Goal: Task Accomplishment & Management: Use online tool/utility

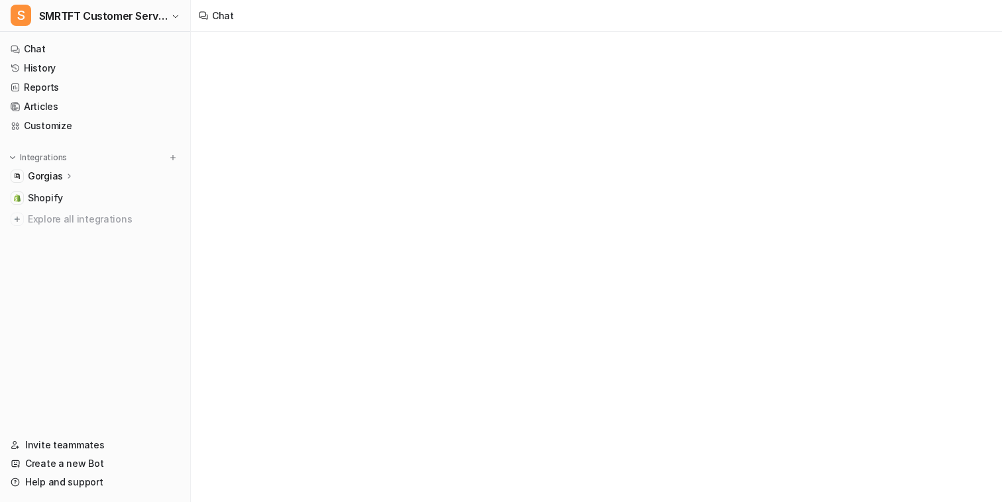
click at [89, 175] on div "Gorgias" at bounding box center [95, 176] width 180 height 19
click at [91, 215] on link "Sources" at bounding box center [102, 214] width 166 height 19
type textarea "**********"
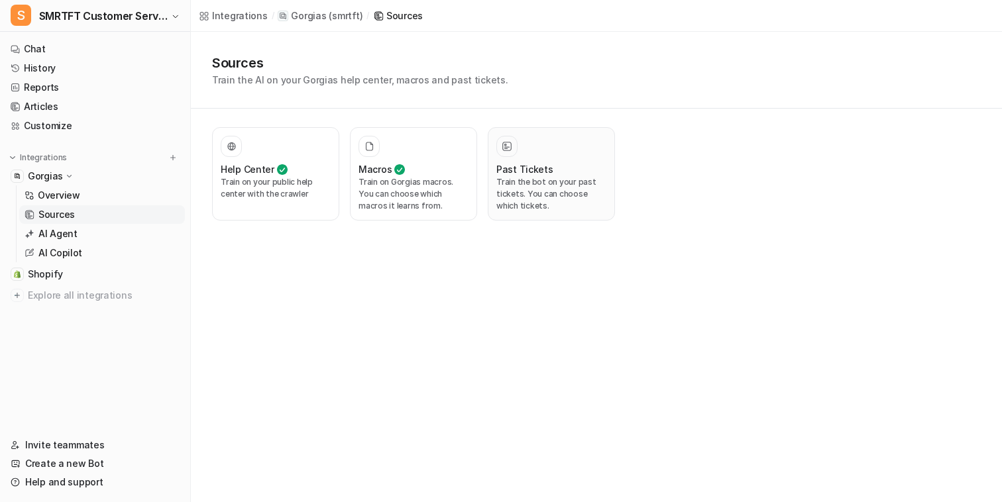
click at [542, 185] on p "Train the bot on your past tickets. You can choose which tickets." at bounding box center [551, 194] width 110 height 36
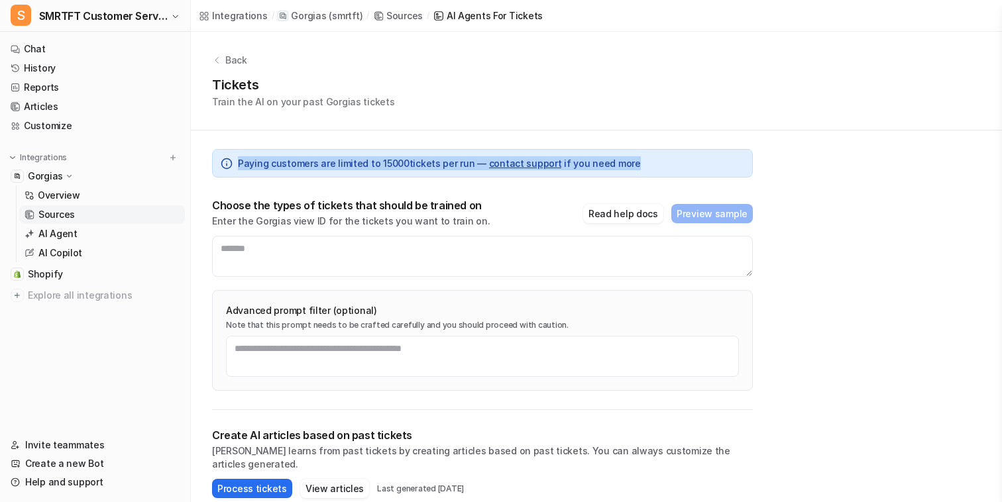
drag, startPoint x: 646, startPoint y: 162, endPoint x: 222, endPoint y: 165, distance: 423.9
click at [224, 161] on div "Paying customers are limited to 15000 tickets per run — contact support if you …" at bounding box center [482, 163] width 540 height 28
click at [242, 155] on div "Paying customers are limited to 15000 tickets per run — contact support if you …" at bounding box center [482, 163] width 540 height 28
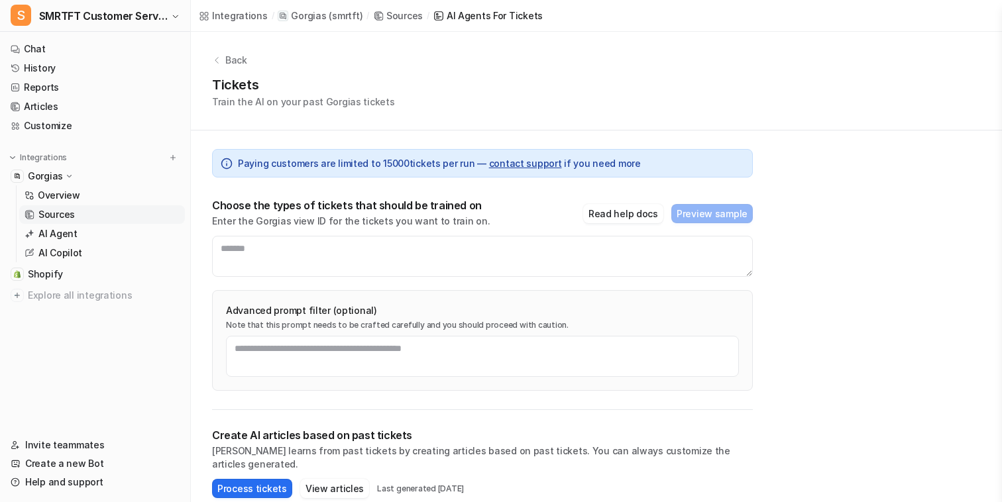
click at [252, 161] on span "Paying customers are limited to 15000 tickets per run — contact support if you …" at bounding box center [439, 163] width 403 height 14
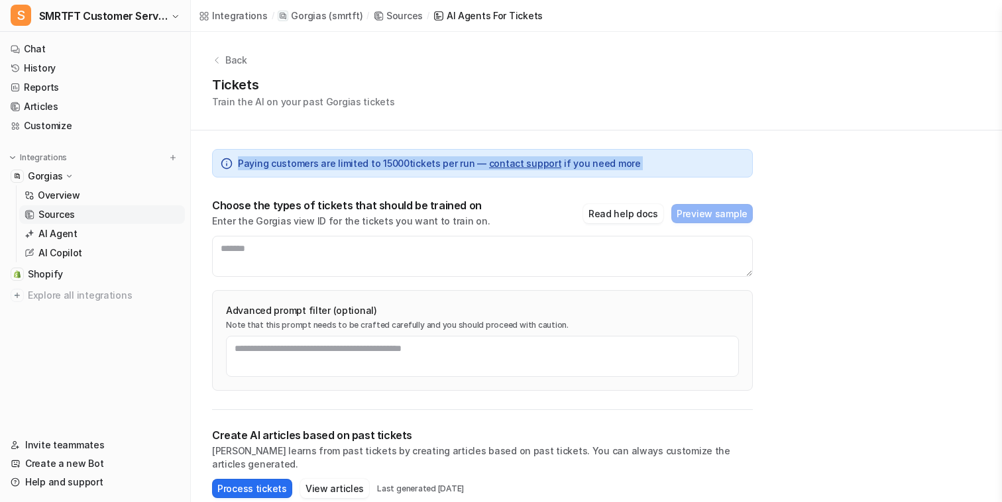
click at [283, 164] on span "Paying customers are limited to 15000 tickets per run — contact support if you …" at bounding box center [439, 163] width 403 height 14
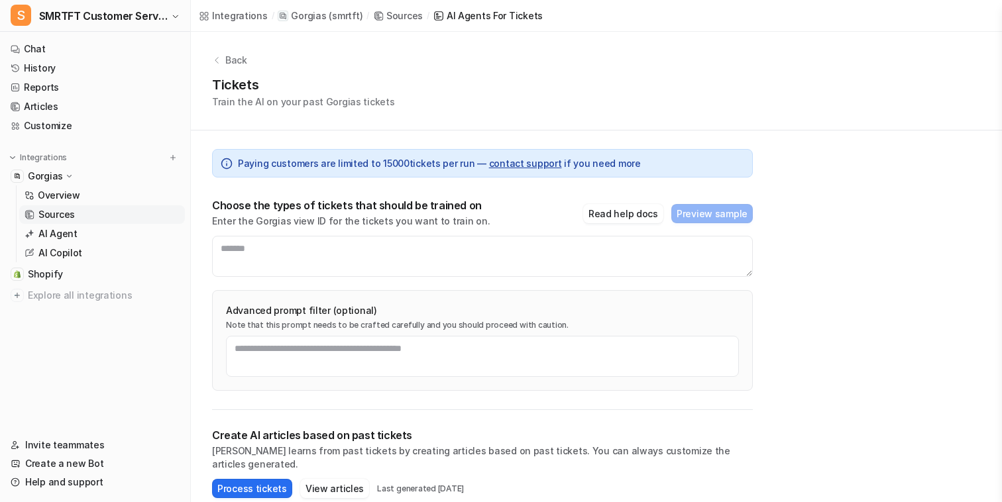
click at [297, 164] on span "Paying customers are limited to 15000 tickets per run — contact support if you …" at bounding box center [439, 163] width 403 height 14
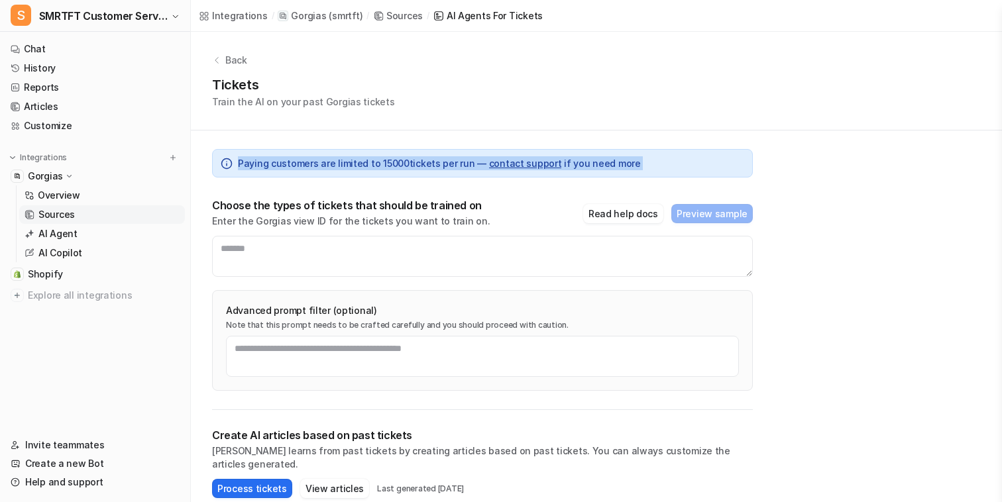
click at [297, 164] on span "Paying customers are limited to 15000 tickets per run — contact support if you …" at bounding box center [439, 163] width 403 height 14
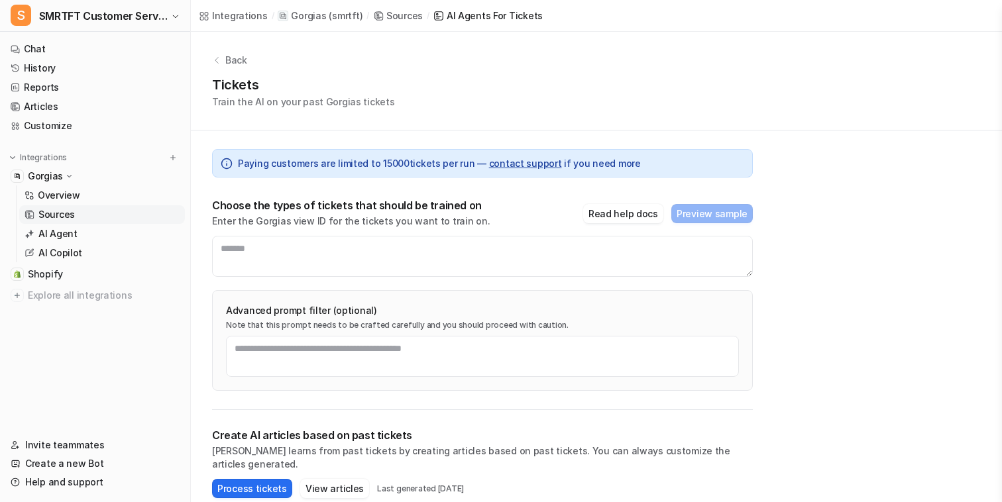
click at [303, 164] on span "Paying customers are limited to 15000 tickets per run — contact support if you …" at bounding box center [439, 163] width 403 height 14
click at [301, 164] on span "Paying customers are limited to 15000 tickets per run — contact support if you …" at bounding box center [439, 163] width 403 height 14
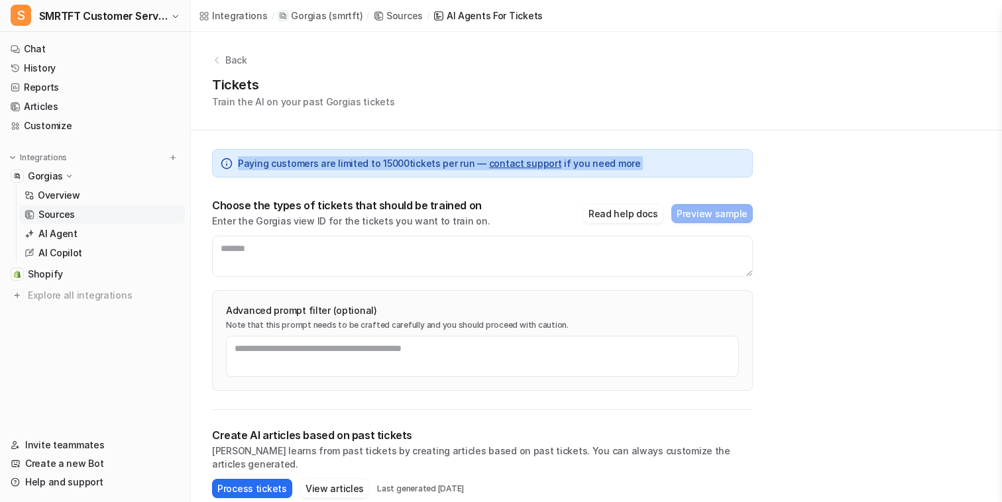
click at [301, 164] on span "Paying customers are limited to 15000 tickets per run — contact support if you …" at bounding box center [439, 163] width 403 height 14
click at [292, 164] on span "Paying customers are limited to 15000 tickets per run — contact support if you …" at bounding box center [439, 163] width 403 height 14
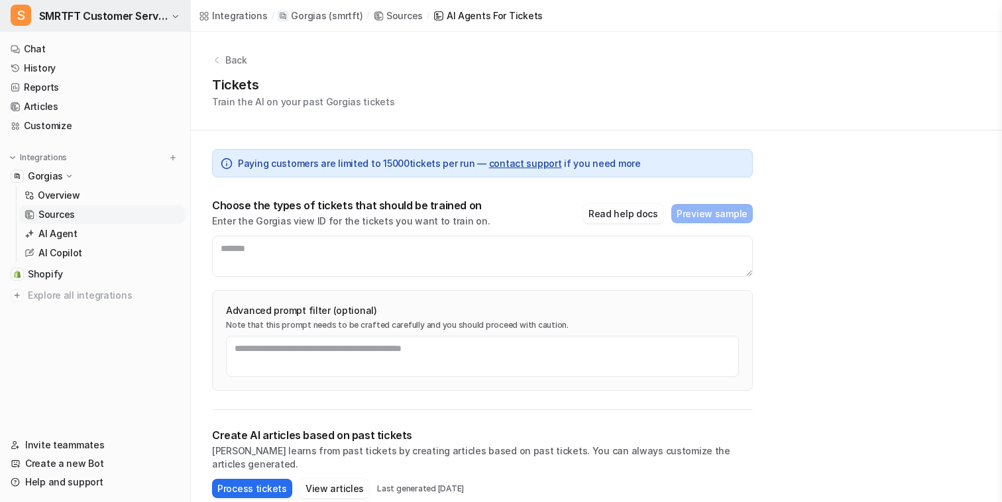
click at [146, 21] on span "SMRTFT Customer Service" at bounding box center [103, 16] width 129 height 19
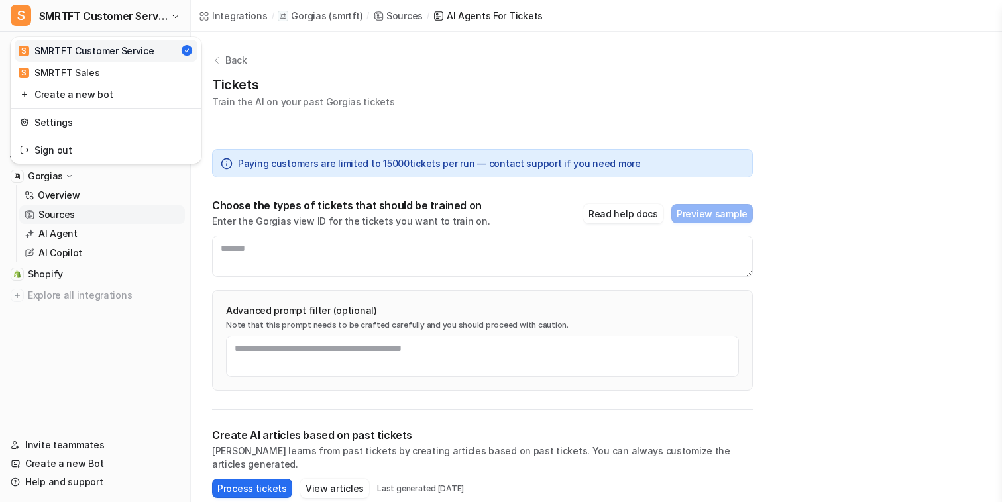
click at [356, 50] on div "S SMRTFT Customer Service S SMRTFT Customer Service S SMRTFT Sales Create a new…" at bounding box center [501, 251] width 1002 height 502
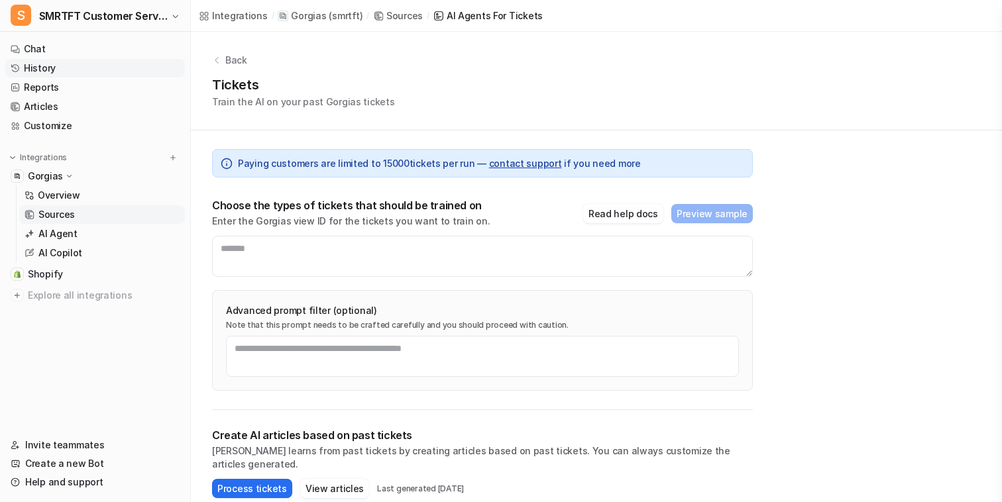
click at [115, 70] on link "History" at bounding box center [95, 68] width 180 height 19
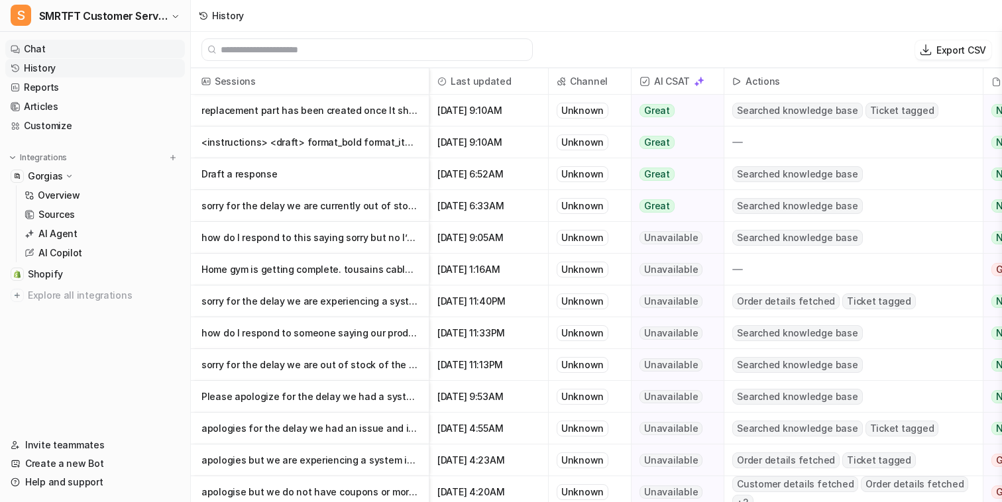
click at [73, 50] on link "Chat" at bounding box center [95, 49] width 180 height 19
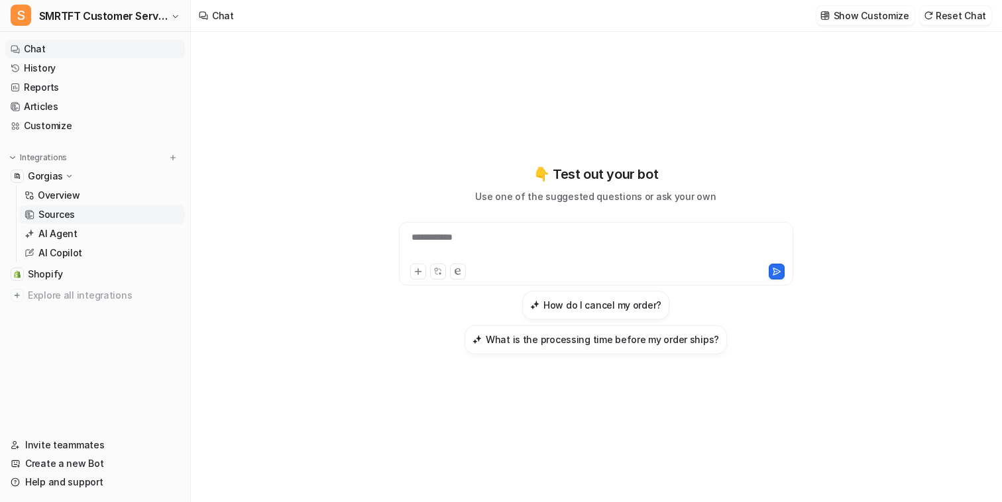
click at [74, 216] on link "Sources" at bounding box center [102, 214] width 166 height 19
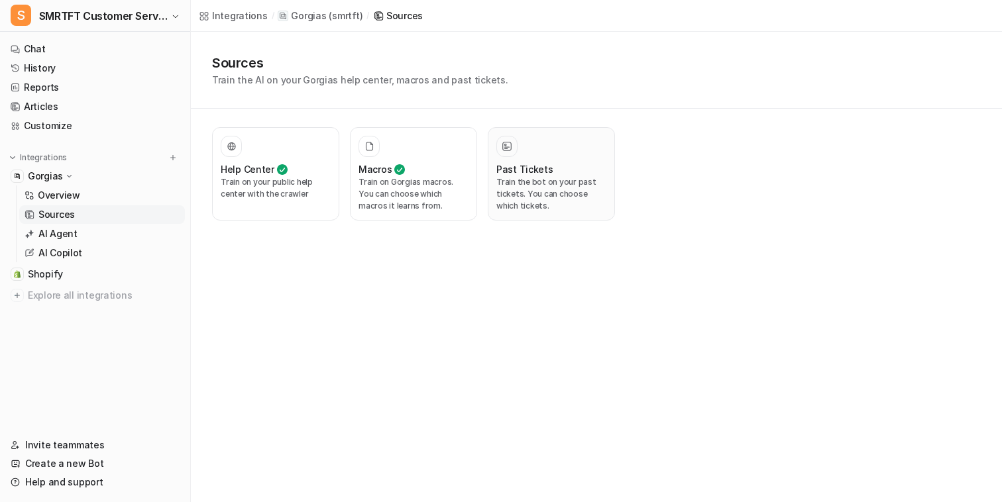
click at [563, 203] on p "Train the bot on your past tickets. You can choose which tickets." at bounding box center [551, 194] width 110 height 36
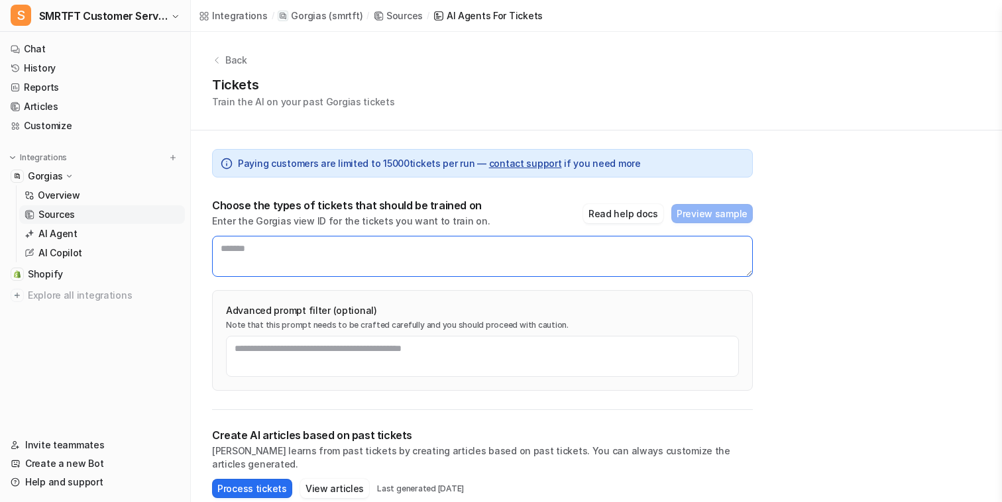
click at [486, 248] on textarea at bounding box center [482, 256] width 540 height 41
click at [374, 264] on textarea at bounding box center [482, 256] width 540 height 41
type textarea "******"
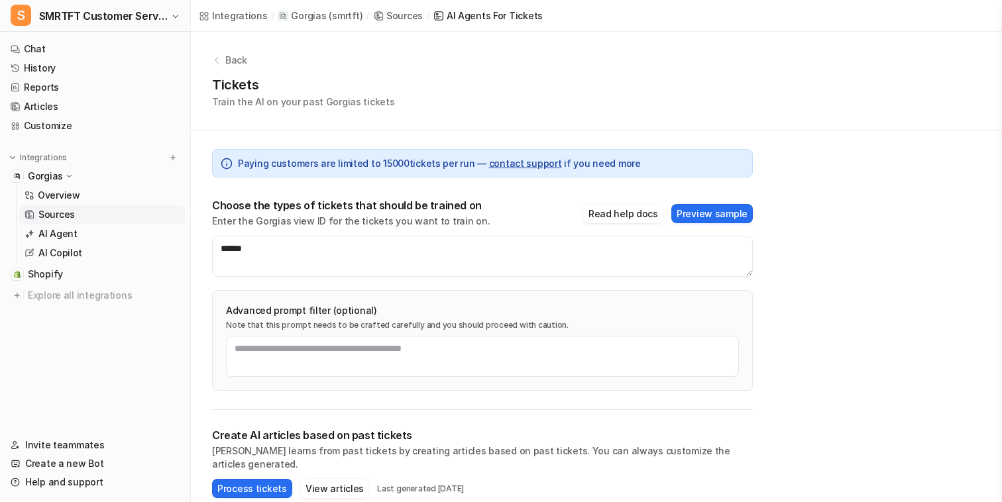
click at [802, 298] on div "Back Tickets Train the AI on your past Gorgias tickets Paying customers are lim…" at bounding box center [596, 327] width 811 height 590
click at [246, 479] on button "Process tickets" at bounding box center [252, 488] width 80 height 19
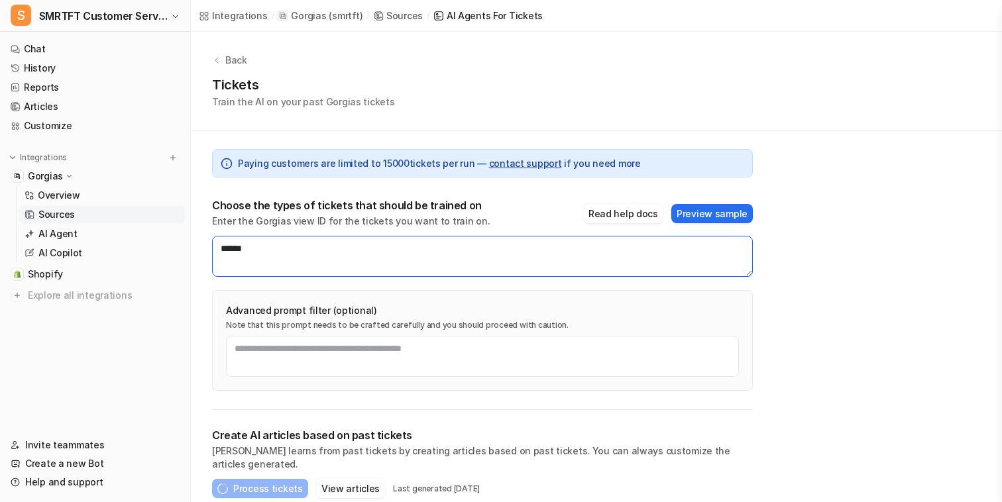
click at [320, 254] on textarea "******" at bounding box center [482, 256] width 540 height 41
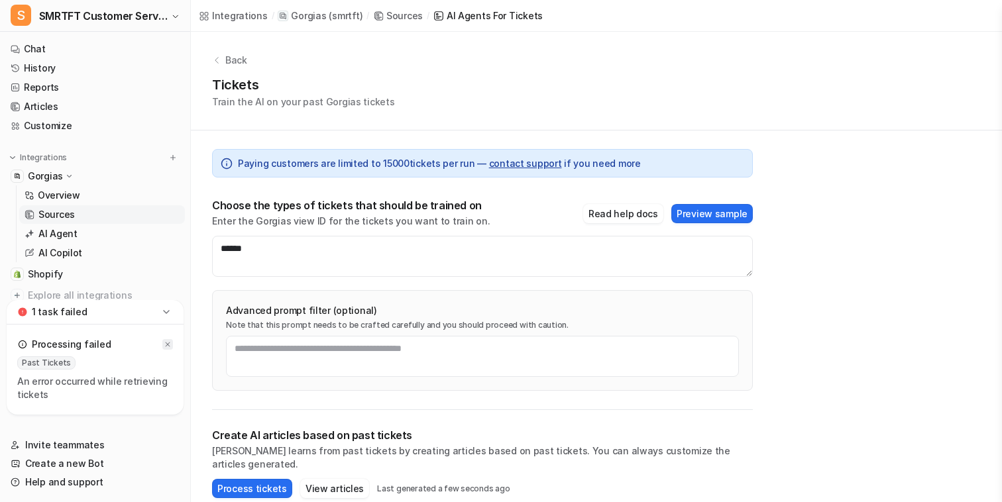
click at [166, 343] on icon at bounding box center [168, 344] width 8 height 8
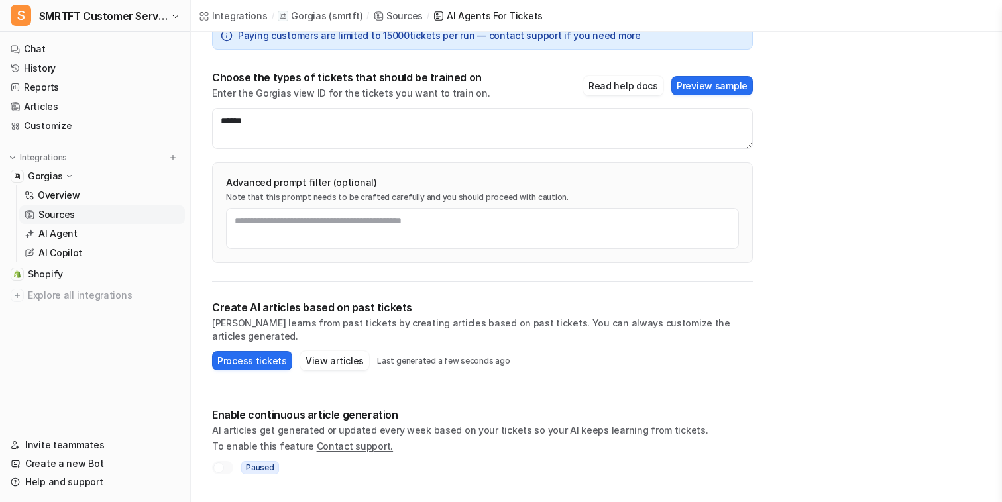
scroll to position [131, 0]
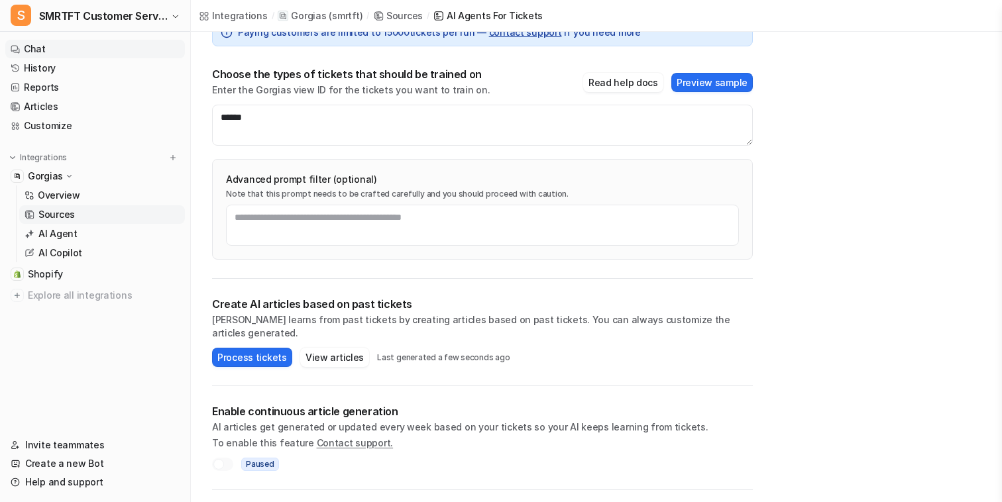
click at [72, 54] on link "Chat" at bounding box center [95, 49] width 180 height 19
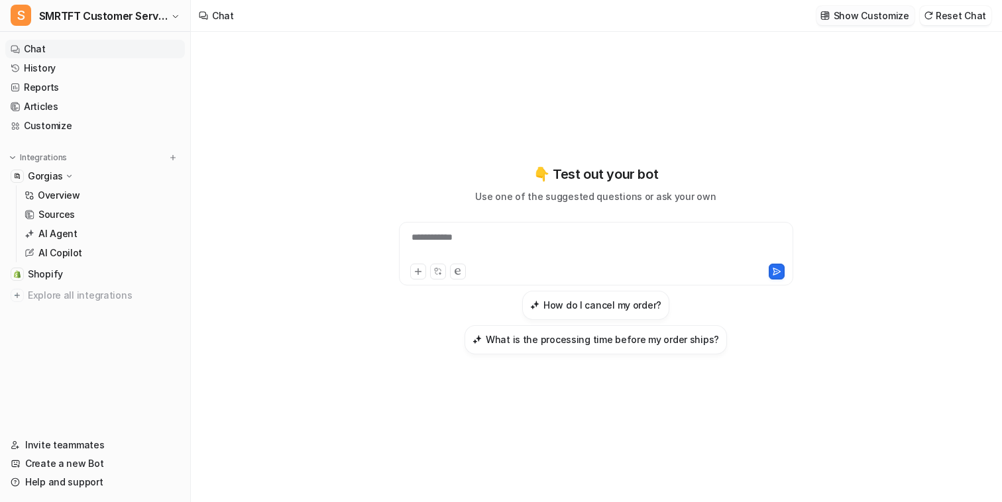
click at [886, 13] on p "Show Customize" at bounding box center [871, 16] width 76 height 14
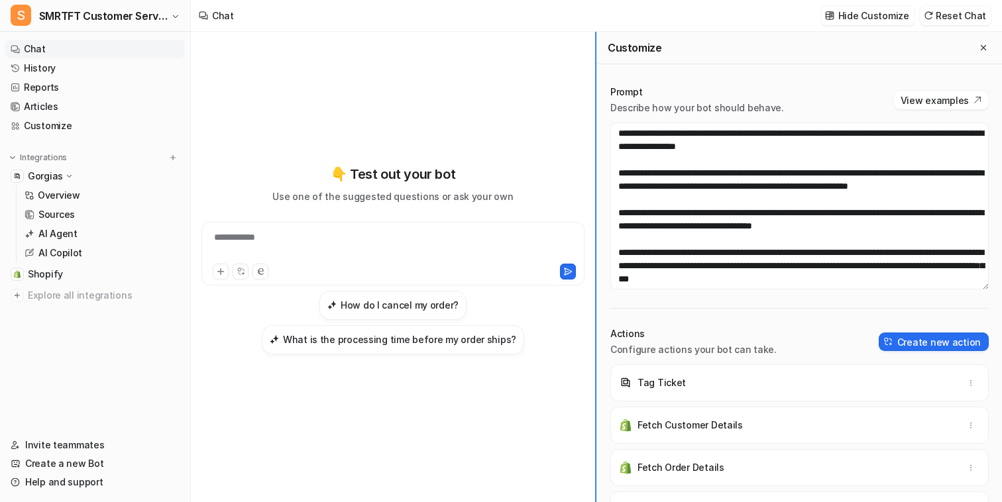
click at [595, 192] on div "**********" at bounding box center [596, 267] width 811 height 470
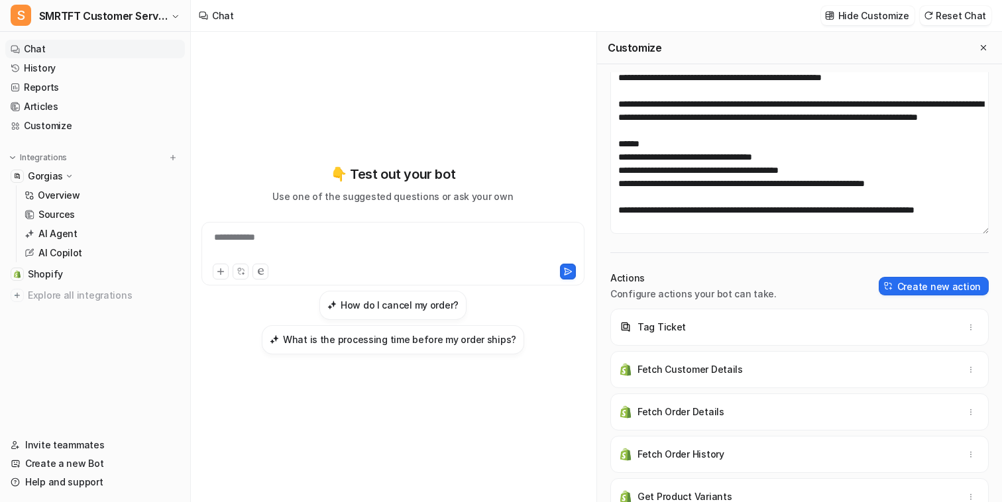
scroll to position [13, 0]
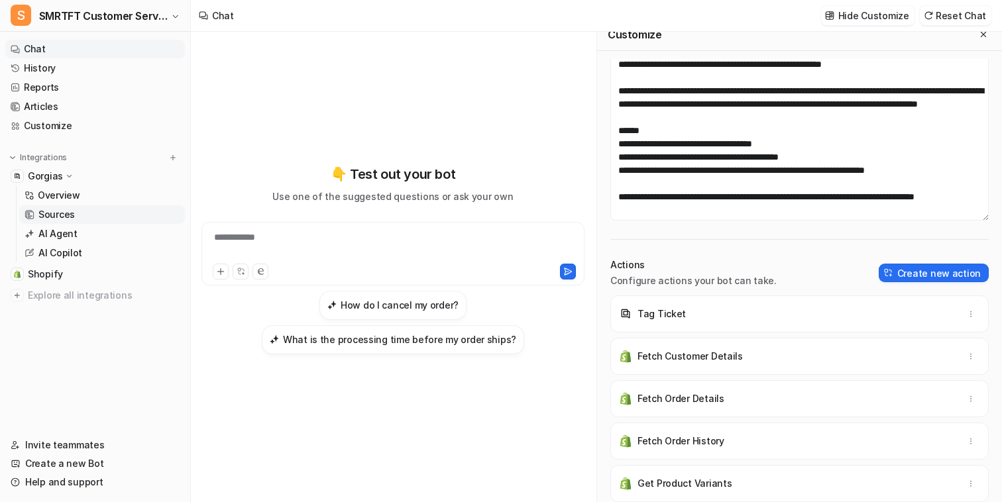
click at [132, 216] on link "Sources" at bounding box center [102, 214] width 166 height 19
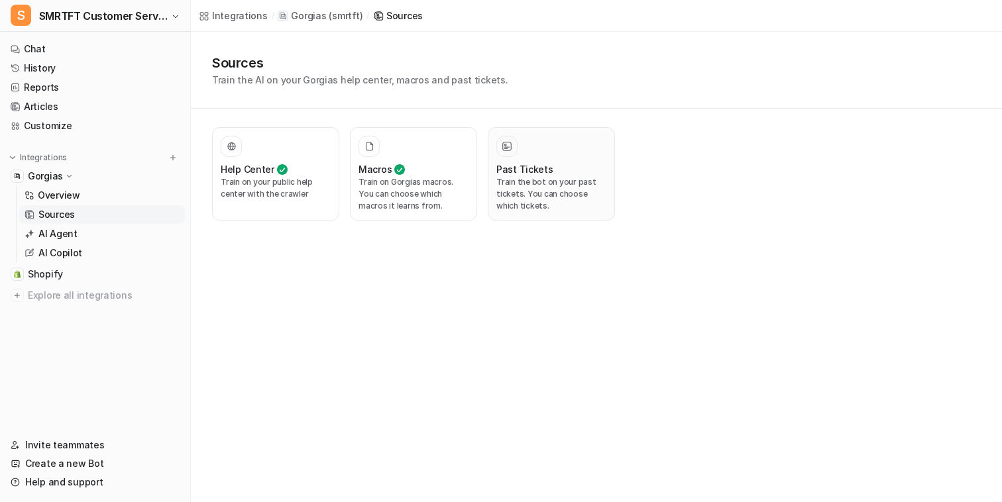
click at [548, 181] on p "Train the bot on your past tickets. You can choose which tickets." at bounding box center [551, 194] width 110 height 36
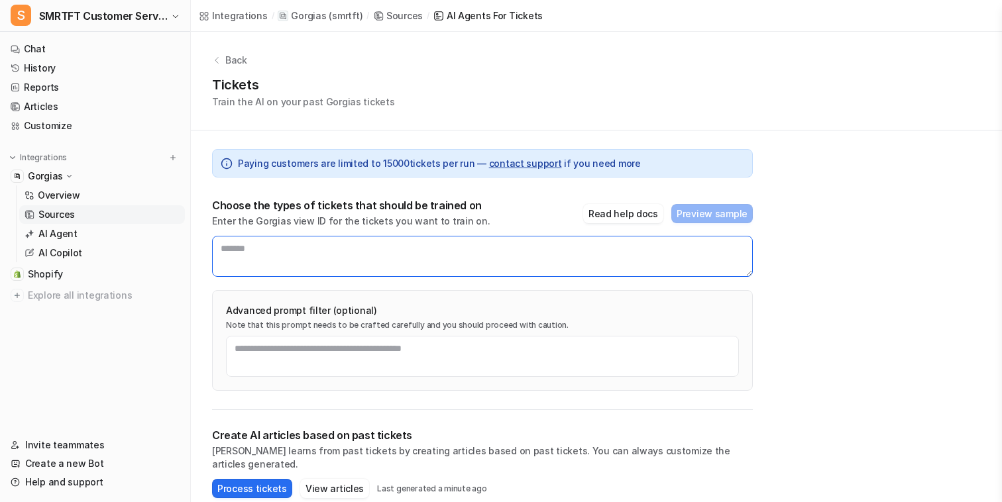
click at [458, 268] on textarea at bounding box center [482, 256] width 540 height 41
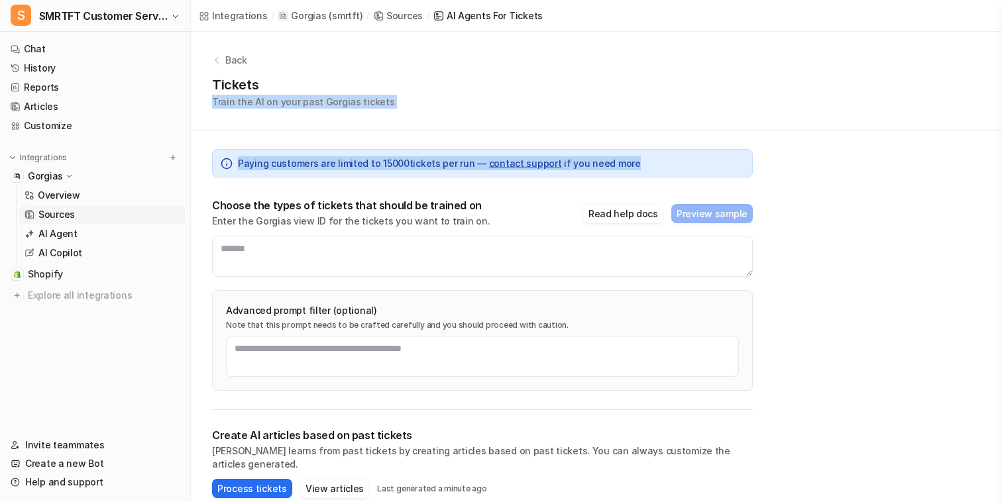
drag, startPoint x: 635, startPoint y: 164, endPoint x: 556, endPoint y: 88, distance: 108.7
click at [556, 88] on div "Back Tickets Train the AI on your past Gorgias tickets Paying customers are lim…" at bounding box center [596, 327] width 811 height 590
click at [556, 88] on div "Tickets Train the AI on your past Gorgias tickets" at bounding box center [596, 92] width 768 height 34
drag, startPoint x: 619, startPoint y: 165, endPoint x: 575, endPoint y: 38, distance: 133.9
click at [575, 38] on div "Back Tickets Train the AI on your past Gorgias tickets Paying customers are lim…" at bounding box center [596, 327] width 811 height 590
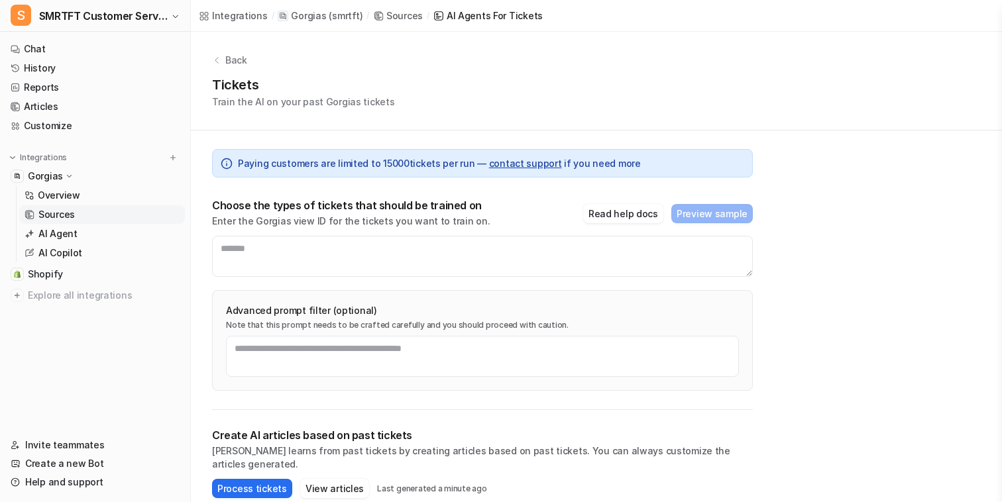
click at [578, 101] on div "Tickets Train the AI on your past Gorgias tickets" at bounding box center [596, 92] width 768 height 34
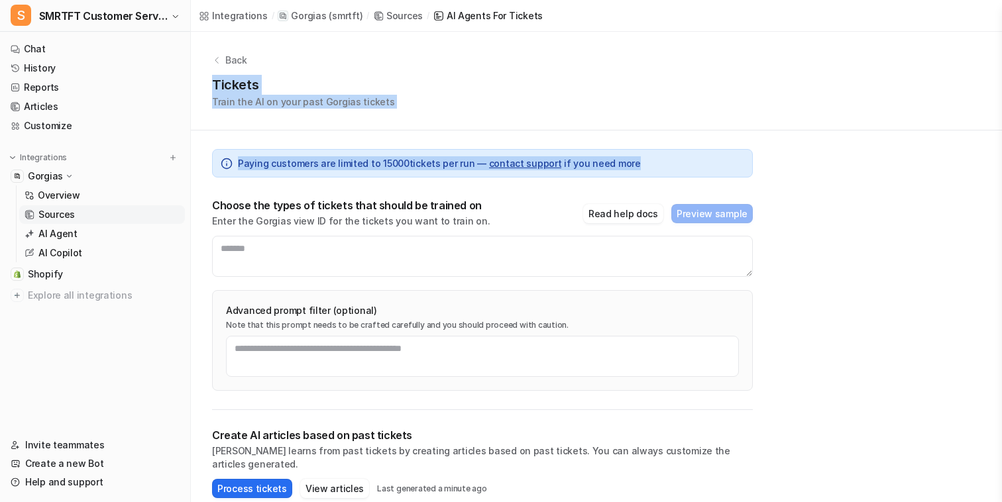
drag, startPoint x: 631, startPoint y: 168, endPoint x: 570, endPoint y: 60, distance: 123.4
click at [570, 60] on div "Back Tickets Train the AI on your past Gorgias tickets Paying customers are lim…" at bounding box center [596, 327] width 811 height 590
click at [575, 82] on div "Tickets Train the AI on your past Gorgias tickets" at bounding box center [596, 92] width 768 height 34
drag, startPoint x: 207, startPoint y: 85, endPoint x: 620, endPoint y: 161, distance: 419.6
click at [619, 162] on div "Back Tickets Train the AI on your past Gorgias tickets Paying customers are lim…" at bounding box center [596, 327] width 811 height 590
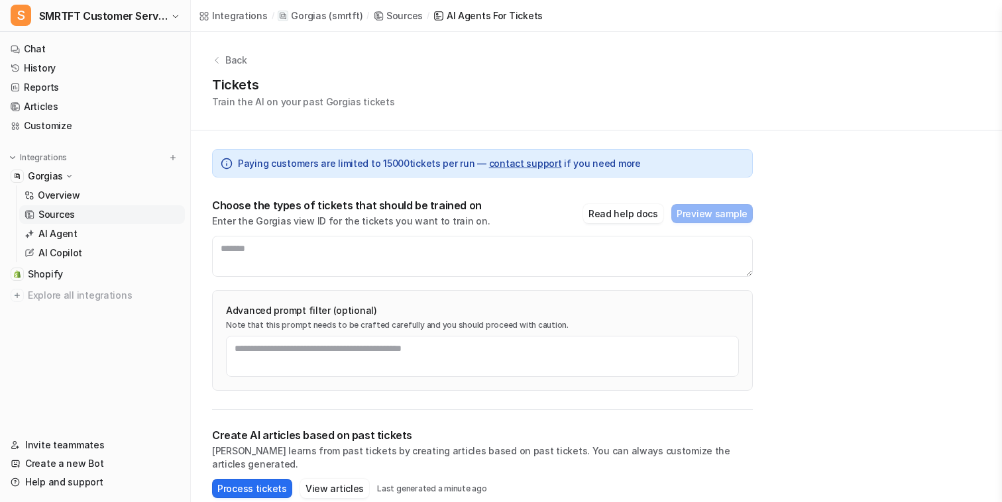
click at [637, 163] on div "Paying customers are limited to 15000 tickets per run — contact support if you …" at bounding box center [482, 163] width 540 height 28
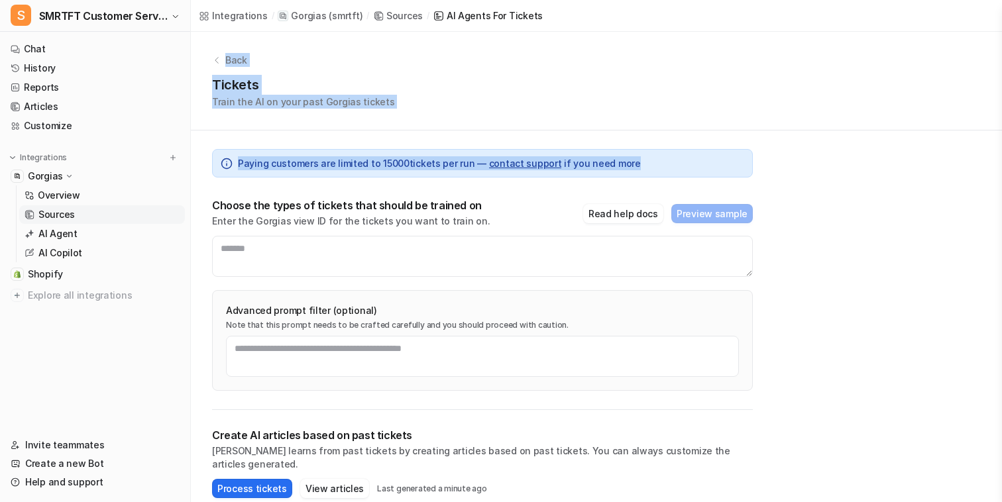
drag, startPoint x: 647, startPoint y: 166, endPoint x: 564, endPoint y: 39, distance: 151.2
click at [564, 39] on div "Back Tickets Train the AI on your past Gorgias tickets Paying customers are lim…" at bounding box center [596, 327] width 811 height 590
click at [566, 62] on div "Back" at bounding box center [596, 60] width 768 height 14
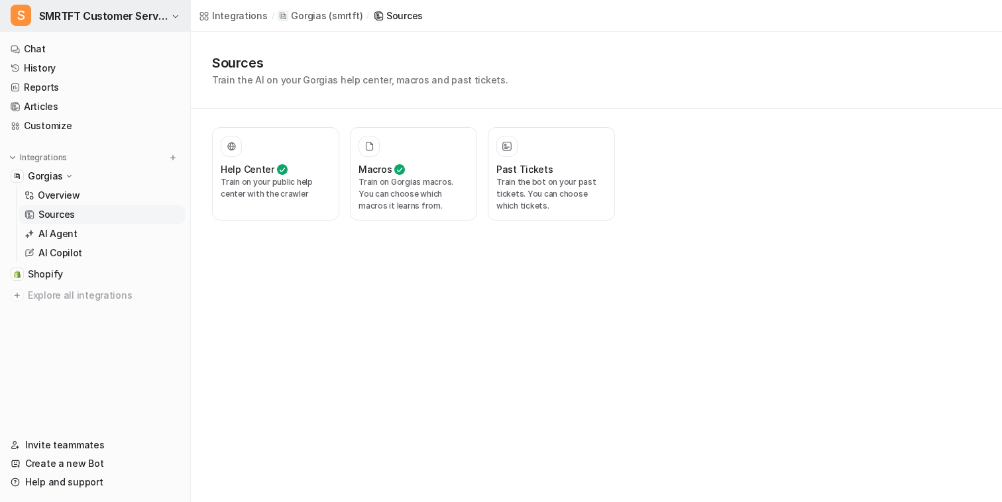
click at [116, 20] on span "SMRTFT Customer Service" at bounding box center [103, 16] width 129 height 19
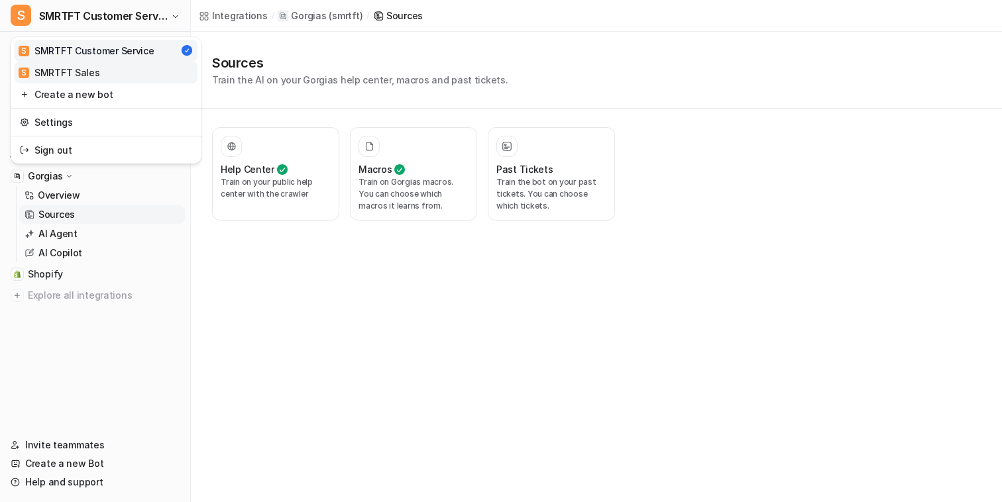
click at [109, 70] on link "S SMRTFT Sales" at bounding box center [106, 73] width 183 height 22
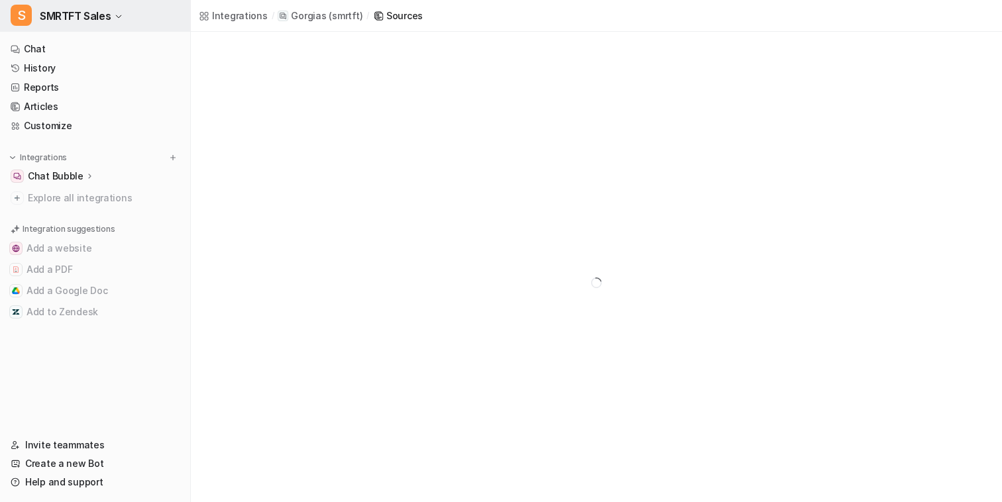
click at [132, 15] on button "S SMRTFT Sales" at bounding box center [95, 16] width 190 height 32
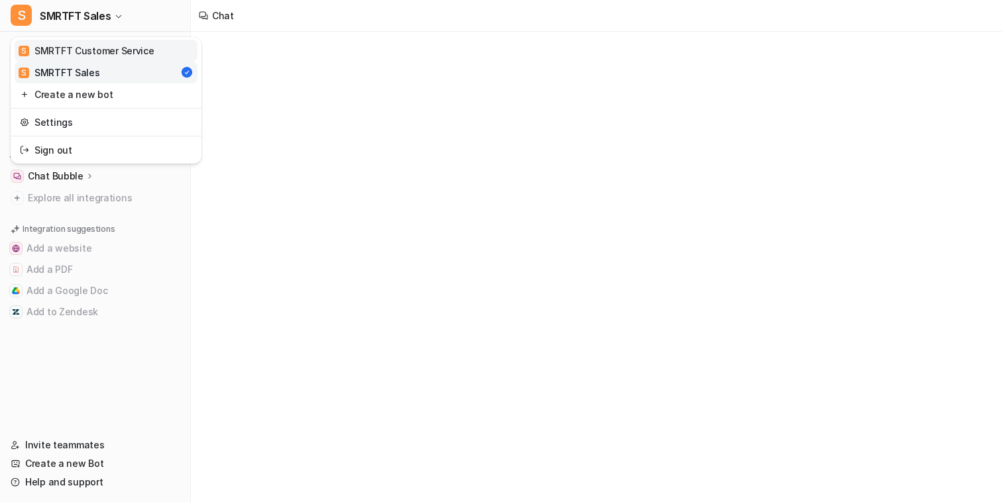
click at [124, 47] on div "S SMRTFT Customer Service" at bounding box center [87, 51] width 136 height 14
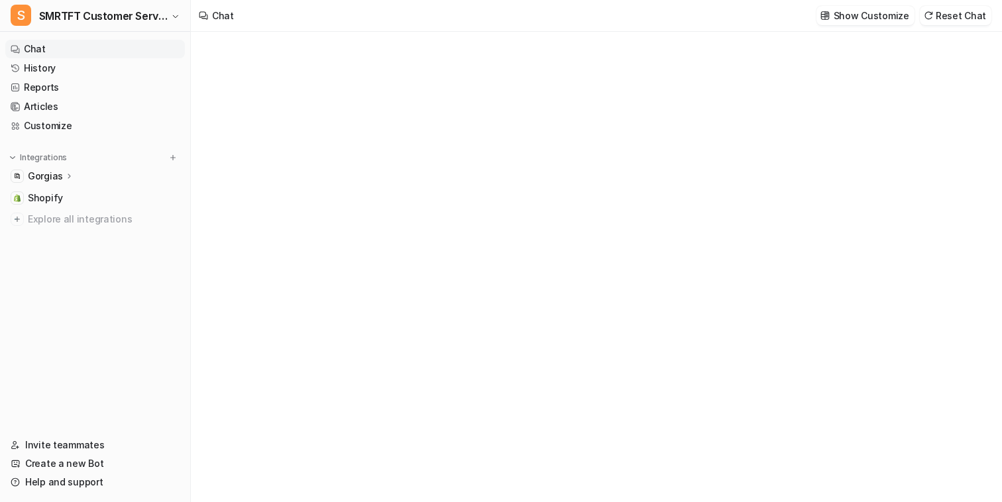
click at [104, 180] on div "Gorgias" at bounding box center [95, 176] width 180 height 19
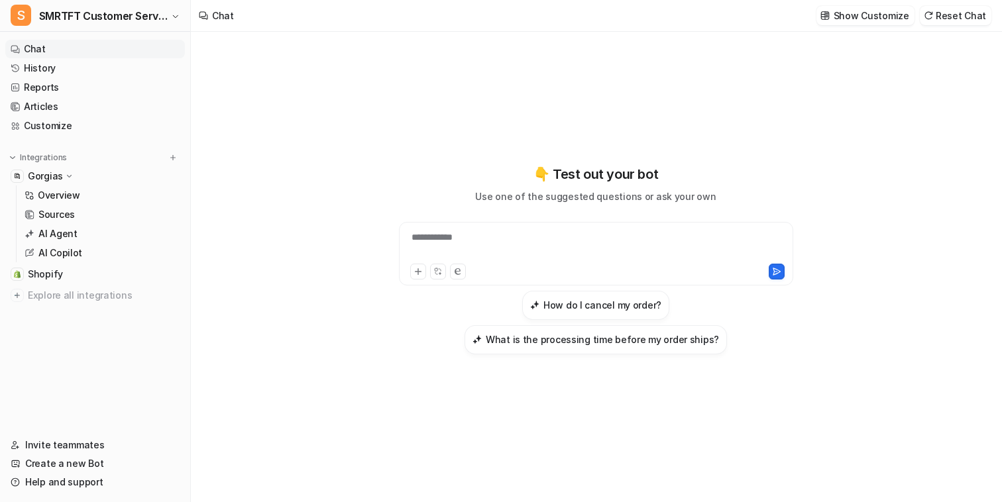
drag, startPoint x: 252, startPoint y: 206, endPoint x: 252, endPoint y: 198, distance: 7.9
click at [252, 203] on div "**********" at bounding box center [595, 267] width 809 height 470
click at [132, 50] on link "Chat" at bounding box center [95, 49] width 180 height 19
click at [454, 248] on div at bounding box center [595, 246] width 387 height 30
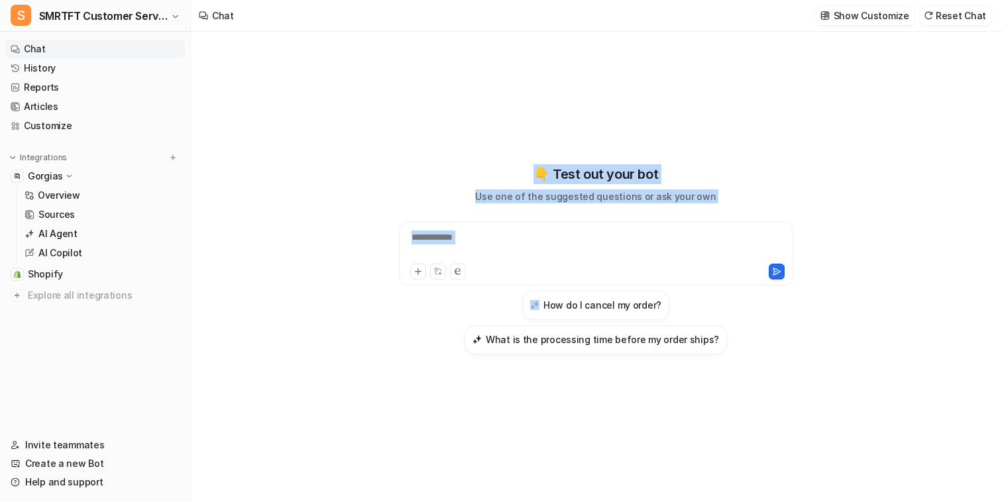
drag, startPoint x: 529, startPoint y: 172, endPoint x: 735, endPoint y: 192, distance: 207.0
click at [736, 193] on div "**********" at bounding box center [596, 259] width 488 height 190
click at [735, 192] on div "**********" at bounding box center [596, 259] width 488 height 190
drag, startPoint x: 719, startPoint y: 196, endPoint x: 525, endPoint y: 159, distance: 198.2
click at [525, 159] on div "**********" at bounding box center [596, 259] width 488 height 352
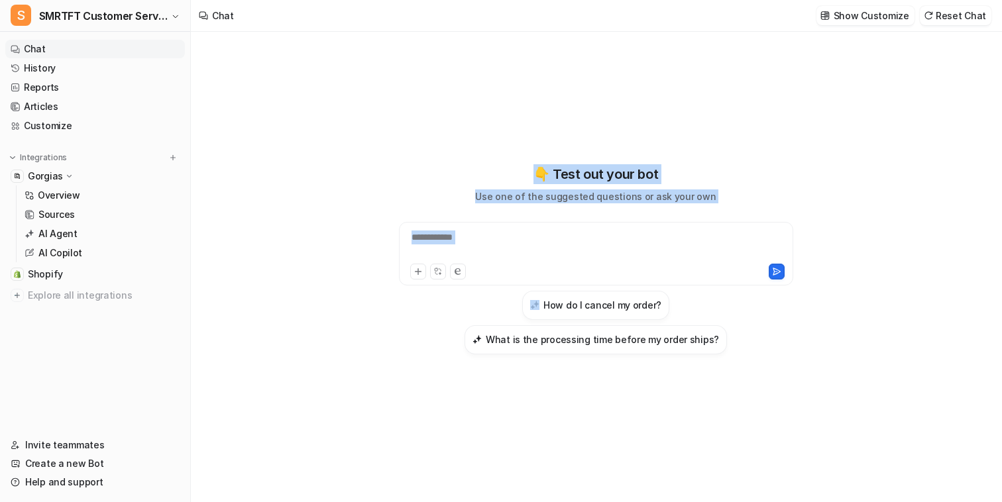
click at [525, 159] on div "**********" at bounding box center [596, 259] width 488 height 352
drag, startPoint x: 536, startPoint y: 171, endPoint x: 718, endPoint y: 194, distance: 183.6
click at [723, 195] on div "**********" at bounding box center [596, 259] width 488 height 190
click at [718, 194] on div "**********" at bounding box center [596, 259] width 488 height 190
drag, startPoint x: 719, startPoint y: 195, endPoint x: 532, endPoint y: 152, distance: 192.5
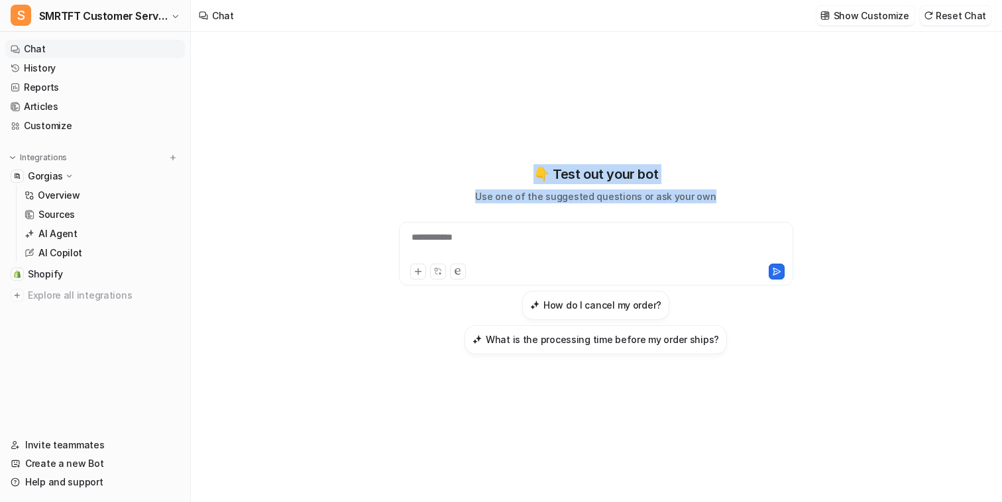
click at [532, 152] on div "**********" at bounding box center [596, 259] width 488 height 352
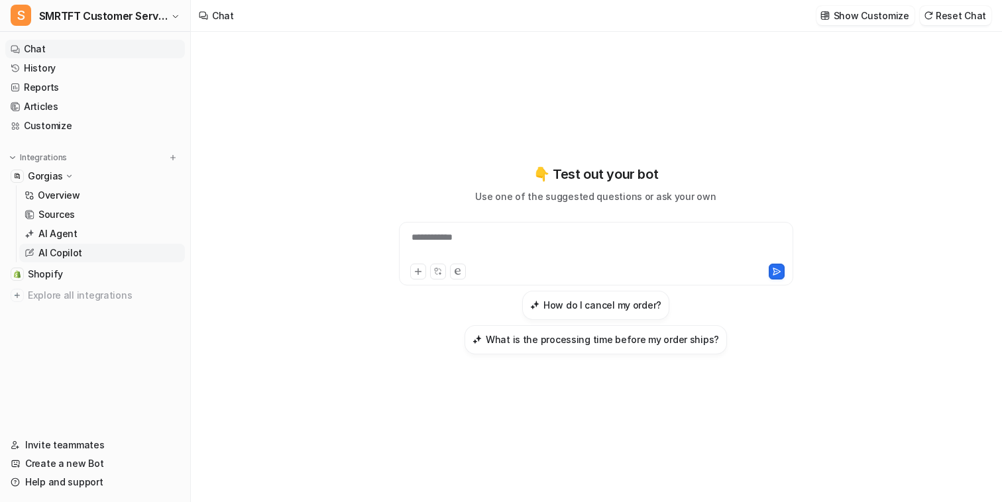
click at [111, 257] on link "AI Copilot" at bounding box center [102, 253] width 166 height 19
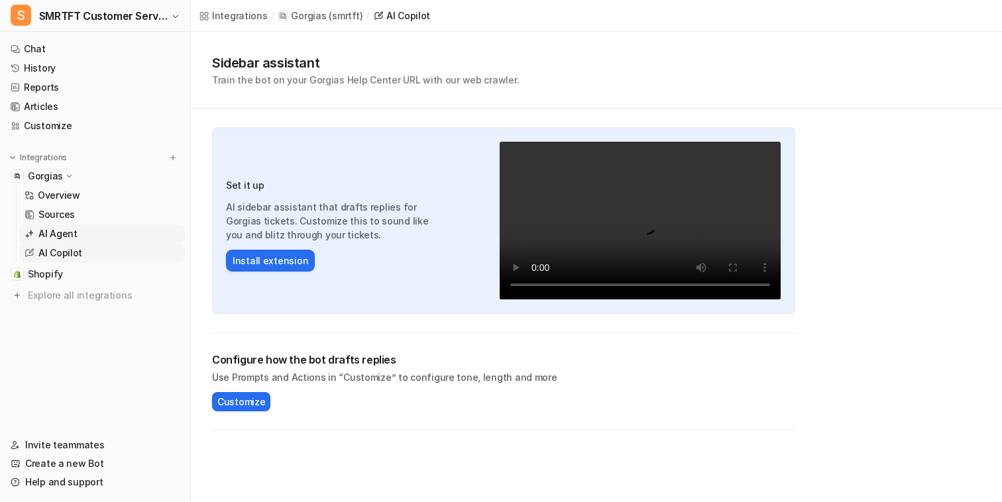
click at [107, 238] on link "AI Agent" at bounding box center [102, 234] width 166 height 19
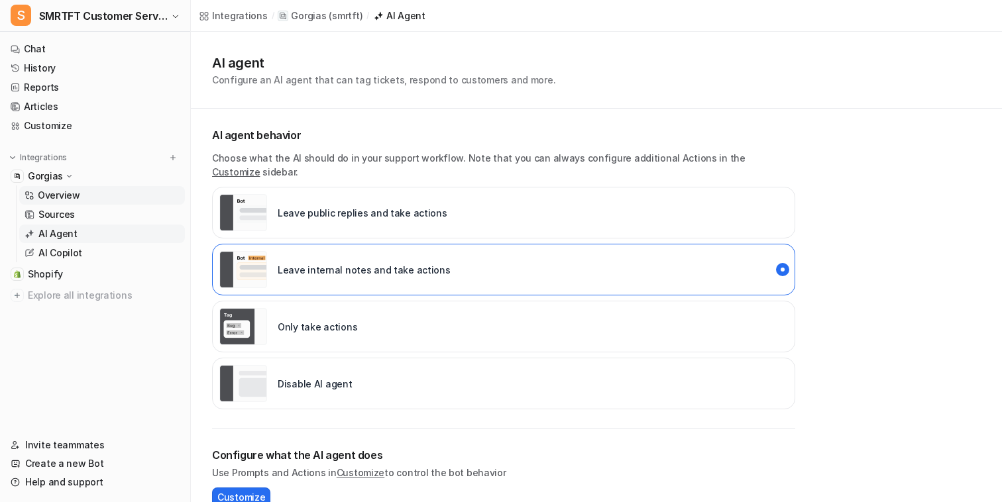
click at [106, 193] on link "Overview" at bounding box center [102, 195] width 166 height 19
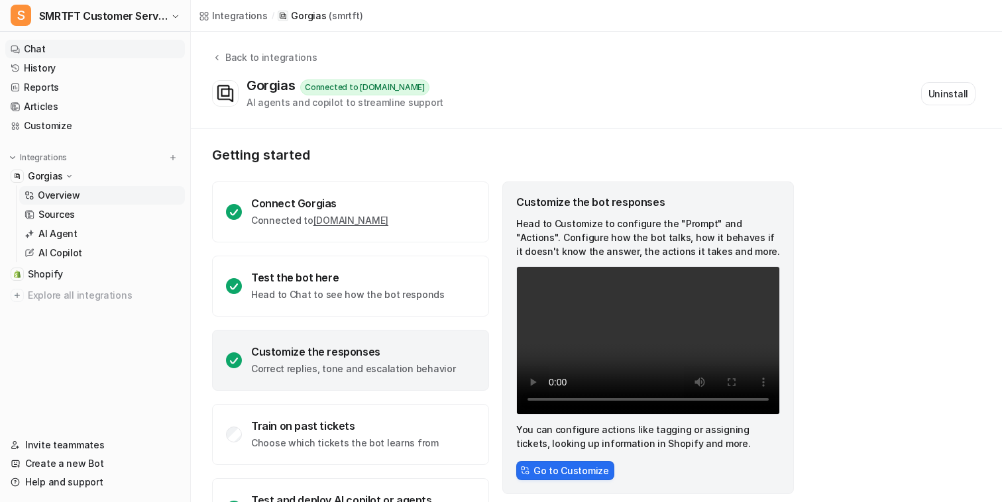
click at [56, 48] on link "Chat" at bounding box center [95, 49] width 180 height 19
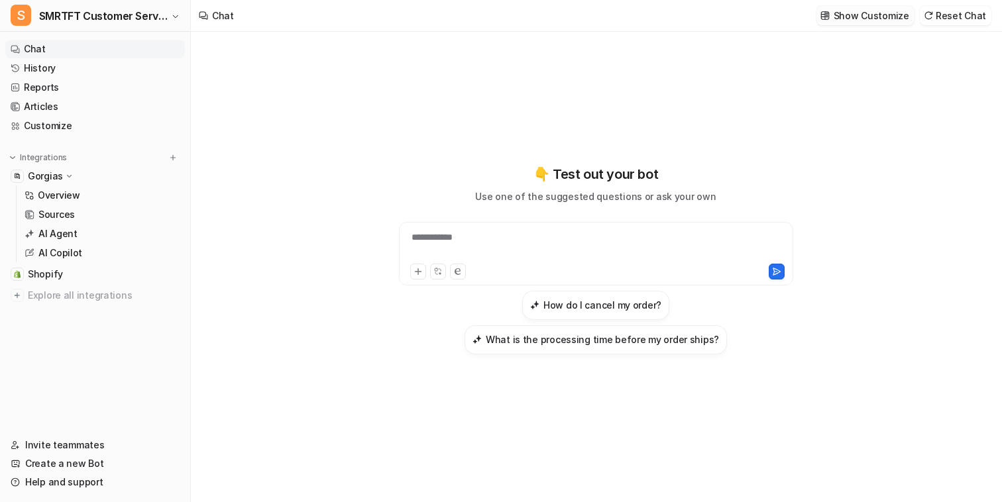
click at [878, 12] on p "Show Customize" at bounding box center [871, 16] width 76 height 14
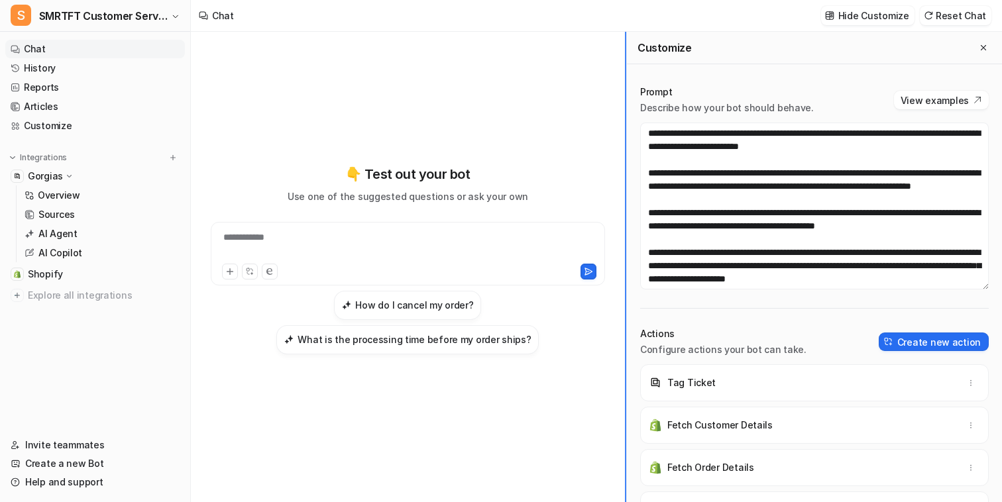
click at [623, 235] on div "**********" at bounding box center [596, 267] width 811 height 470
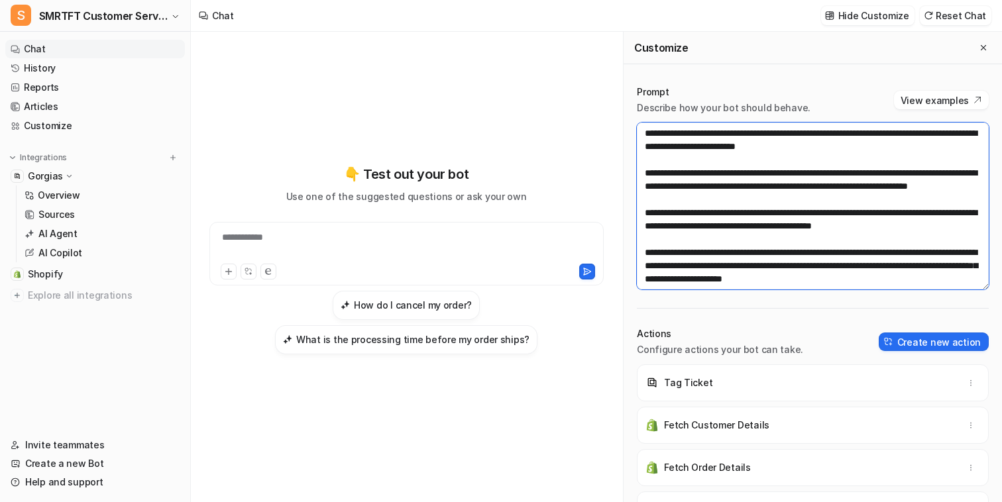
drag, startPoint x: 889, startPoint y: 148, endPoint x: 845, endPoint y: 111, distance: 57.4
click at [845, 111] on div "Prompt Describe how your bot should behave. View examples" at bounding box center [813, 187] width 352 height 204
click at [848, 147] on textarea at bounding box center [813, 206] width 352 height 167
drag, startPoint x: 840, startPoint y: 171, endPoint x: 630, endPoint y: 221, distance: 215.9
click at [630, 222] on div "Prompt Describe how your bot should behave. View examples Actions Configure act…" at bounding box center [812, 293] width 378 height 443
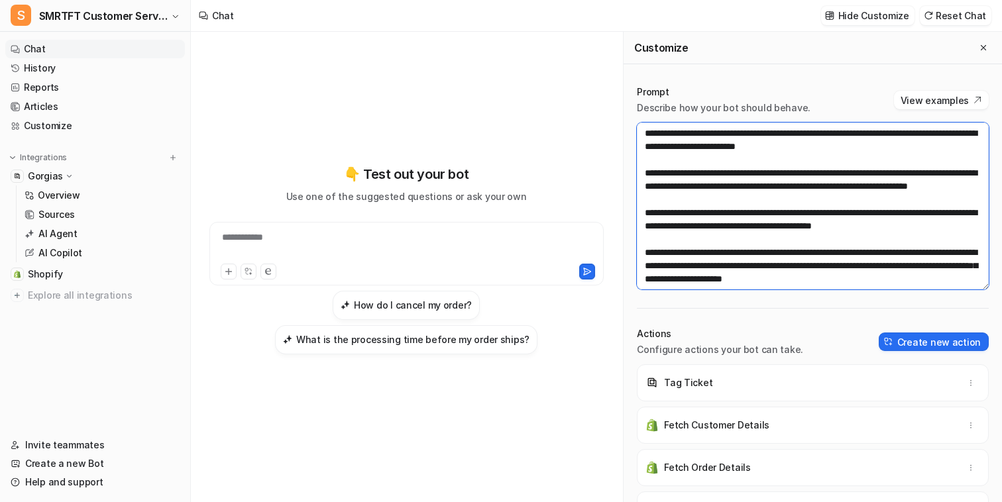
click at [699, 225] on textarea at bounding box center [813, 206] width 352 height 167
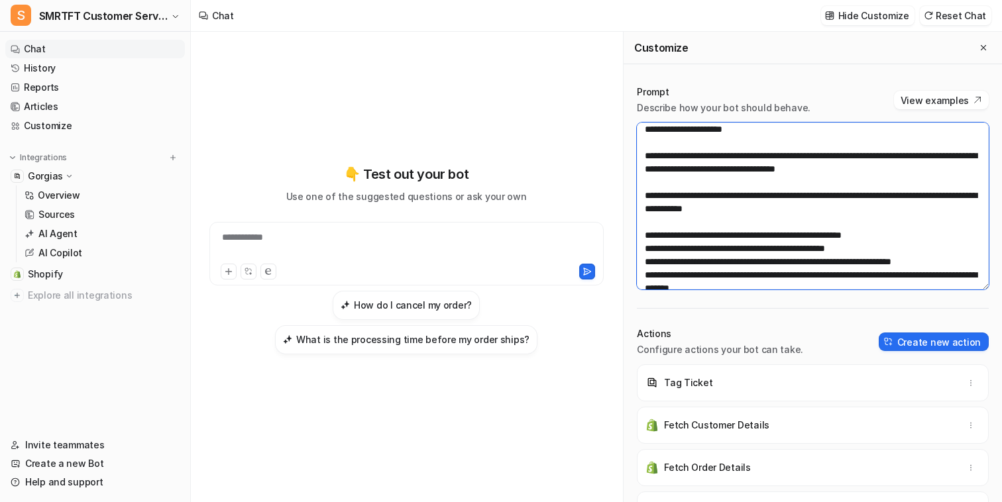
scroll to position [163, 0]
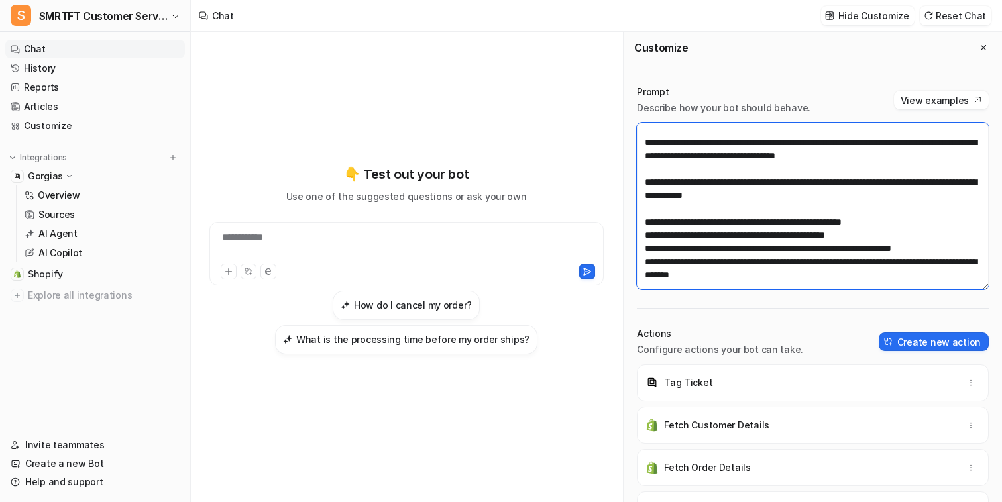
drag, startPoint x: 939, startPoint y: 185, endPoint x: 629, endPoint y: 170, distance: 310.4
click at [629, 168] on div "Prompt Describe how your bot should behave. View examples Actions Configure act…" at bounding box center [812, 293] width 378 height 443
click at [674, 172] on textarea at bounding box center [813, 206] width 352 height 167
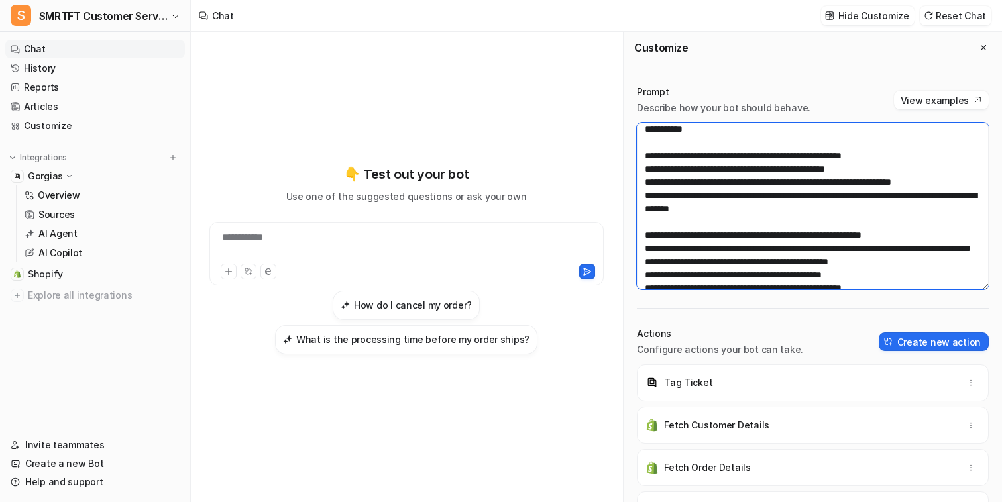
scroll to position [241, 0]
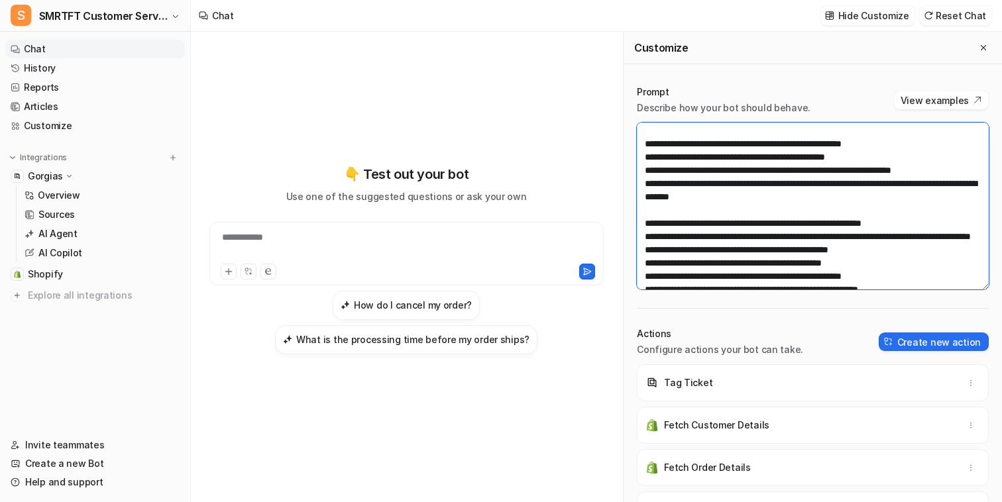
drag, startPoint x: 933, startPoint y: 225, endPoint x: 627, endPoint y: 170, distance: 310.3
click at [627, 170] on div "Prompt Describe how your bot should behave. View examples Actions Configure act…" at bounding box center [812, 293] width 378 height 443
click at [703, 190] on textarea at bounding box center [813, 206] width 352 height 167
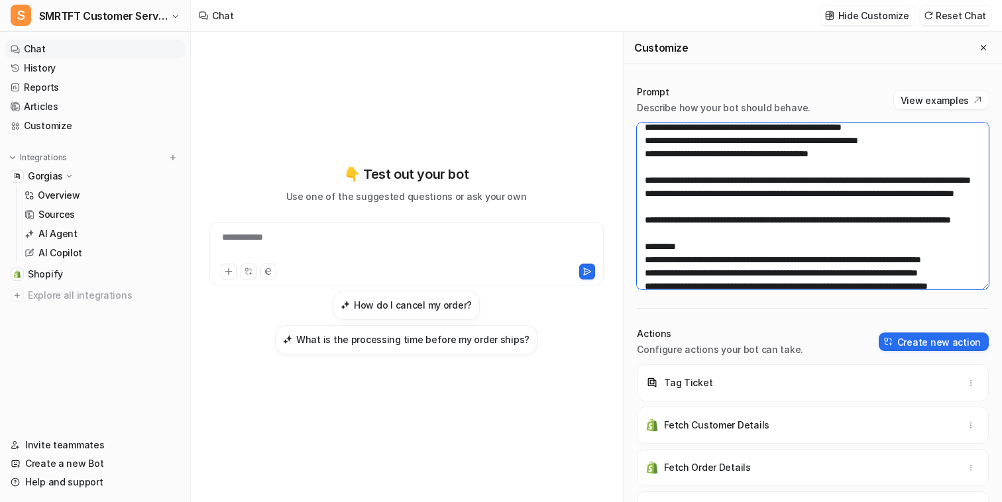
scroll to position [387, 0]
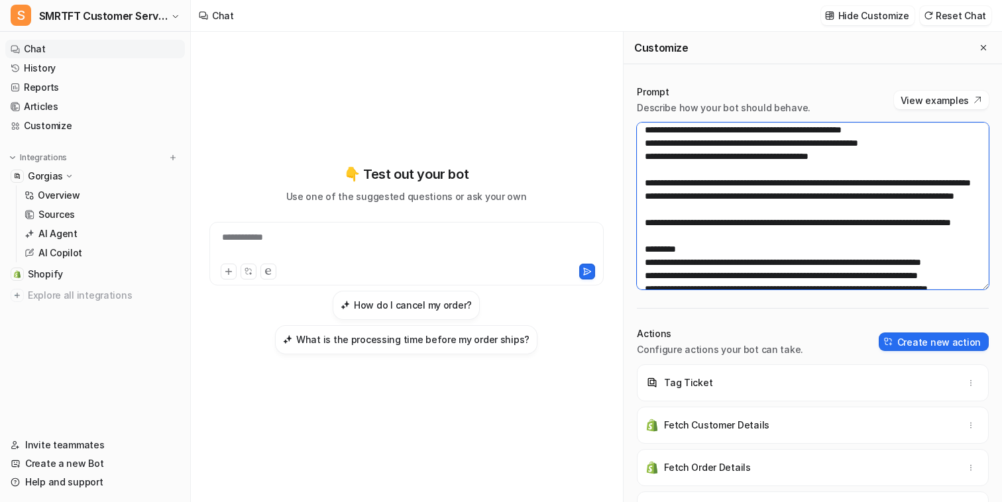
drag, startPoint x: 791, startPoint y: 238, endPoint x: 629, endPoint y: 223, distance: 162.3
click at [629, 223] on div "Prompt Describe how your bot should behave. View examples Actions Configure act…" at bounding box center [812, 293] width 378 height 443
click at [707, 219] on textarea at bounding box center [813, 206] width 352 height 167
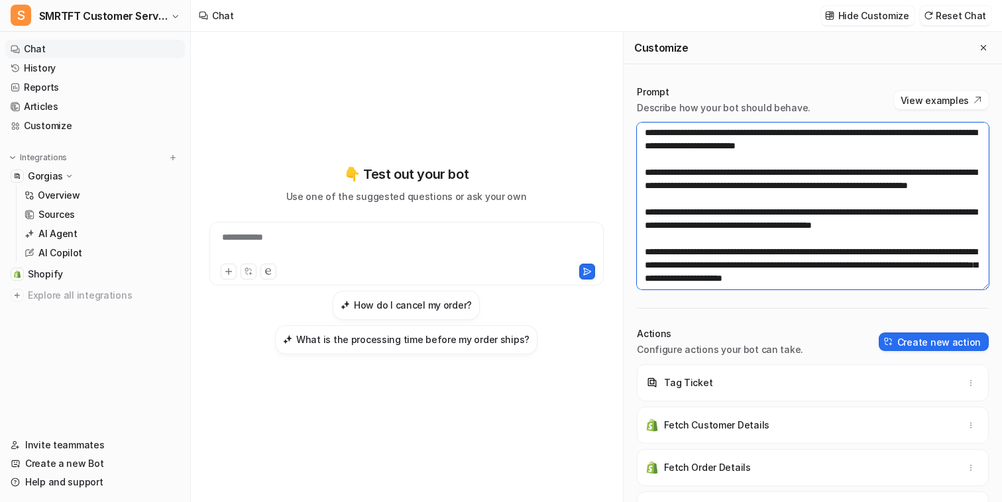
scroll to position [0, 0]
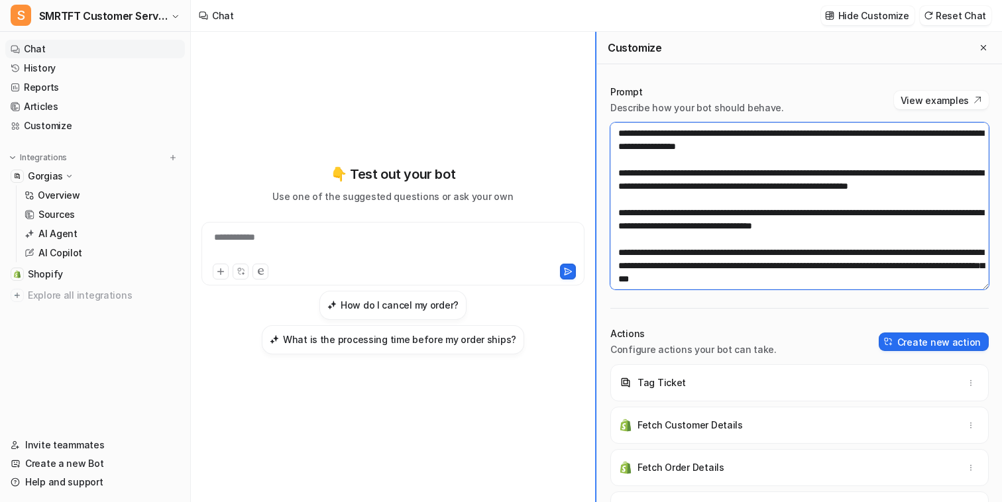
click at [550, 144] on div "**********" at bounding box center [596, 267] width 811 height 470
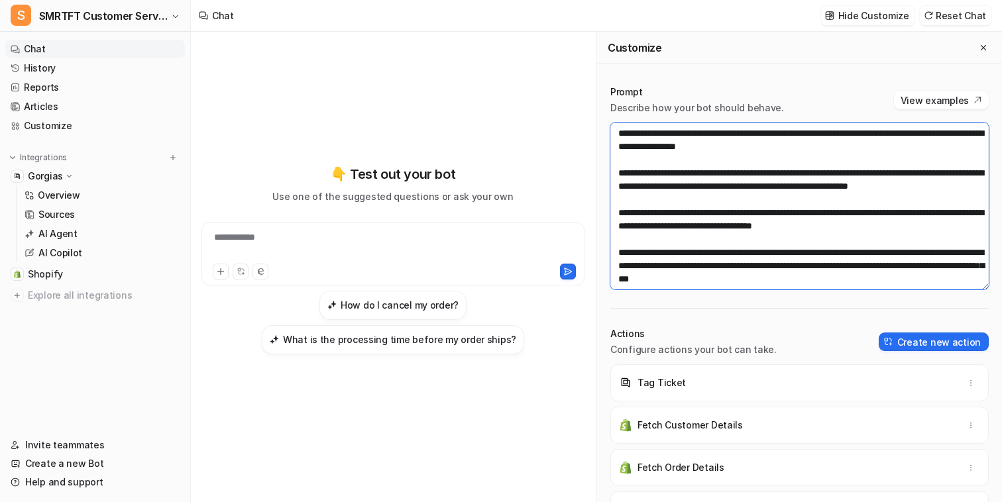
click at [695, 197] on textarea at bounding box center [799, 206] width 378 height 167
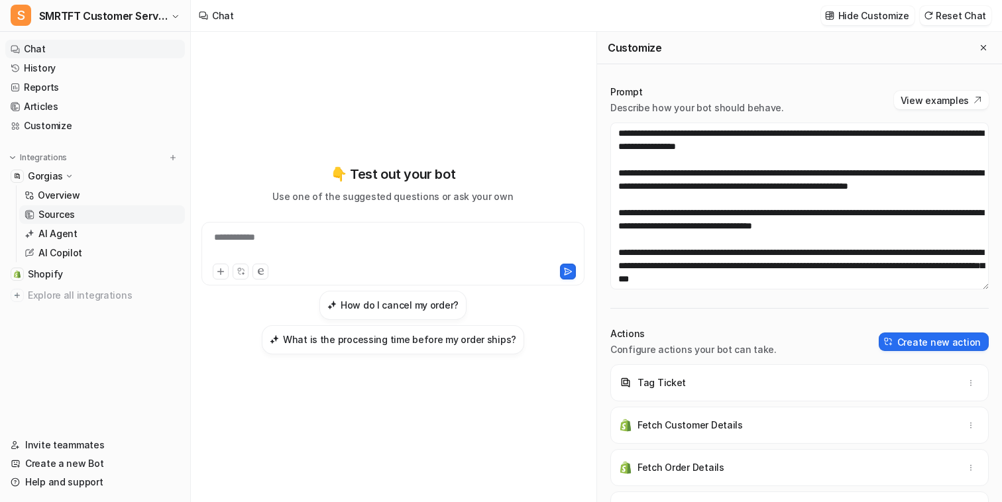
click at [86, 216] on link "Sources" at bounding box center [102, 214] width 166 height 19
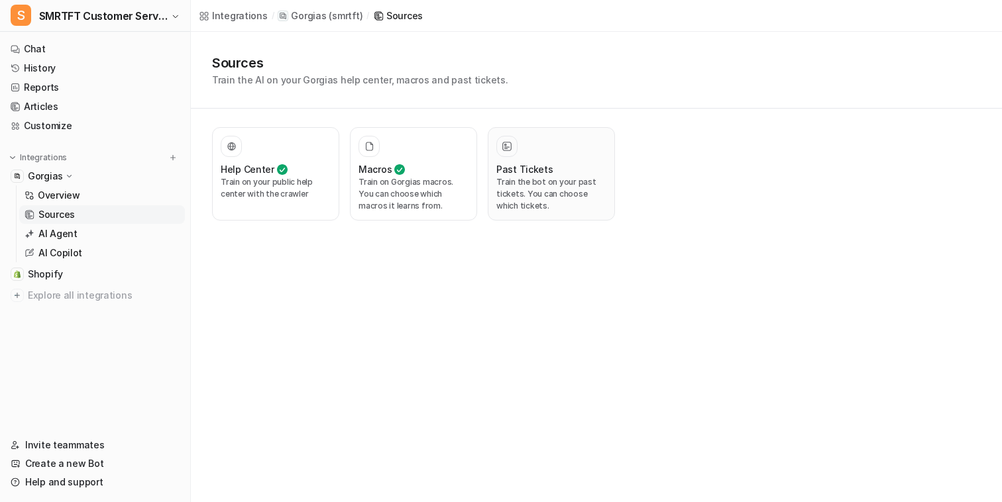
click at [533, 184] on p "Train the bot on your past tickets. You can choose which tickets." at bounding box center [551, 194] width 110 height 36
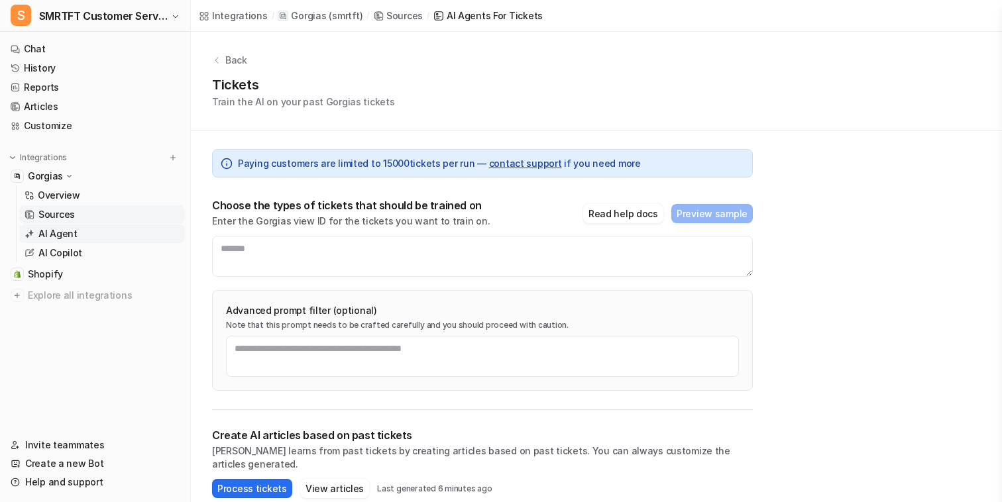
click at [106, 232] on link "AI Agent" at bounding box center [102, 234] width 166 height 19
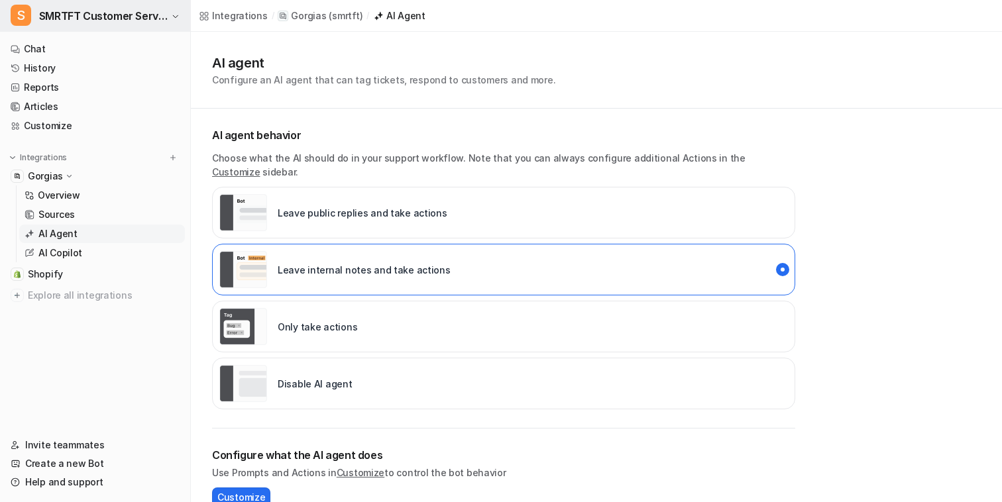
click at [136, 15] on span "SMRTFT Customer Service" at bounding box center [103, 16] width 129 height 19
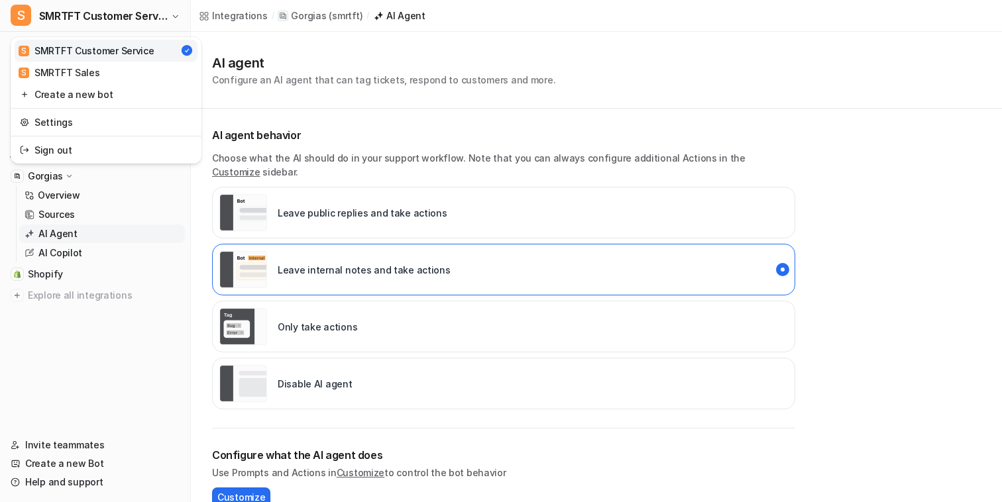
click at [387, 77] on div "S SMRTFT Customer Service S SMRTFT Customer Service S SMRTFT Sales Create a new…" at bounding box center [501, 251] width 1002 height 502
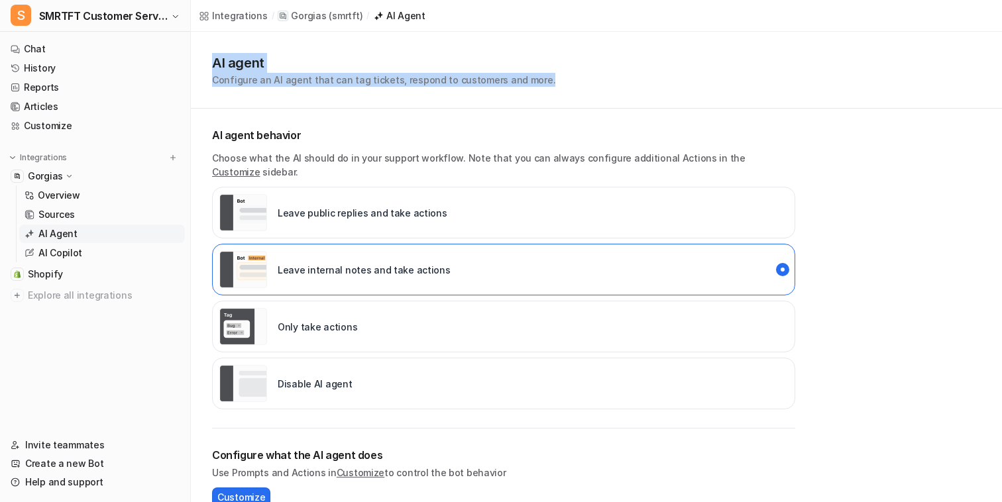
drag, startPoint x: 546, startPoint y: 82, endPoint x: 208, endPoint y: 62, distance: 339.1
click at [208, 62] on div "AI agent Configure an AI agent that can tag tickets, respond to customers and m…" at bounding box center [596, 70] width 811 height 77
click at [223, 64] on h1 "AI agent" at bounding box center [383, 63] width 343 height 20
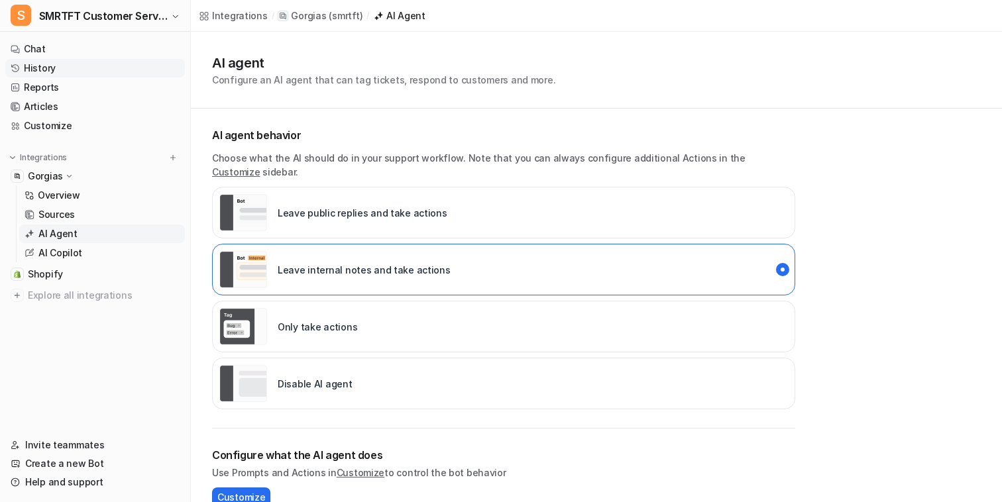
click at [103, 64] on link "History" at bounding box center [95, 68] width 180 height 19
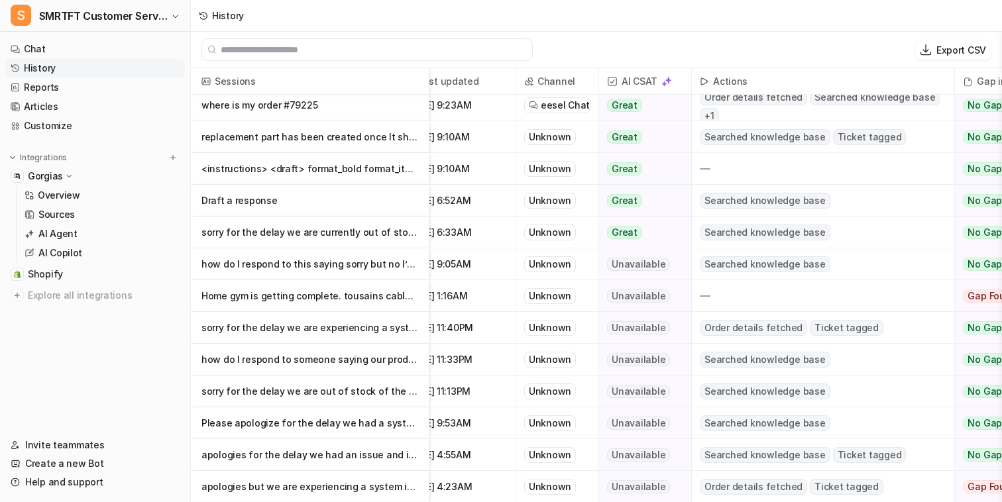
scroll to position [5, 0]
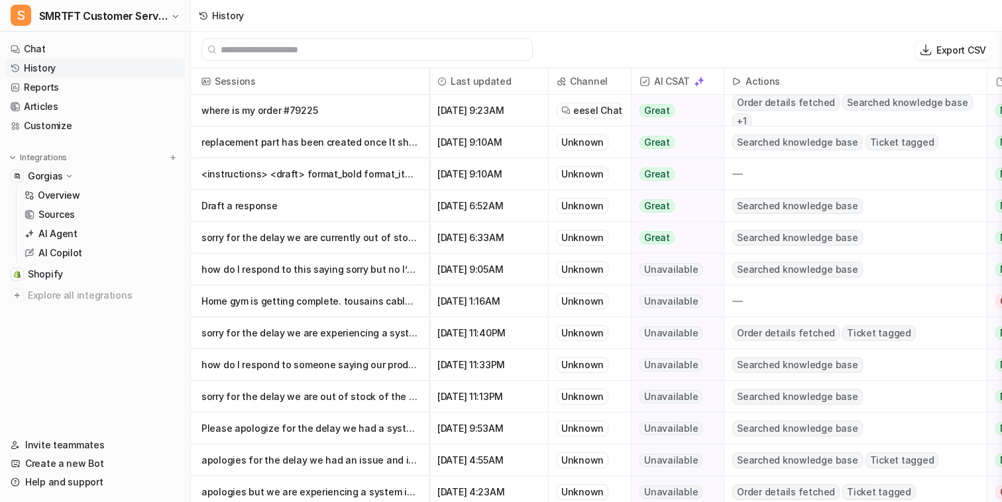
click at [377, 140] on p "replacement part has been created once It ships you will receive the tracking l" at bounding box center [309, 143] width 217 height 32
click at [119, 23] on span "SMRTFT Customer Service" at bounding box center [103, 16] width 129 height 19
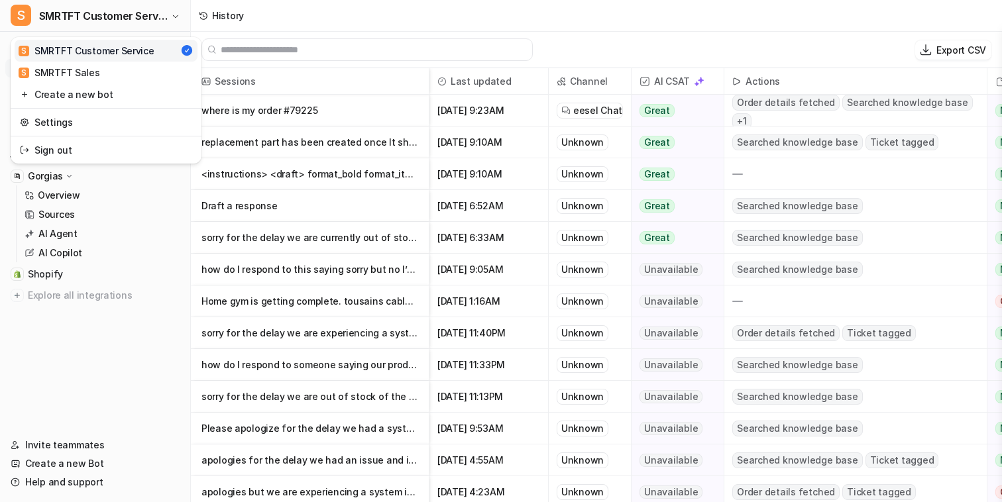
click at [517, 49] on div "S SMRTFT Customer Service S SMRTFT Customer Service S SMRTFT Sales Create a new…" at bounding box center [501, 251] width 1002 height 502
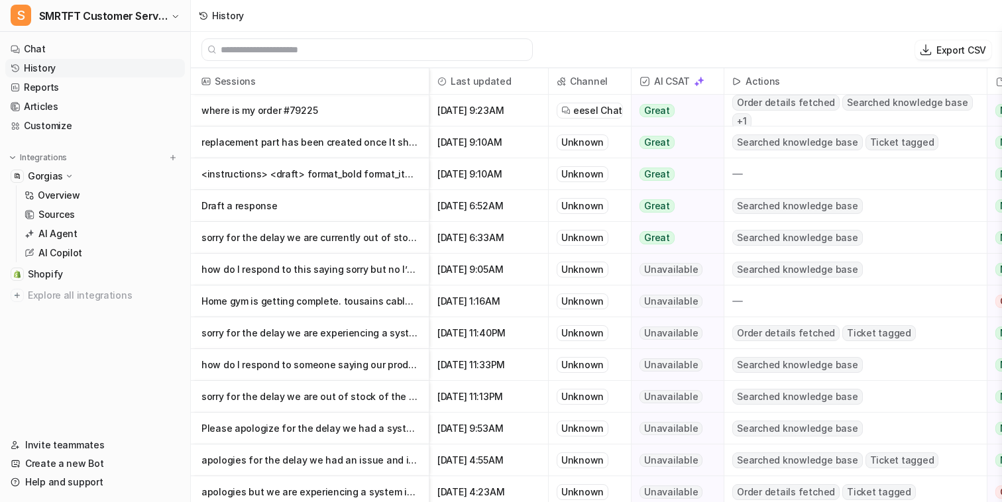
click at [583, 53] on div "Export CSV" at bounding box center [596, 50] width 811 height 36
click at [148, 7] on span "SMRTFT Customer Service" at bounding box center [103, 16] width 129 height 19
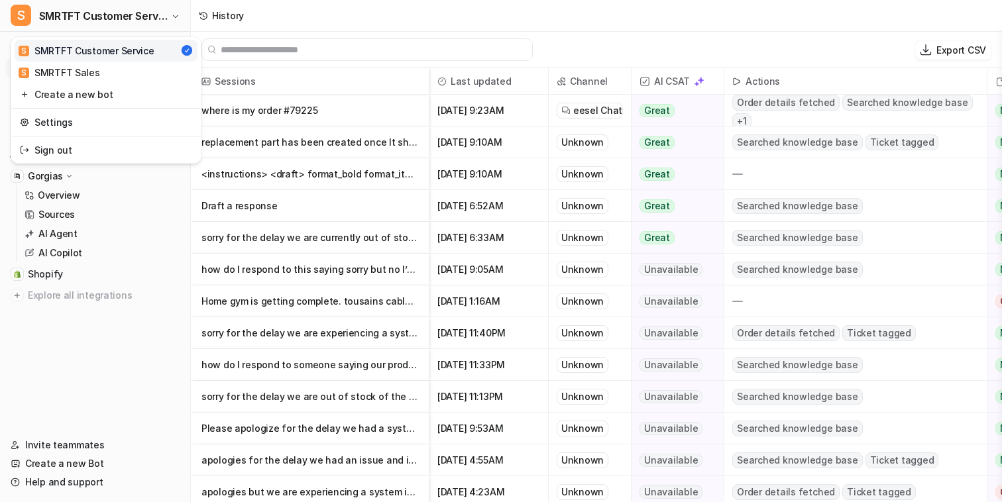
click at [321, 15] on div "S SMRTFT Customer Service S SMRTFT Customer Service S SMRTFT Sales Create a new…" at bounding box center [501, 251] width 1002 height 502
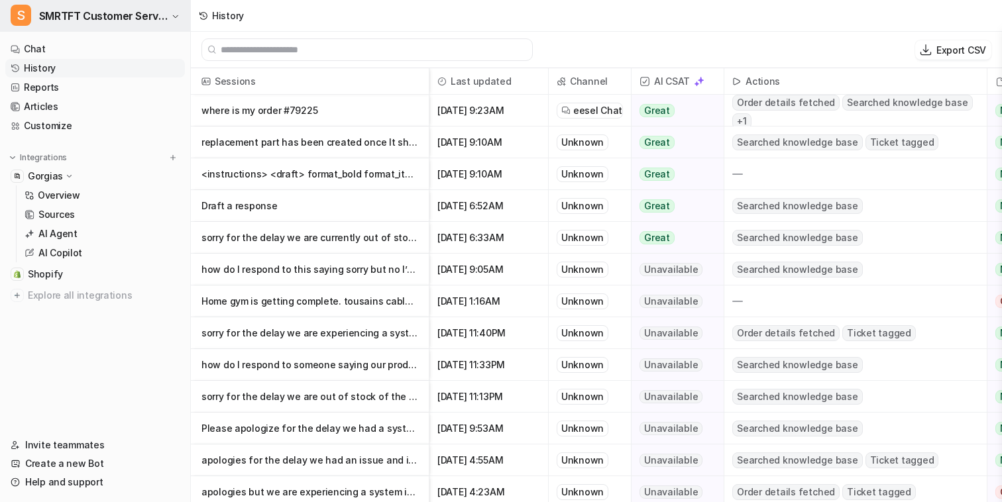
click at [153, 22] on span "SMRTFT Customer Service" at bounding box center [103, 16] width 129 height 19
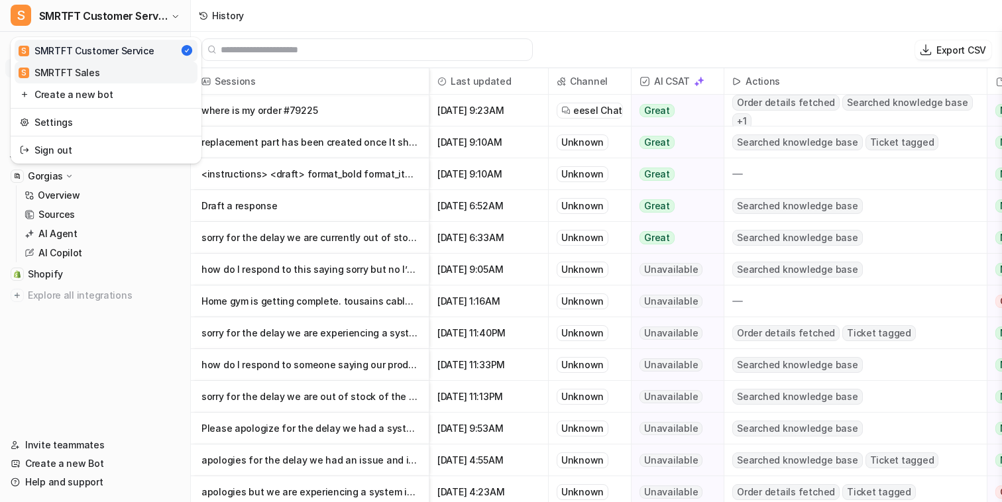
click at [128, 75] on link "S SMRTFT Sales" at bounding box center [106, 73] width 183 height 22
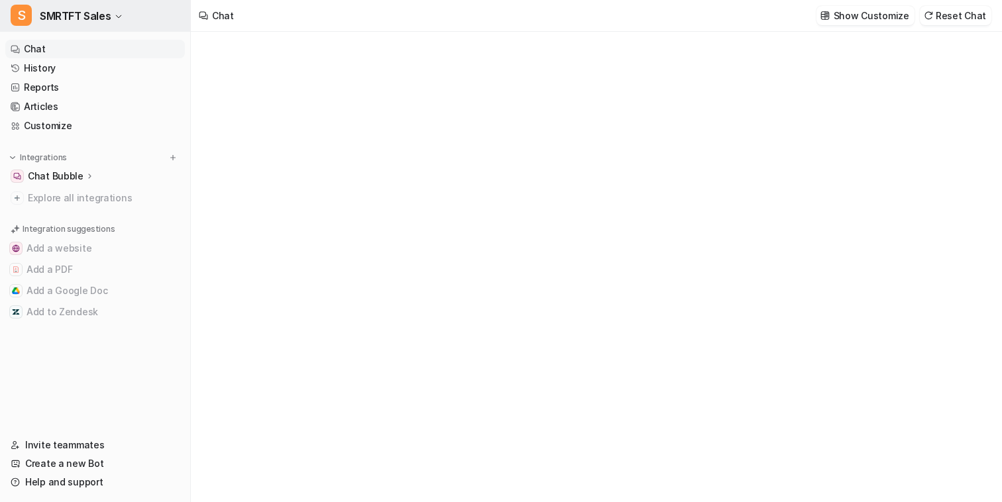
type textarea "**********"
click at [156, 21] on button "S SMRTFT Sales" at bounding box center [95, 16] width 190 height 32
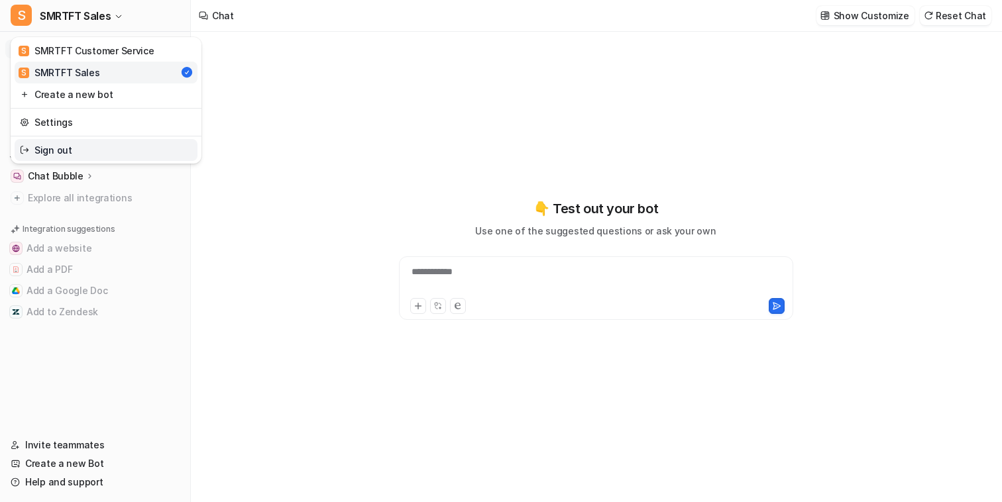
click at [256, 170] on div "**********" at bounding box center [501, 251] width 1002 height 502
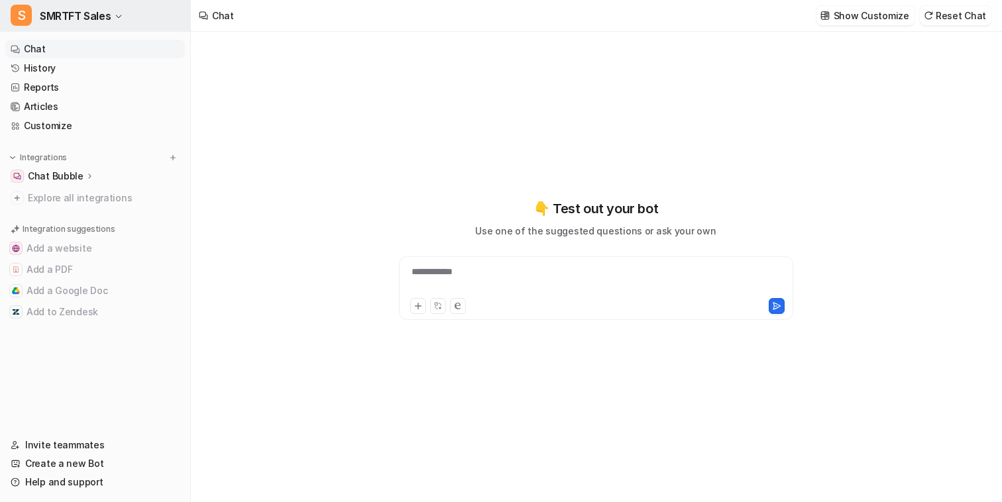
click at [156, 7] on button "S SMRTFT Sales" at bounding box center [95, 16] width 190 height 32
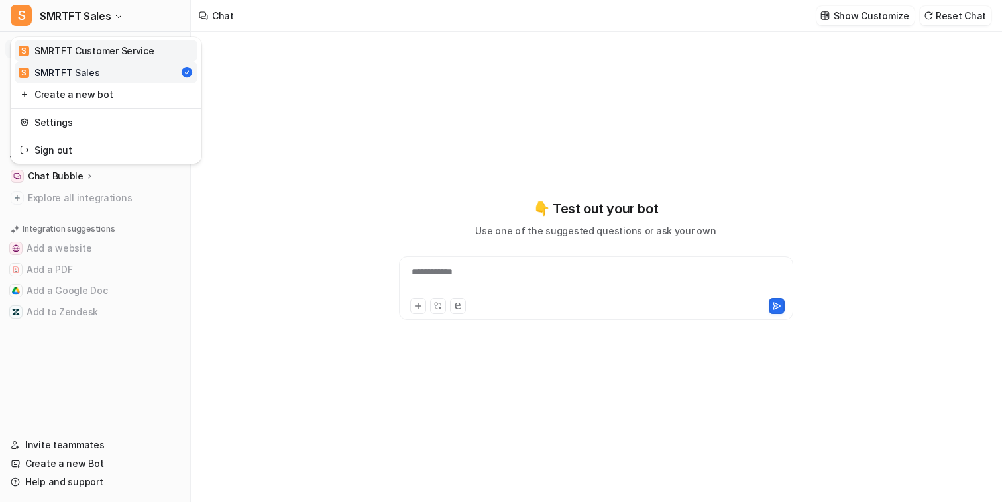
click at [143, 53] on div "S SMRTFT Customer Service" at bounding box center [87, 51] width 136 height 14
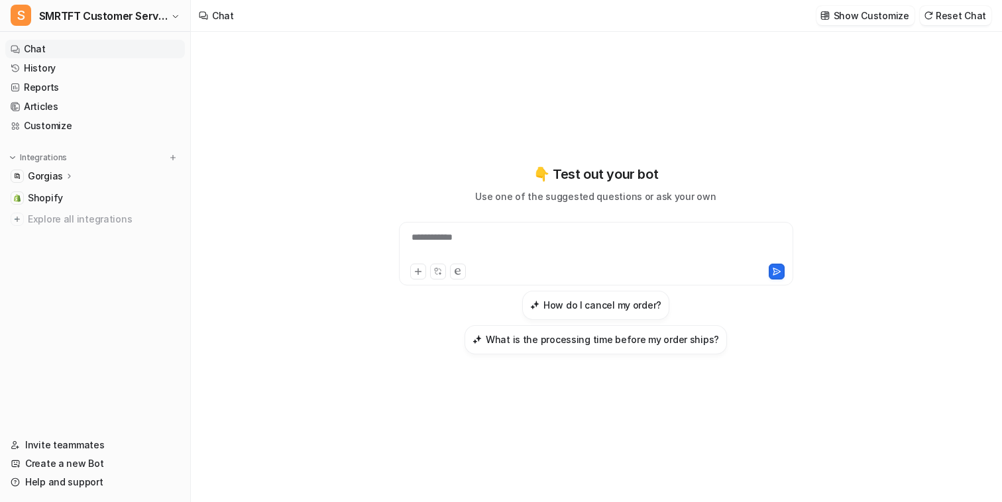
click at [104, 177] on div "Gorgias" at bounding box center [95, 176] width 180 height 19
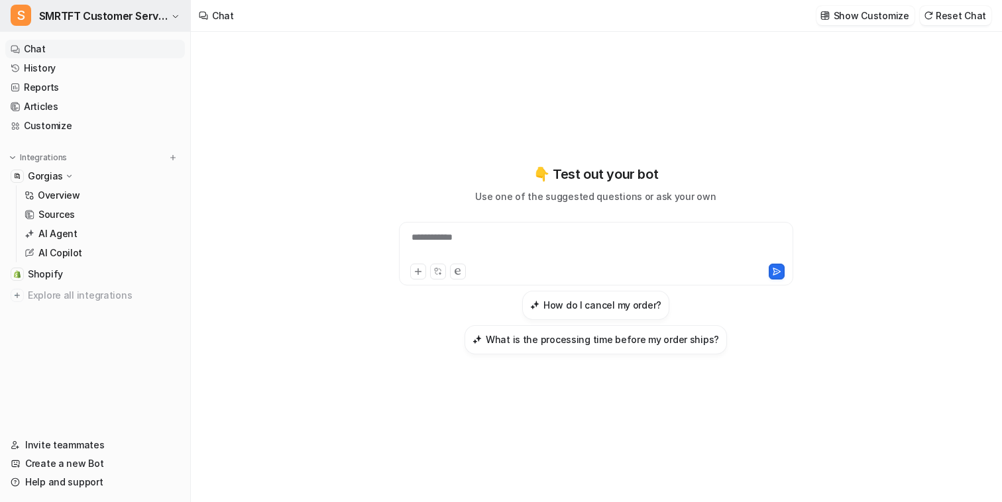
click at [155, 7] on span "SMRTFT Customer Service" at bounding box center [103, 16] width 129 height 19
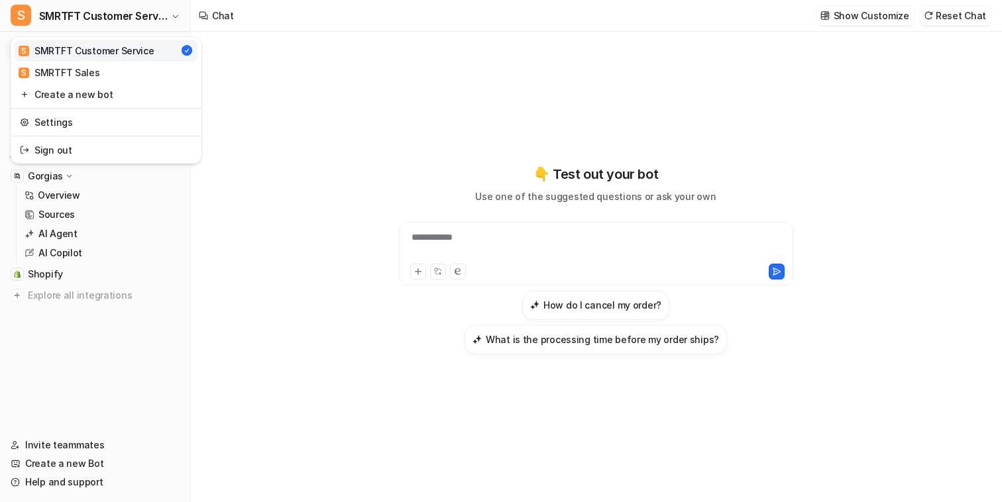
click at [113, 124] on link "Settings" at bounding box center [106, 122] width 183 height 22
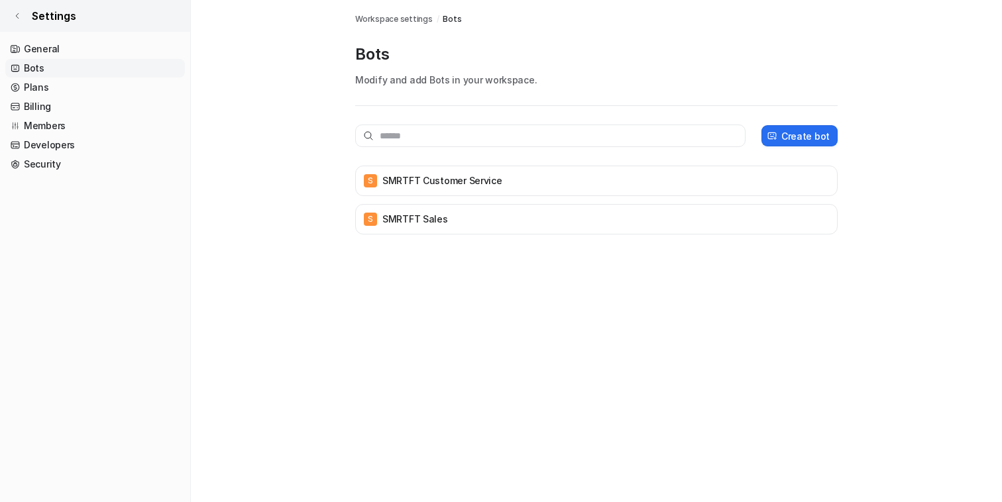
click at [17, 19] on icon at bounding box center [17, 16] width 8 height 8
click at [45, 18] on span "Settings" at bounding box center [54, 16] width 44 height 16
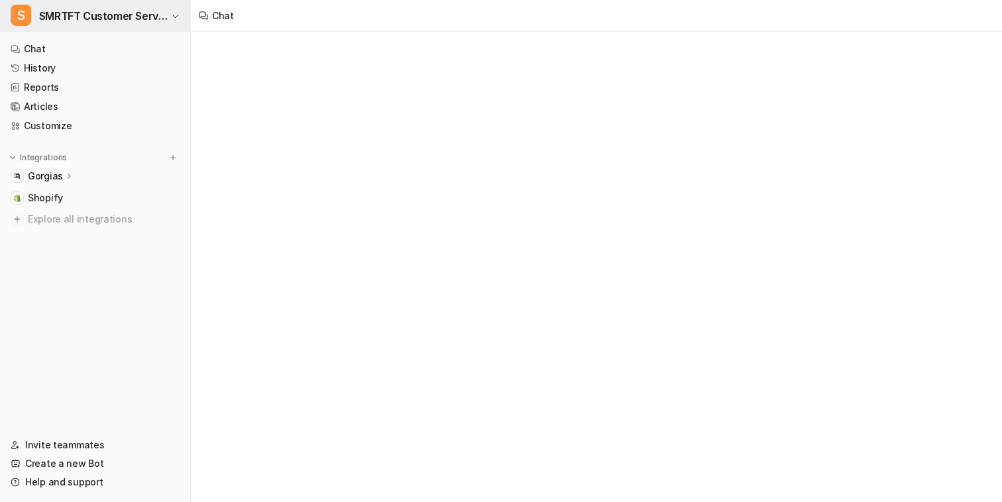
click at [90, 22] on span "SMRTFT Customer Service" at bounding box center [103, 16] width 129 height 19
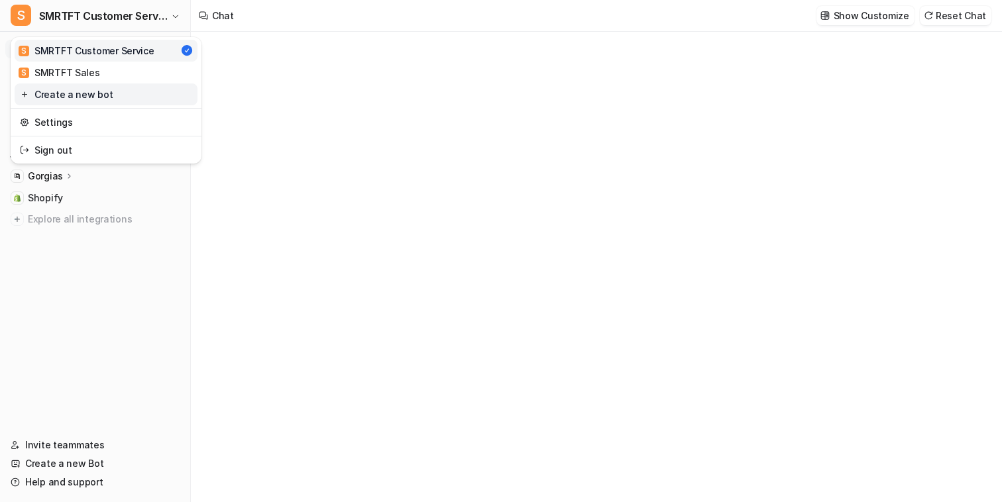
click at [87, 90] on link "Create a new bot" at bounding box center [106, 94] width 183 height 22
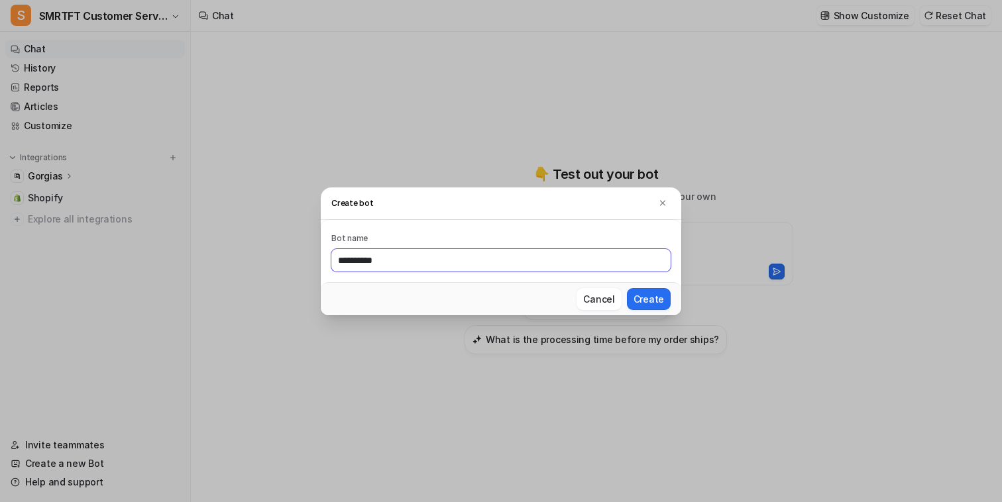
type input "**********"
click at [627, 288] on button "Create" at bounding box center [649, 299] width 44 height 22
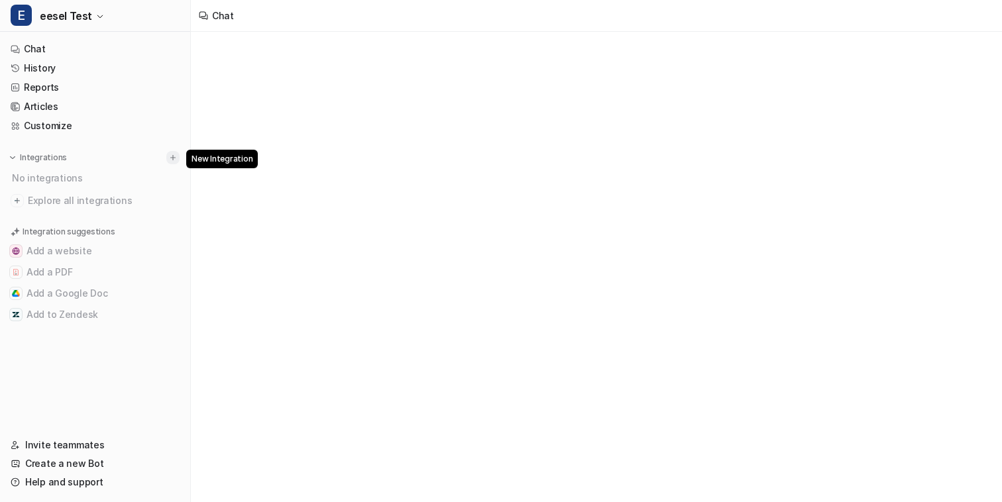
click at [173, 156] on img at bounding box center [172, 157] width 9 height 9
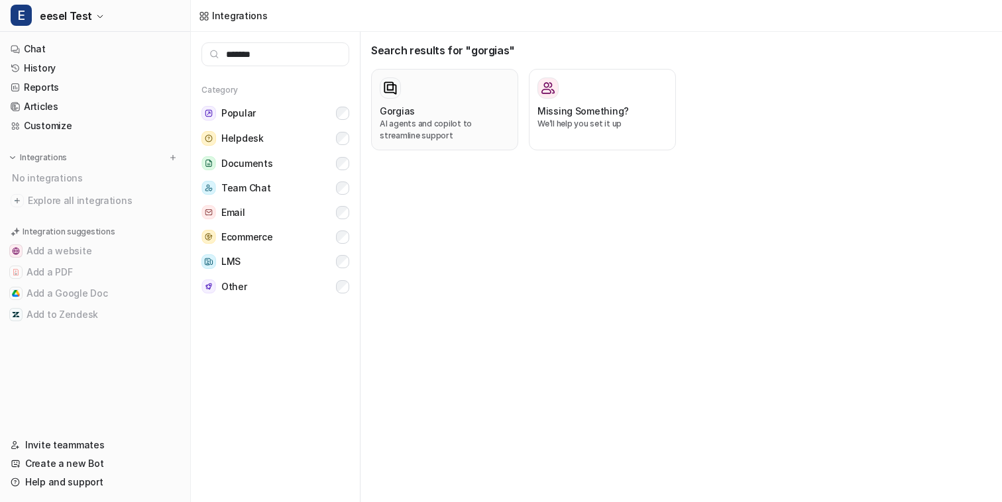
type input "*******"
click at [466, 119] on p "AI agents and copilot to streamline support" at bounding box center [445, 130] width 130 height 24
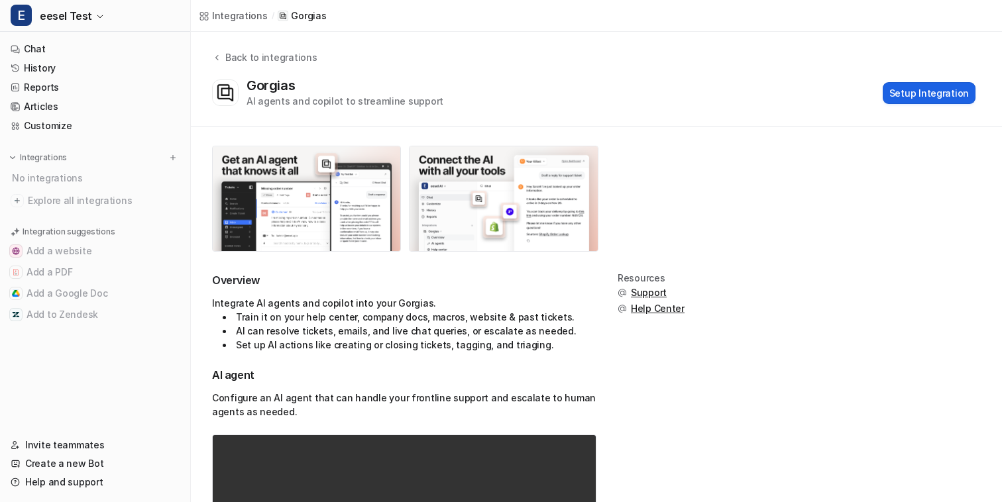
click at [933, 96] on button "Setup Integration" at bounding box center [928, 93] width 93 height 22
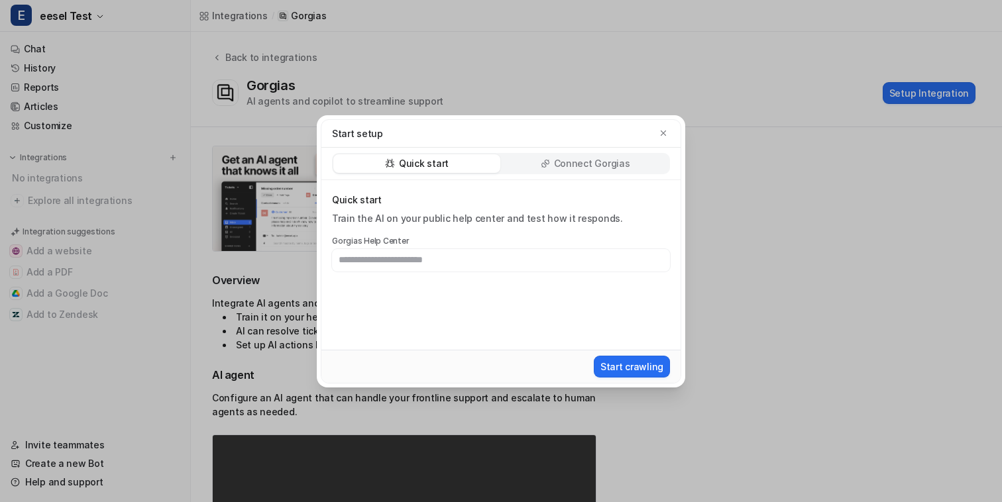
click at [577, 164] on p "Connect Gorgias" at bounding box center [592, 163] width 76 height 13
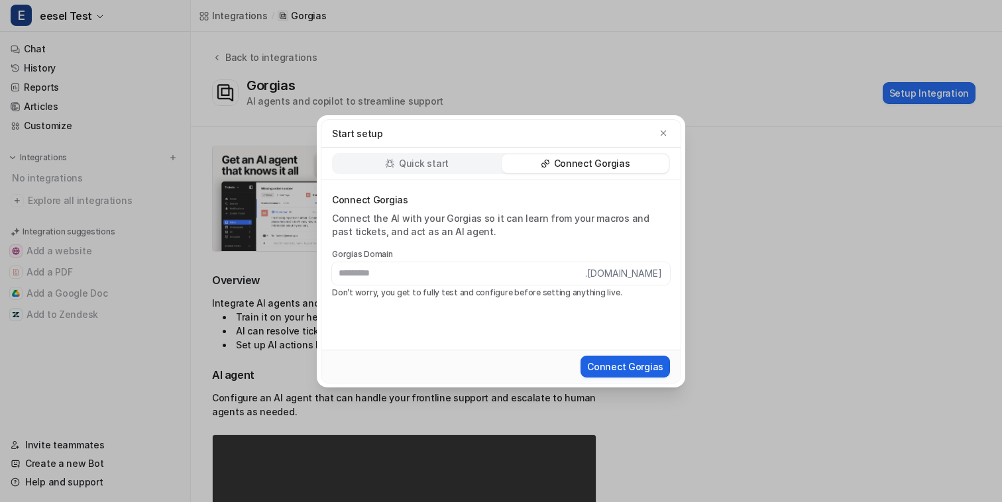
click at [621, 367] on button "Connect Gorgias" at bounding box center [624, 367] width 89 height 22
click at [528, 278] on input "text" at bounding box center [458, 273] width 253 height 23
click at [664, 127] on button "button" at bounding box center [662, 133] width 13 height 13
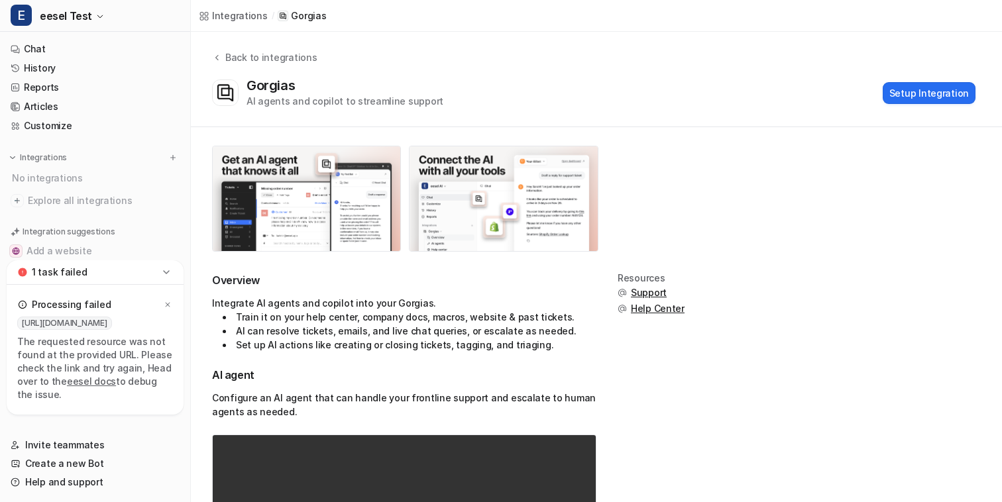
click at [164, 277] on icon at bounding box center [166, 272] width 13 height 13
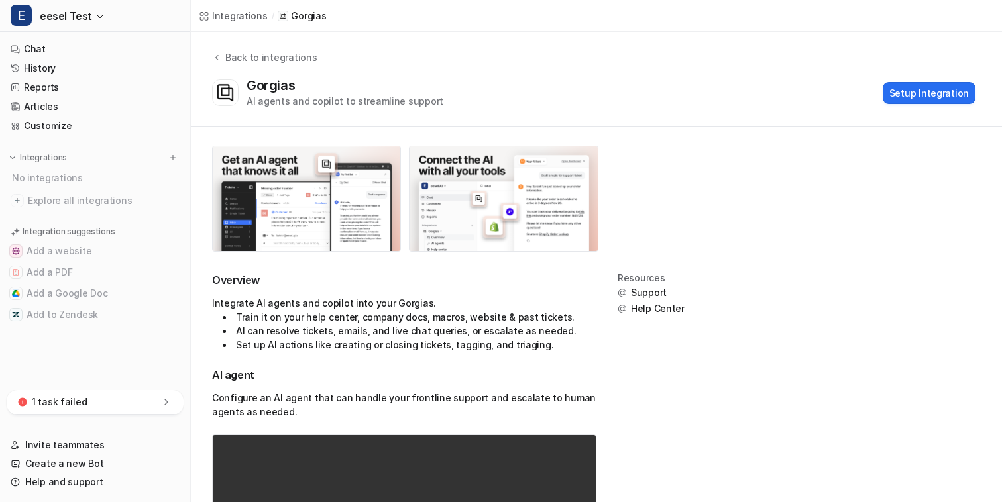
click at [166, 401] on icon at bounding box center [165, 402] width 3 height 6
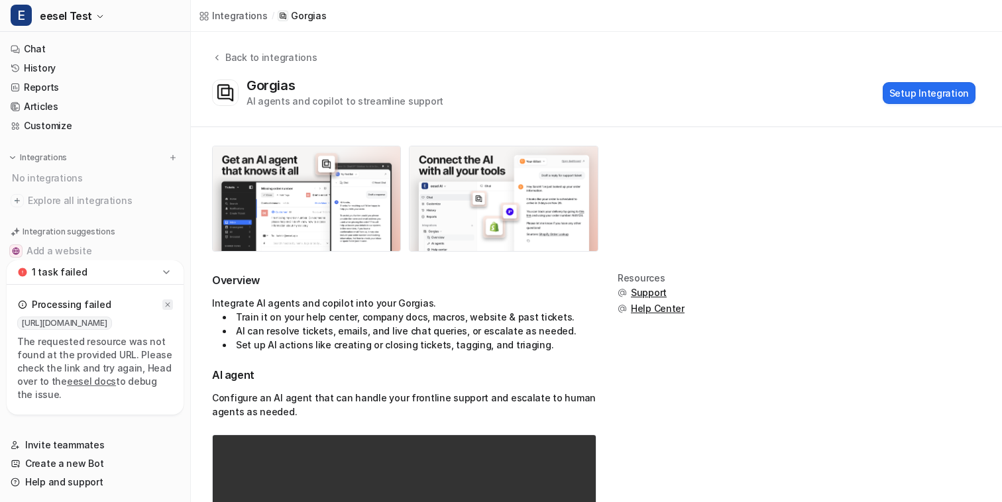
click at [169, 304] on icon at bounding box center [168, 305] width 8 height 8
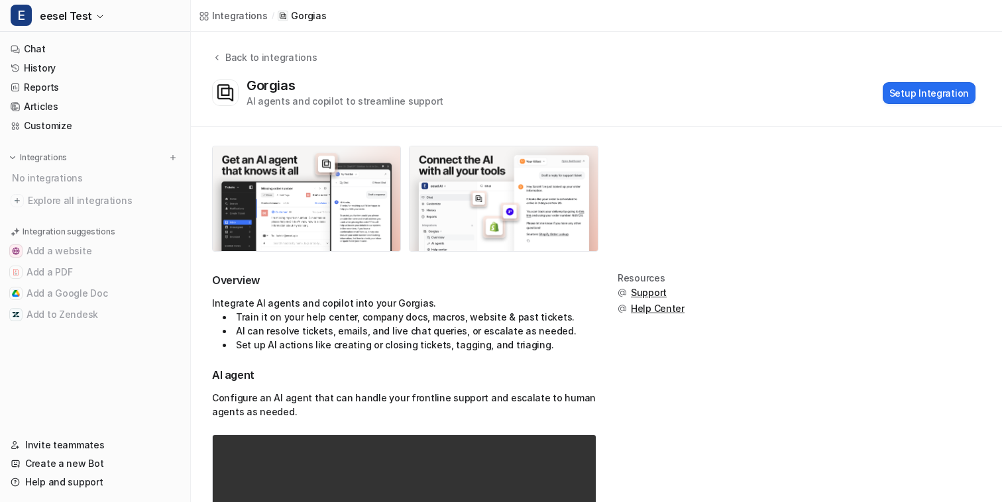
click at [553, 308] on div "Integrate AI agents and copilot into your Gorgias. Train it on your help center…" at bounding box center [404, 324] width 384 height 56
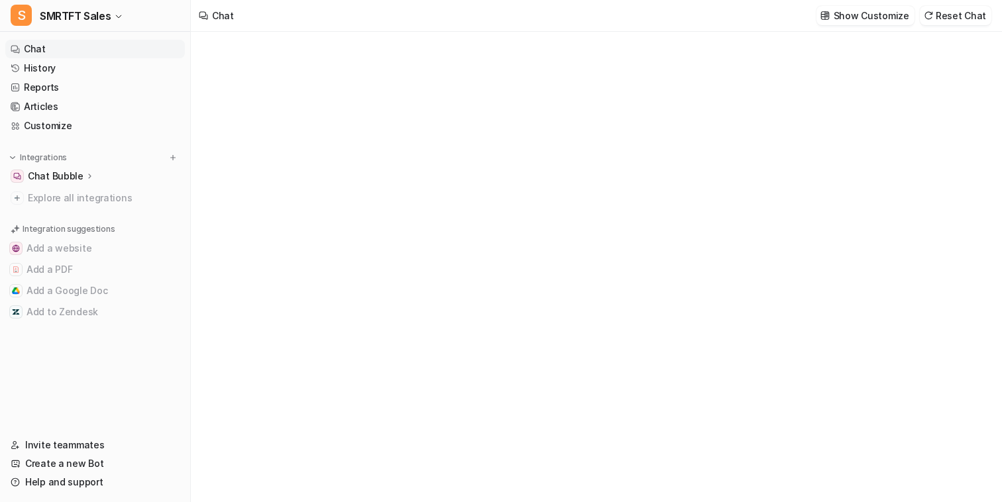
type textarea "**********"
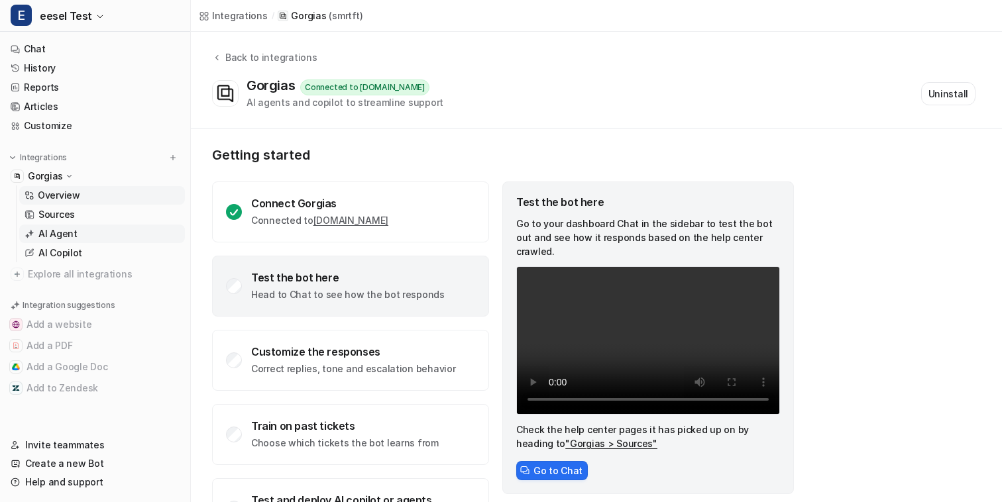
click at [109, 230] on link "AI Agent" at bounding box center [102, 234] width 166 height 19
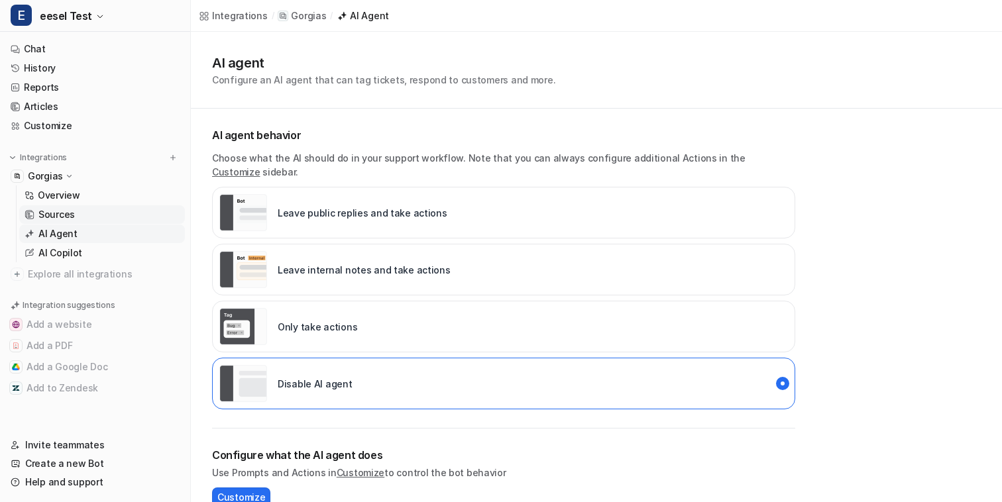
click at [100, 211] on link "Sources" at bounding box center [102, 214] width 166 height 19
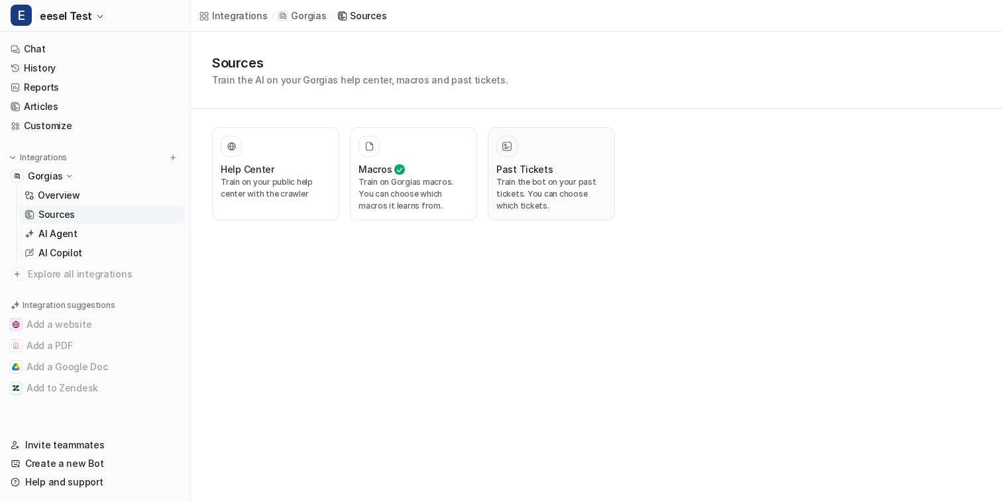
click at [548, 170] on h3 "Past Tickets" at bounding box center [524, 169] width 57 height 14
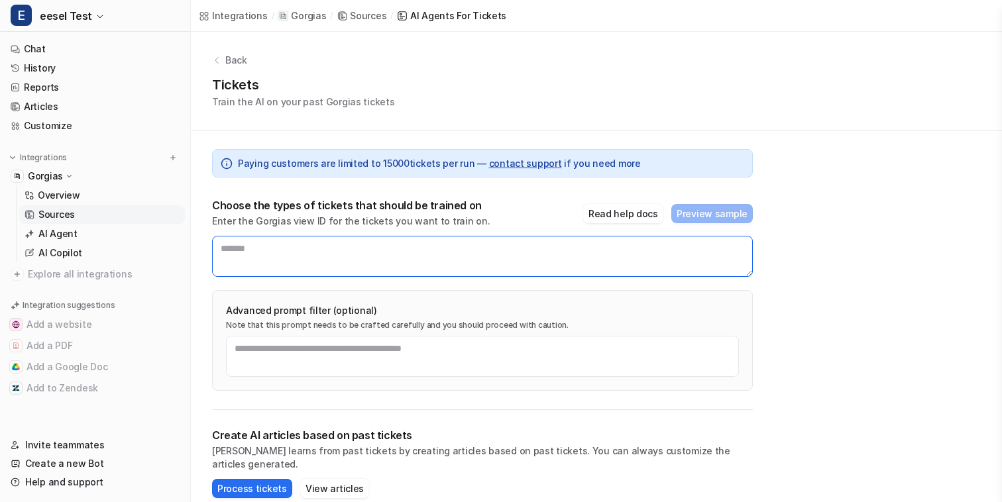
click at [411, 262] on textarea at bounding box center [482, 256] width 540 height 41
paste textarea "******"
type textarea "******"
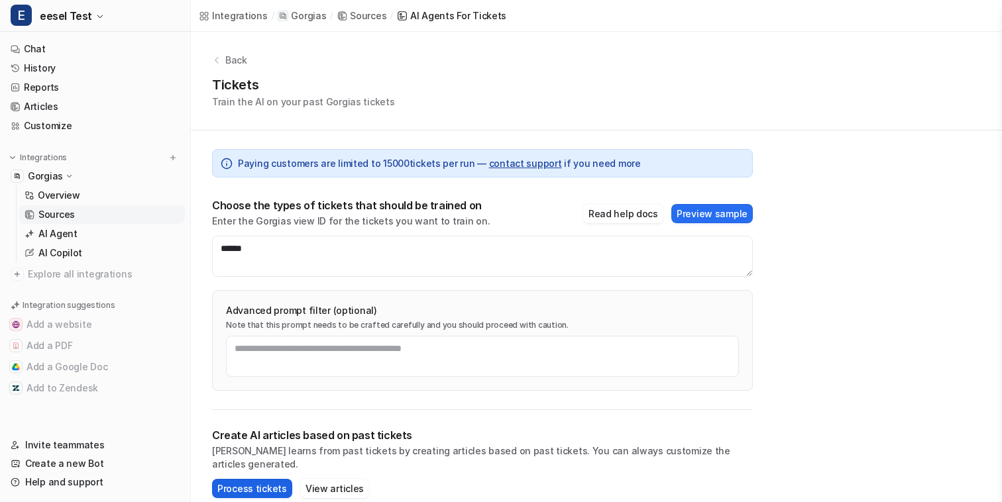
click at [248, 479] on button "Process tickets" at bounding box center [252, 488] width 80 height 19
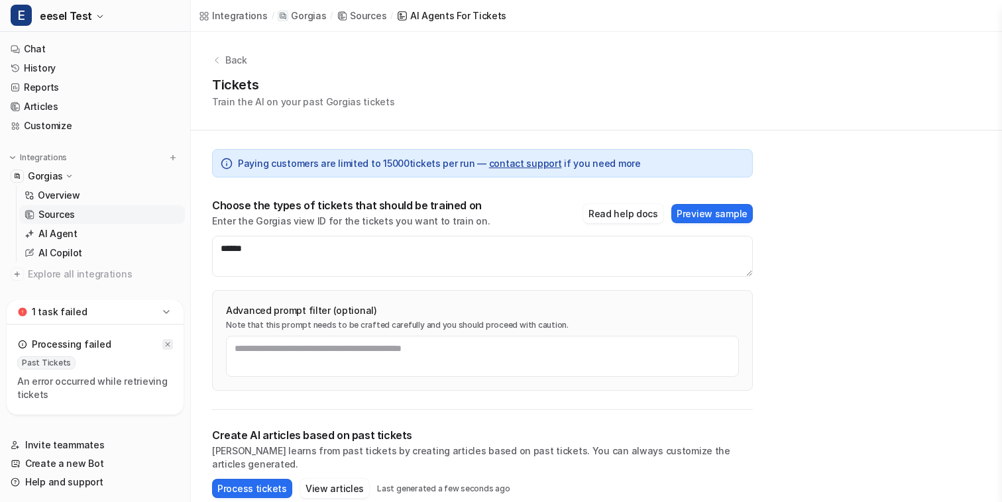
click at [168, 342] on icon at bounding box center [168, 344] width 8 height 8
click at [113, 191] on link "Overview" at bounding box center [102, 195] width 166 height 19
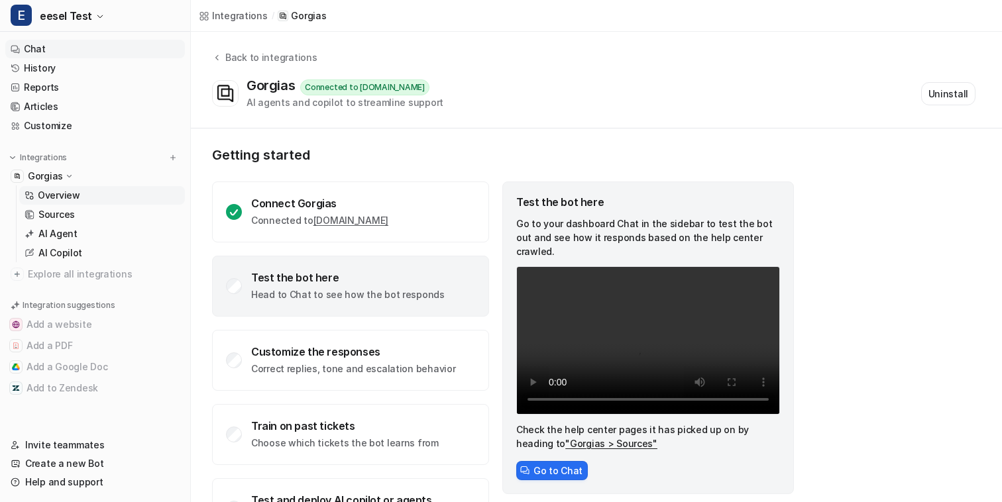
click at [84, 51] on link "Chat" at bounding box center [95, 49] width 180 height 19
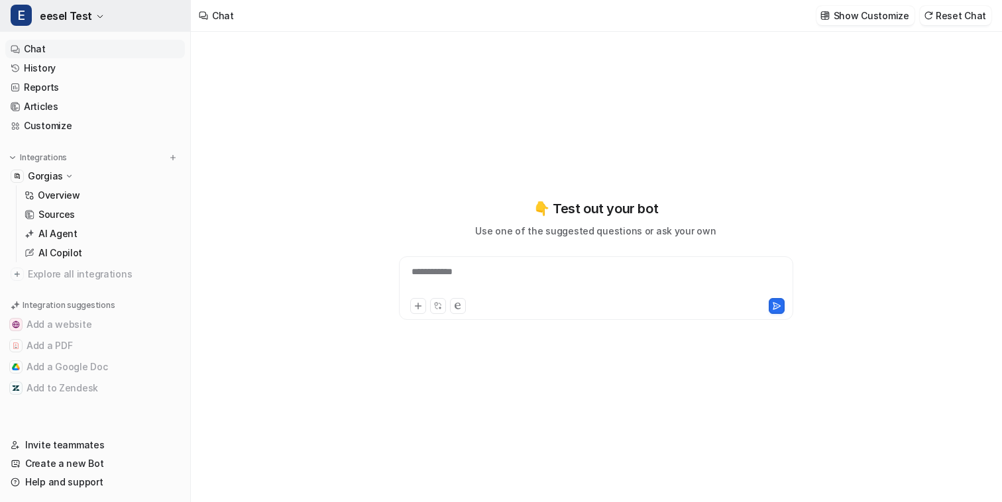
click at [116, 14] on button "E eesel Test" at bounding box center [95, 16] width 190 height 32
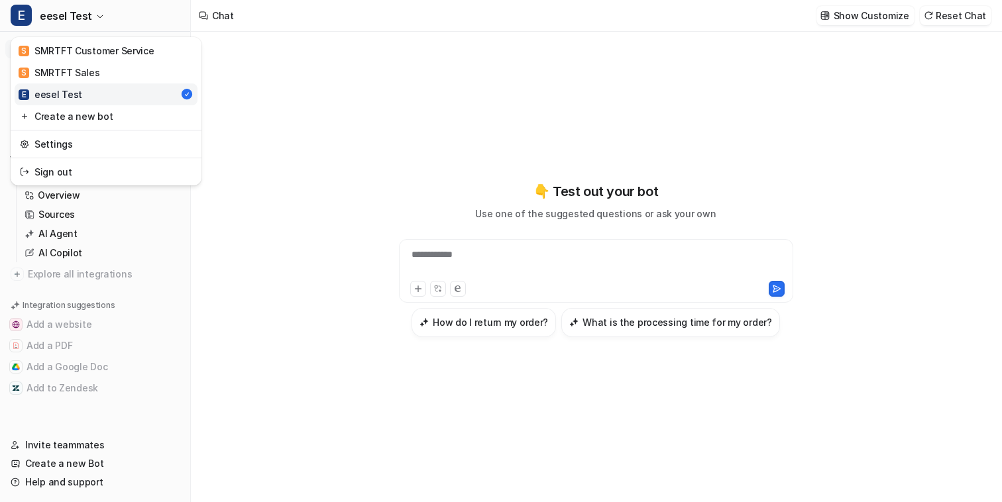
click at [299, 55] on div "**********" at bounding box center [501, 251] width 1002 height 502
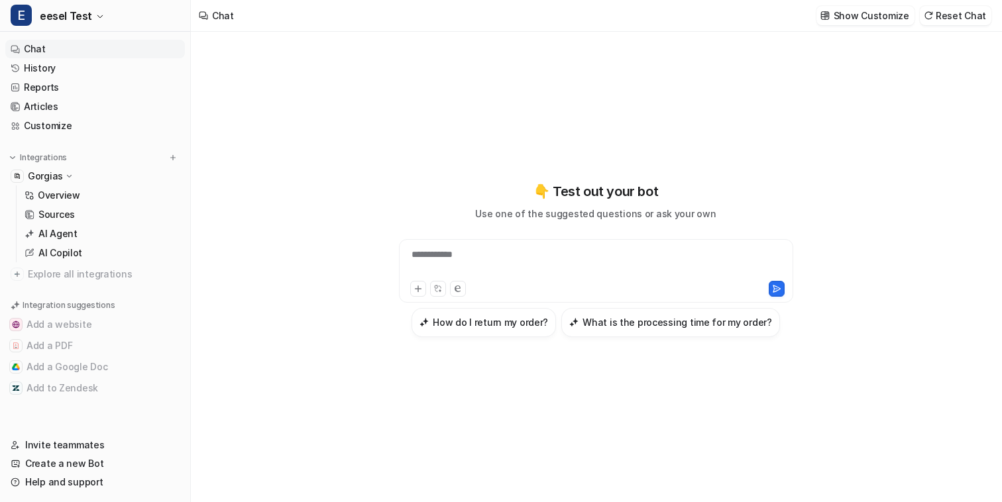
click at [304, 161] on div "**********" at bounding box center [595, 267] width 809 height 470
click at [142, 11] on button "E eesel Test" at bounding box center [95, 16] width 190 height 32
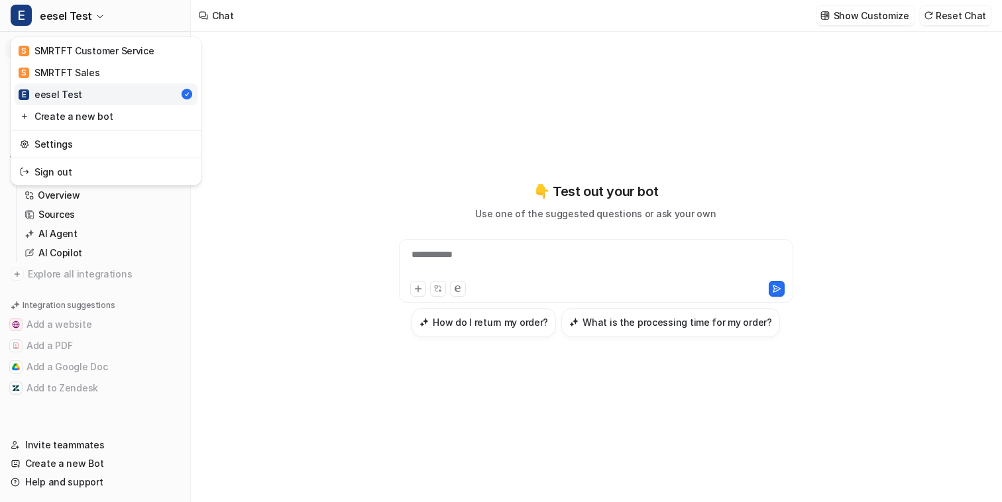
click at [299, 90] on div "**********" at bounding box center [501, 251] width 1002 height 502
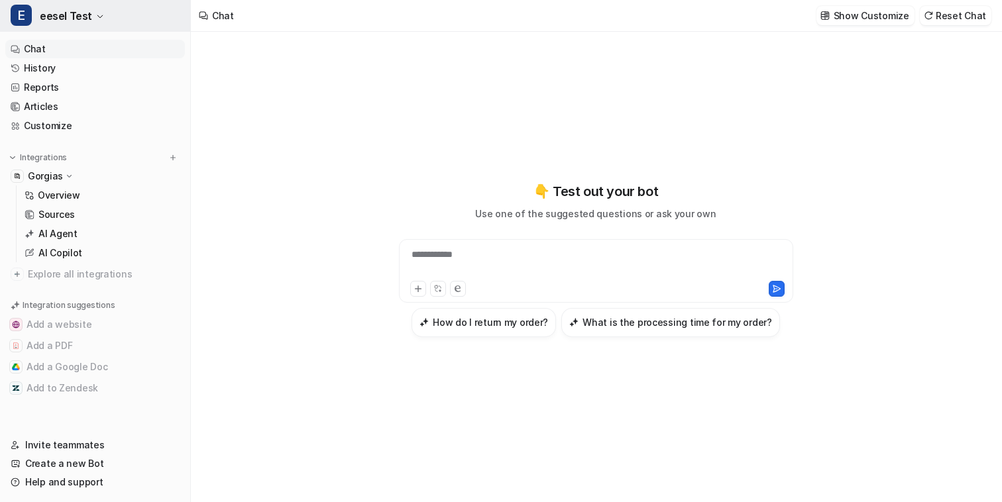
click at [156, 23] on button "E eesel Test" at bounding box center [95, 16] width 190 height 32
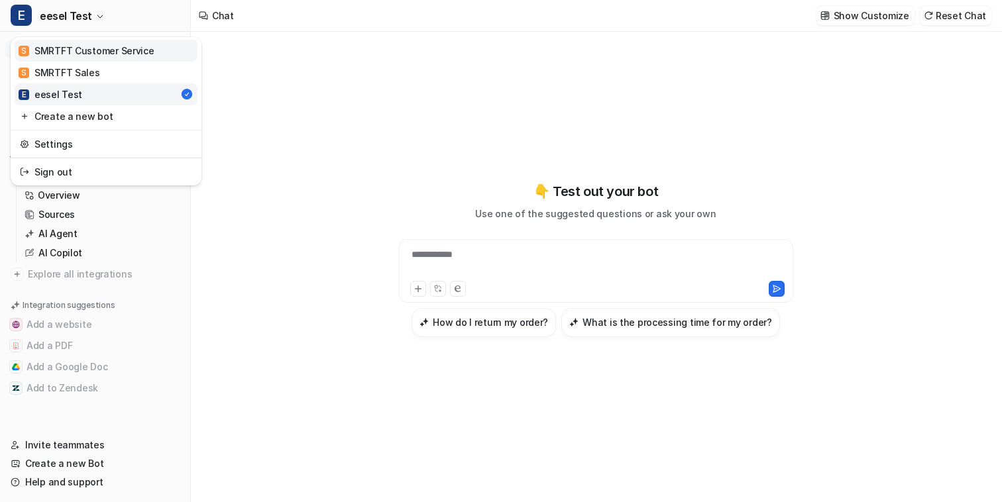
click at [158, 48] on link "S SMRTFT Customer Service" at bounding box center [106, 51] width 183 height 22
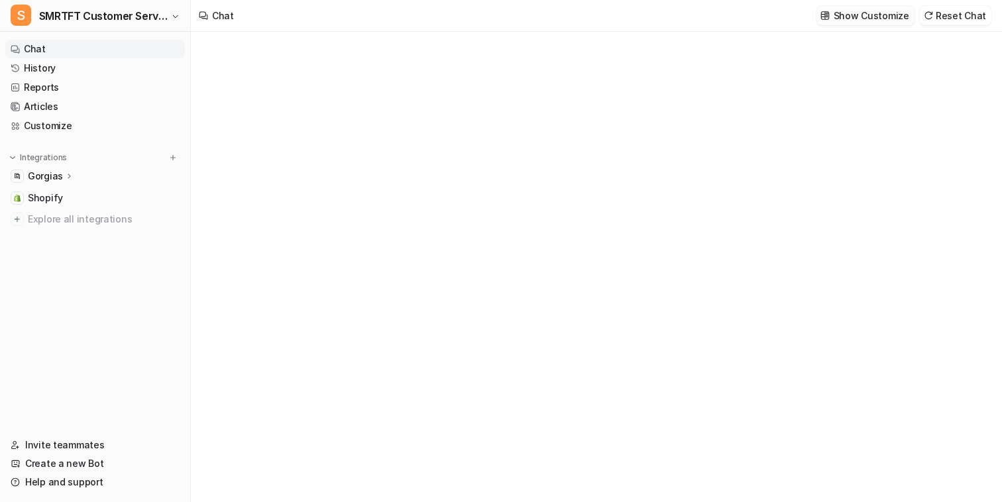
type textarea "**********"
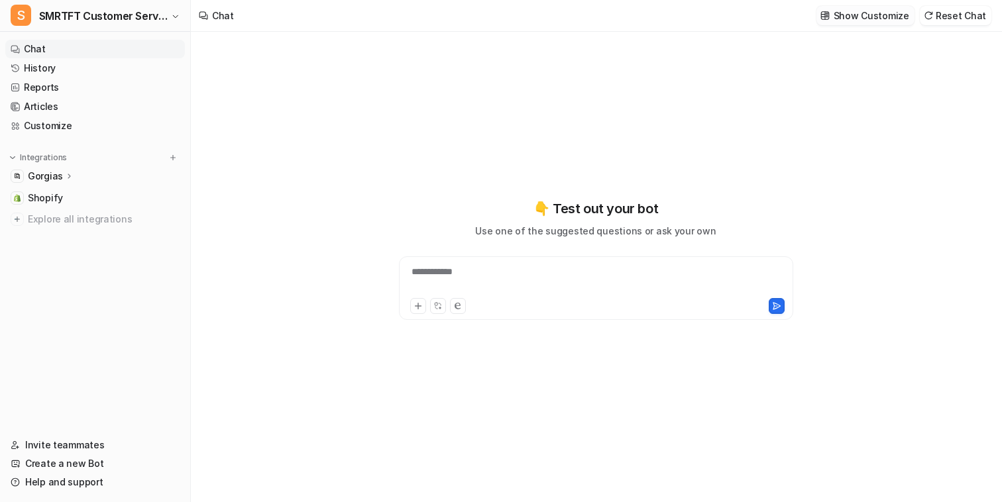
click at [892, 11] on p "Show Customize" at bounding box center [871, 16] width 76 height 14
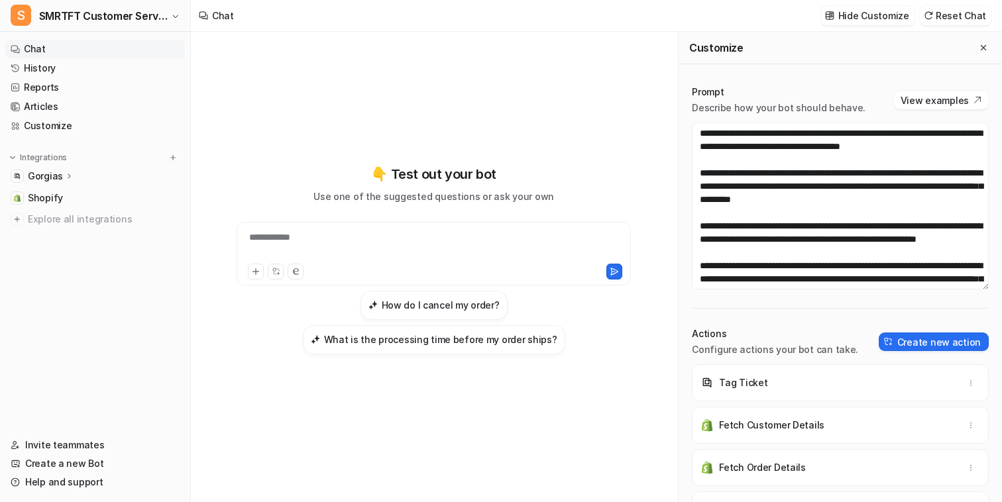
click at [622, 88] on div "**********" at bounding box center [433, 259] width 464 height 352
click at [83, 181] on div "Gorgias" at bounding box center [95, 176] width 180 height 19
click at [102, 193] on link "Overview" at bounding box center [102, 195] width 166 height 19
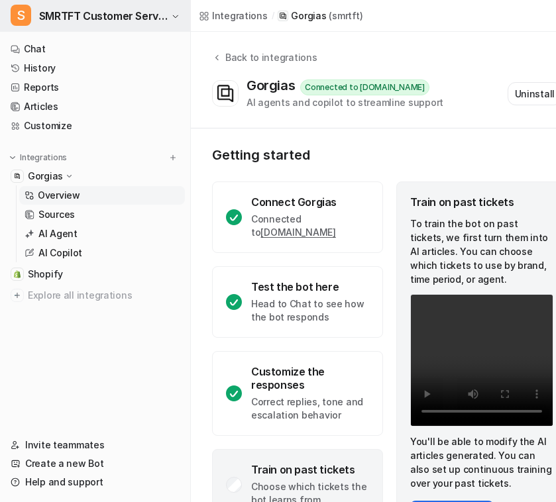
click at [105, 11] on span "SMRTFT Customer Service" at bounding box center [103, 16] width 129 height 19
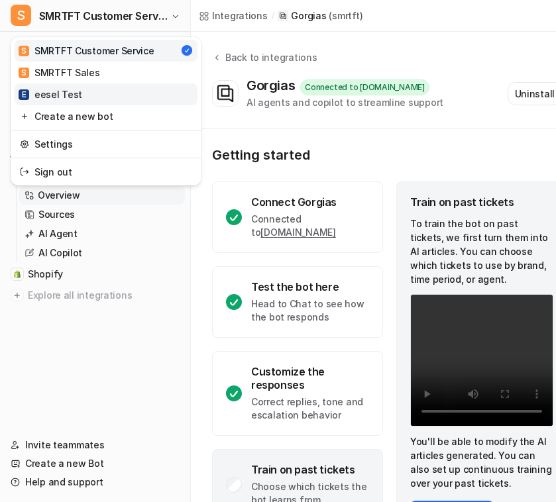
click at [95, 93] on link "E eesel Test" at bounding box center [106, 94] width 183 height 22
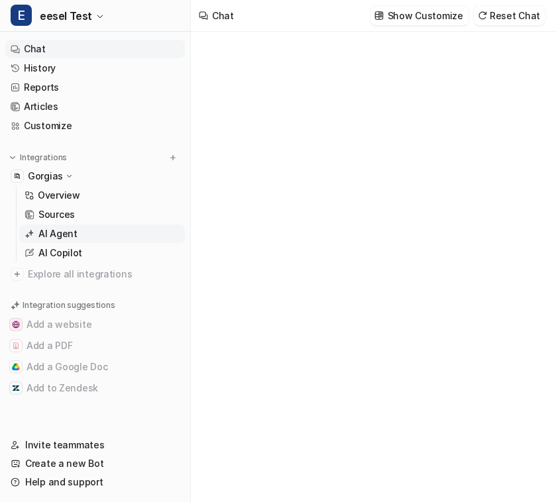
click at [81, 233] on link "AI Agent" at bounding box center [102, 234] width 166 height 19
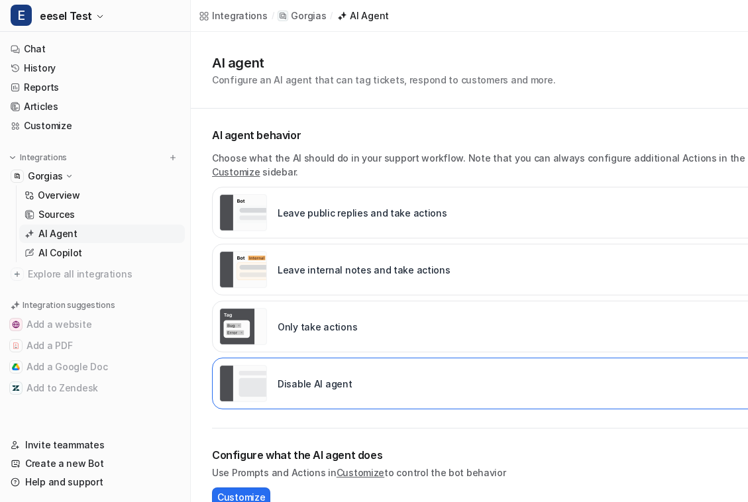
click at [566, 267] on div "Leave internal notes and take actions" at bounding box center [490, 270] width 557 height 52
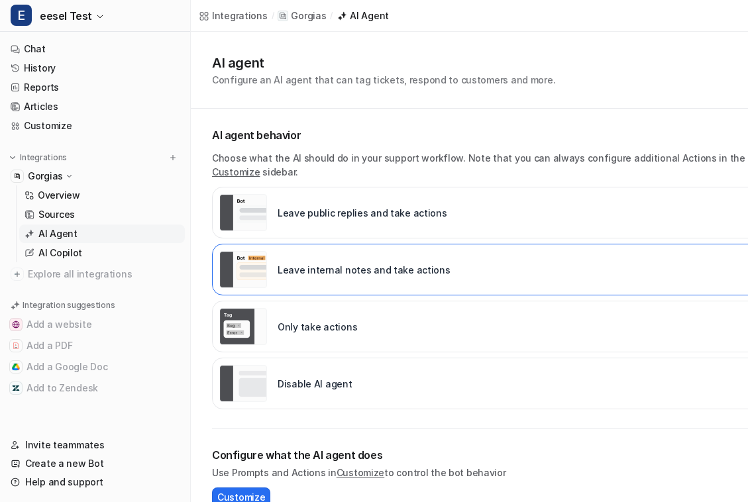
click at [595, 151] on p "Choose what the AI should do in your support workflow. Note that you can always…" at bounding box center [490, 165] width 557 height 28
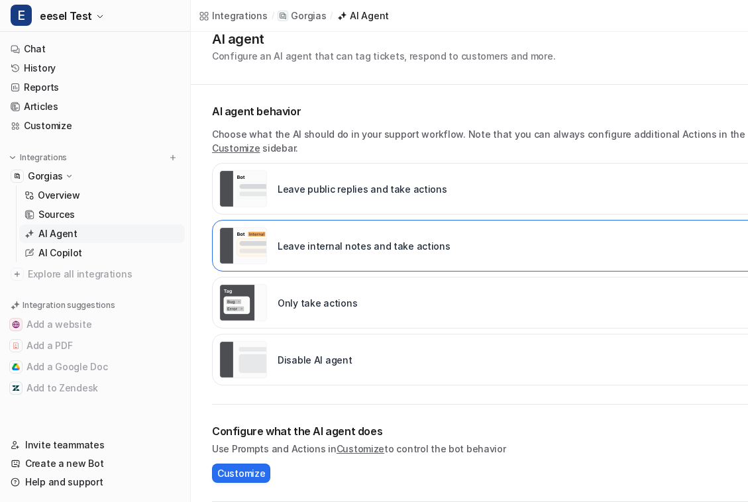
click at [317, 424] on h2 "Configure what the AI agent does" at bounding box center [490, 431] width 557 height 16
click at [94, 44] on link "Chat" at bounding box center [95, 49] width 180 height 19
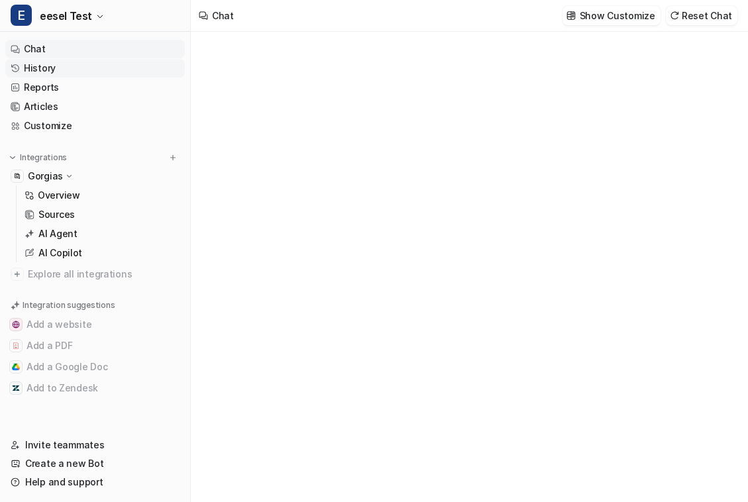
click at [105, 70] on link "History" at bounding box center [95, 68] width 180 height 19
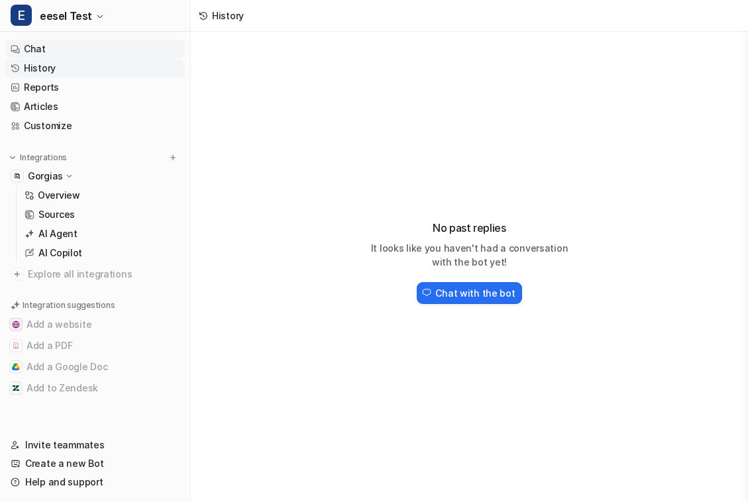
click at [125, 56] on link "Chat" at bounding box center [95, 49] width 180 height 19
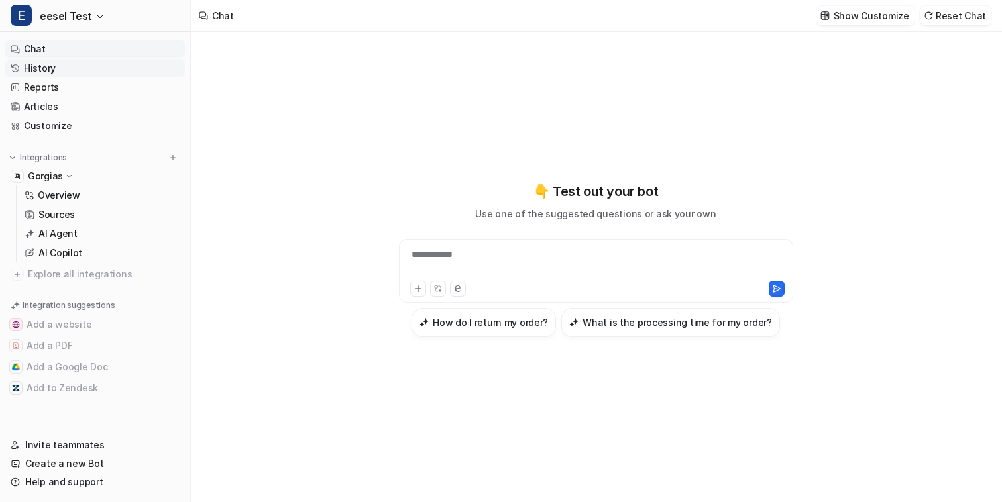
click at [83, 70] on link "History" at bounding box center [95, 68] width 180 height 19
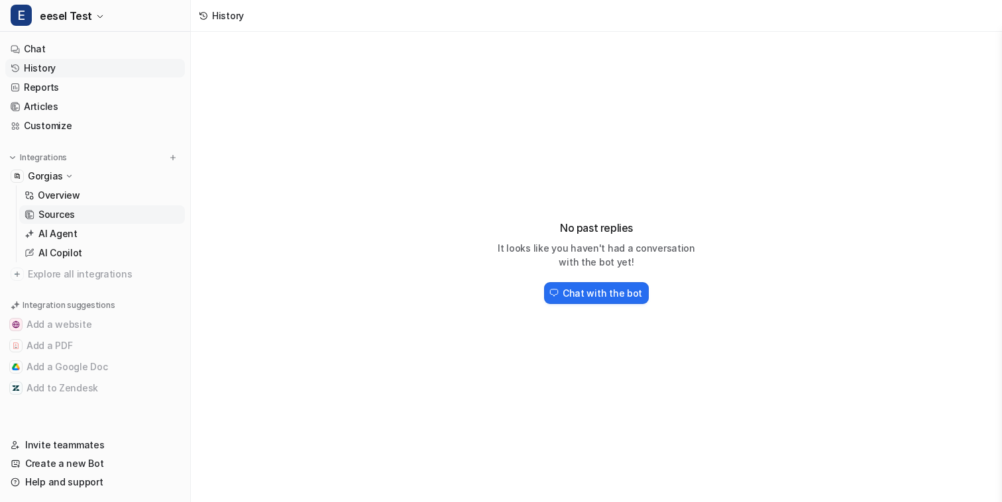
click at [93, 219] on link "Sources" at bounding box center [102, 214] width 166 height 19
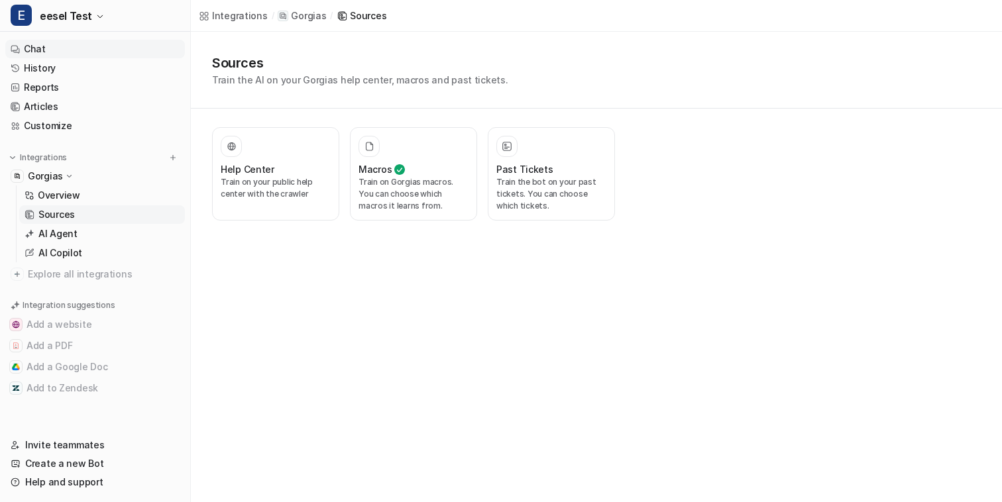
click at [93, 48] on link "Chat" at bounding box center [95, 49] width 180 height 19
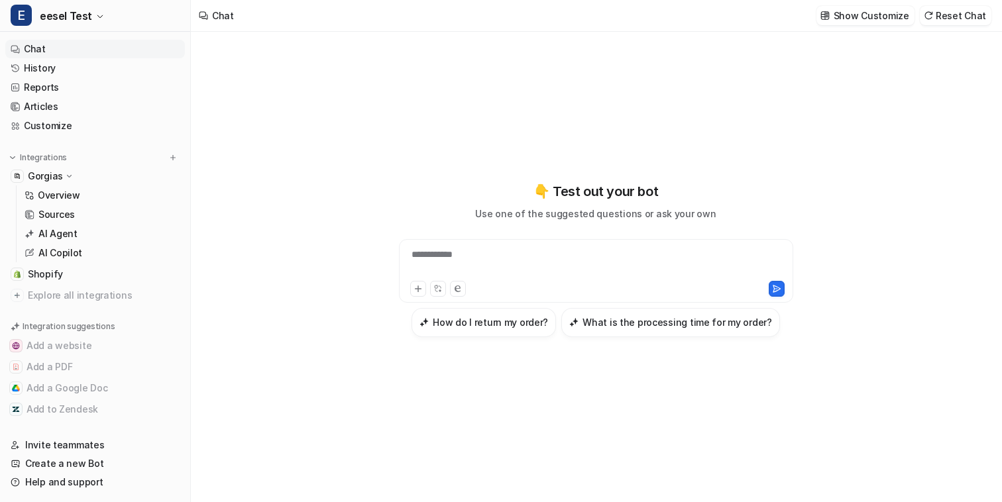
click at [491, 257] on div "**********" at bounding box center [595, 263] width 387 height 30
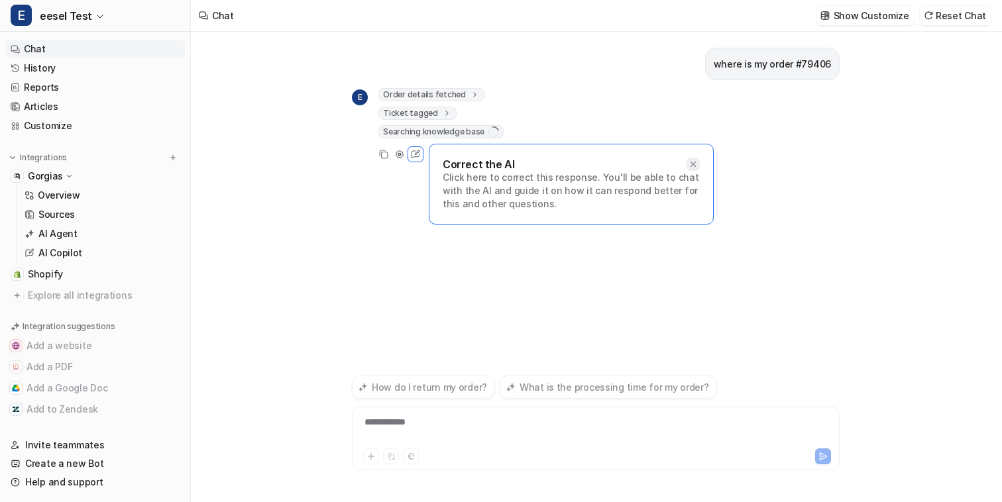
click at [686, 161] on div at bounding box center [692, 164] width 13 height 13
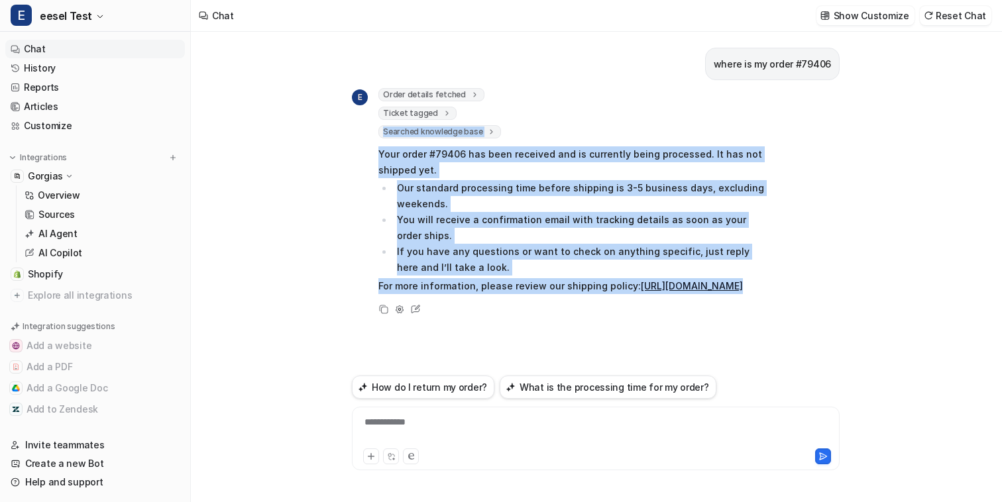
drag, startPoint x: 605, startPoint y: 323, endPoint x: 570, endPoint y: 118, distance: 207.6
click at [570, 118] on div "E Order details fetched order_id : "79406" Ticket tagged tags : [ "where_is_my_…" at bounding box center [559, 202] width 414 height 229
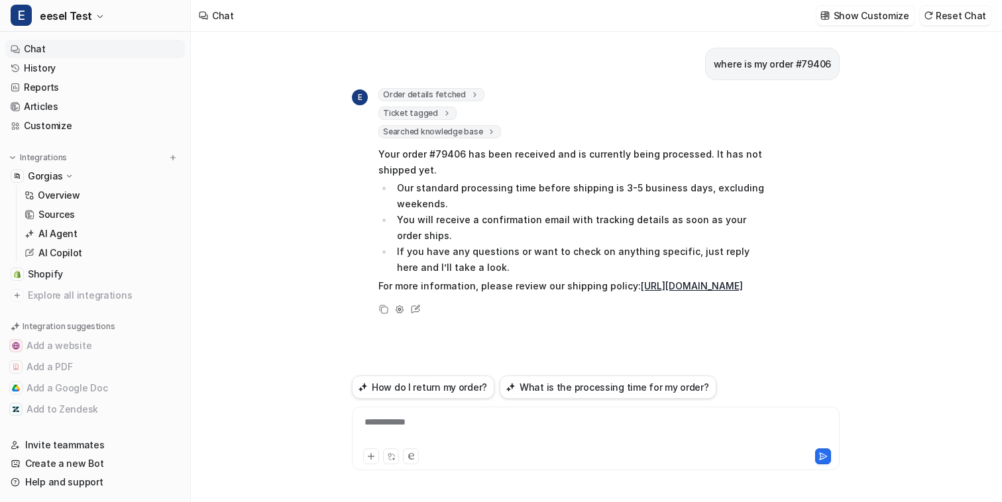
click at [574, 150] on p "Your order #79406 has been received and is currently being processed. It has no…" at bounding box center [571, 162] width 387 height 32
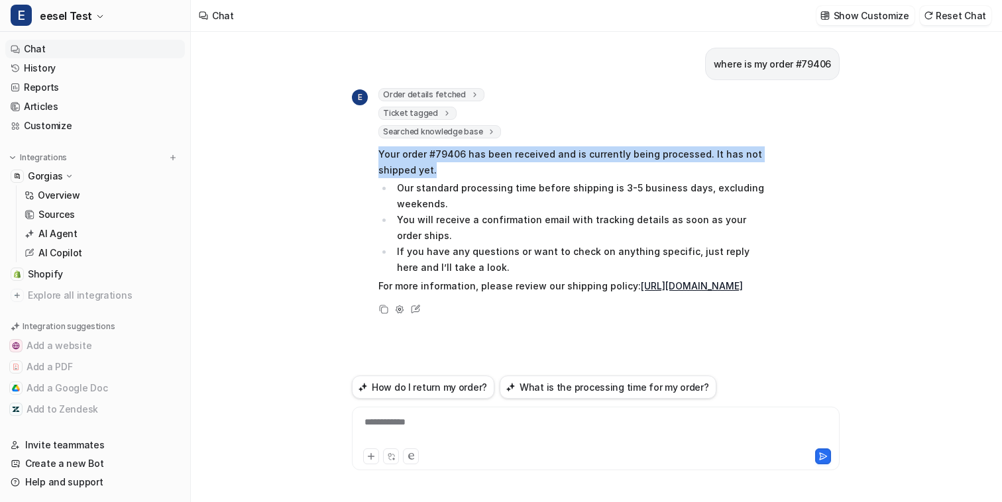
drag, startPoint x: 571, startPoint y: 164, endPoint x: 571, endPoint y: 143, distance: 21.2
click at [571, 144] on span "Your order #79406 has been received and is currently being processed. It has no…" at bounding box center [571, 220] width 387 height 152
click at [571, 156] on p "Your order #79406 has been received and is currently being processed. It has no…" at bounding box center [571, 162] width 387 height 32
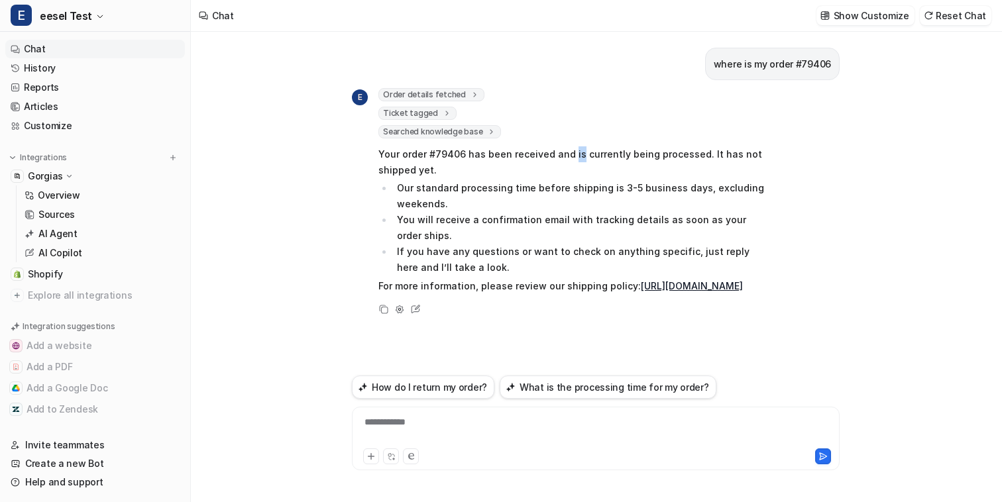
click at [571, 156] on p "Your order #79406 has been received and is currently being processed. It has no…" at bounding box center [571, 162] width 387 height 32
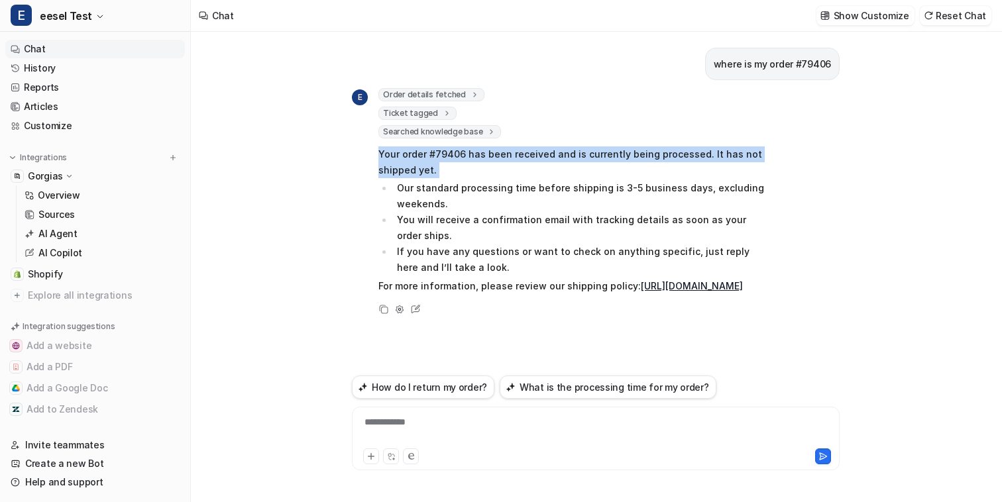
click at [571, 156] on p "Your order #79406 has been received and is currently being processed. It has no…" at bounding box center [571, 162] width 387 height 32
click at [576, 160] on p "Your order #79406 has been received and is currently being processed. It has no…" at bounding box center [571, 162] width 387 height 32
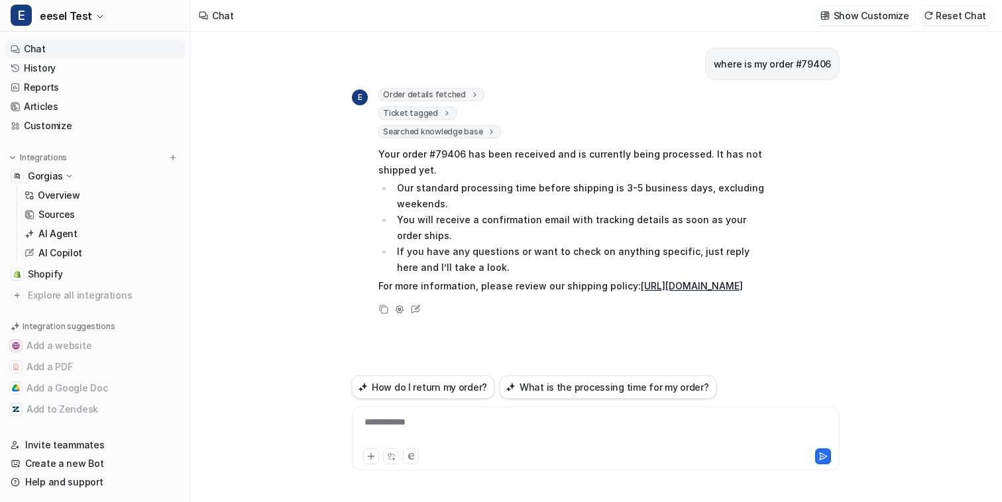
click at [868, 30] on div "Chat Show Customize Reset Chat" at bounding box center [596, 16] width 811 height 32
click at [868, 23] on button "Show Customize" at bounding box center [865, 15] width 98 height 19
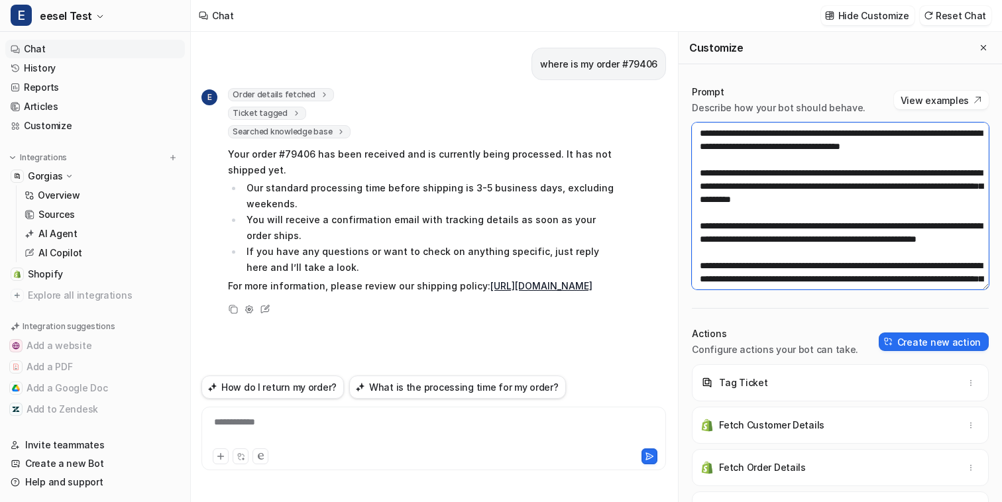
click at [847, 213] on textarea at bounding box center [840, 206] width 297 height 167
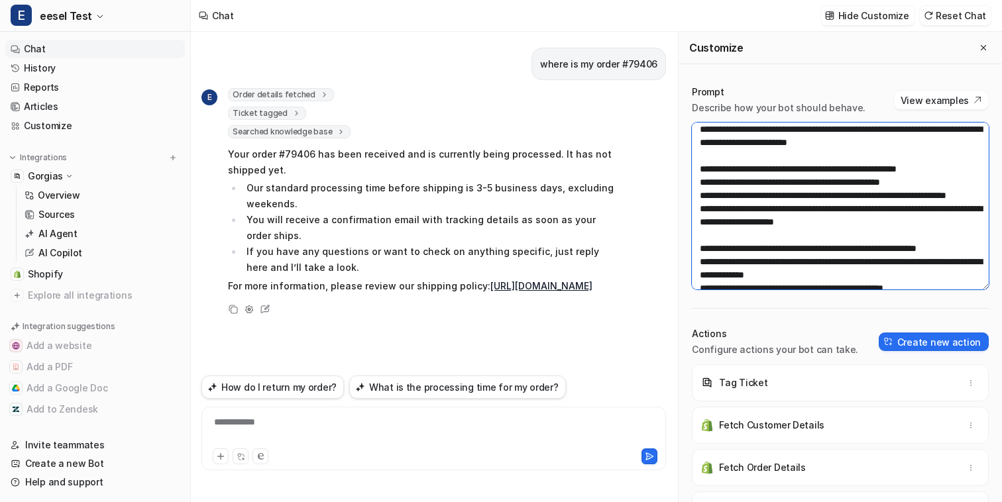
scroll to position [256, 0]
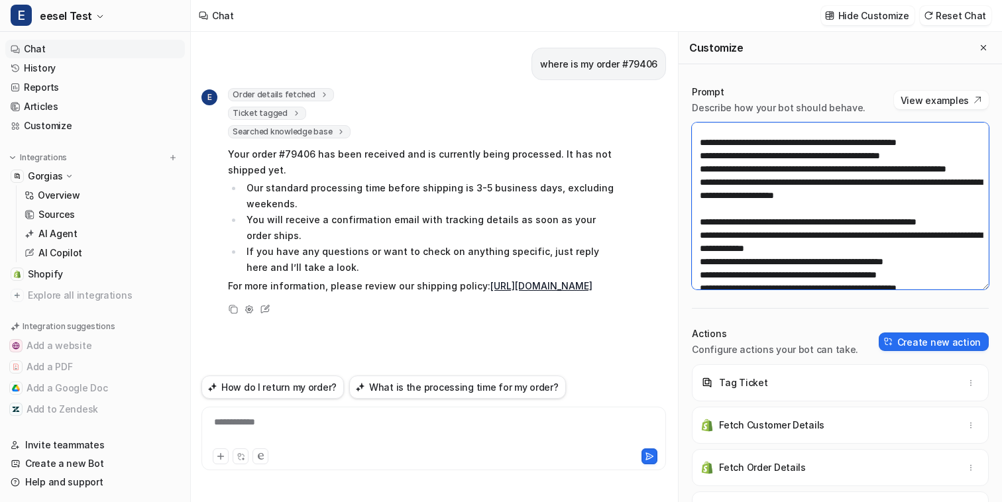
click at [883, 191] on textarea at bounding box center [840, 206] width 297 height 167
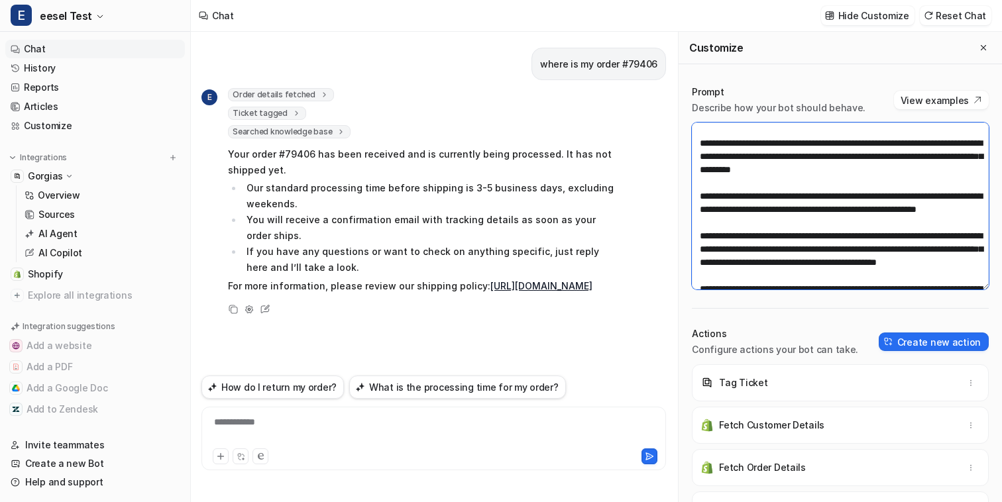
scroll to position [32, 0]
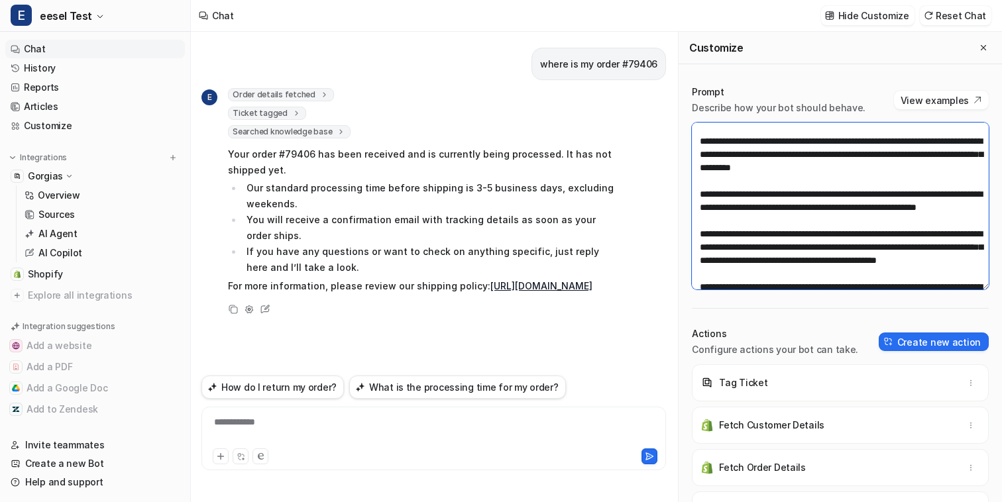
drag, startPoint x: 886, startPoint y: 221, endPoint x: 895, endPoint y: 180, distance: 41.5
click at [895, 180] on textarea at bounding box center [840, 206] width 297 height 167
click at [895, 189] on textarea at bounding box center [840, 206] width 297 height 167
drag, startPoint x: 881, startPoint y: 226, endPoint x: 891, endPoint y: 185, distance: 42.3
click at [891, 185] on textarea at bounding box center [840, 206] width 297 height 167
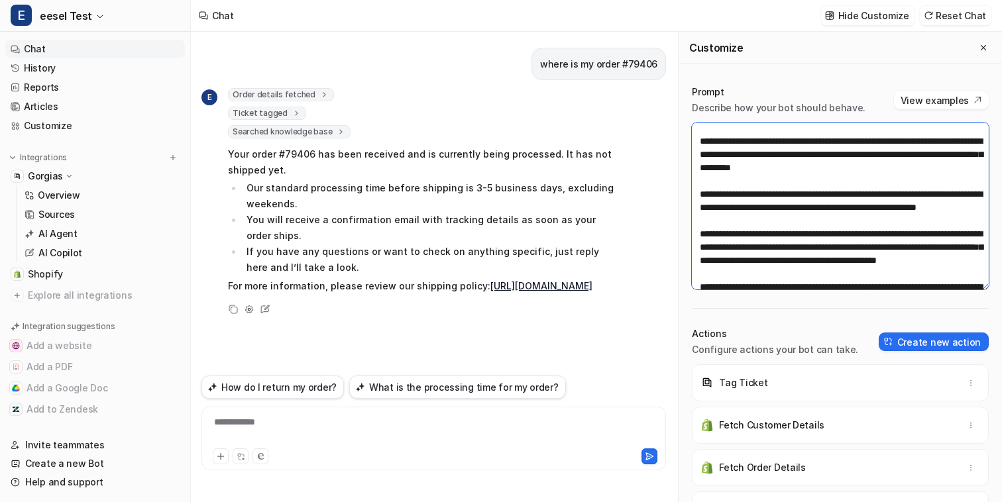
click at [891, 185] on textarea at bounding box center [840, 206] width 297 height 167
drag, startPoint x: 872, startPoint y: 227, endPoint x: 880, endPoint y: 179, distance: 49.1
click at [880, 179] on textarea at bounding box center [840, 206] width 297 height 167
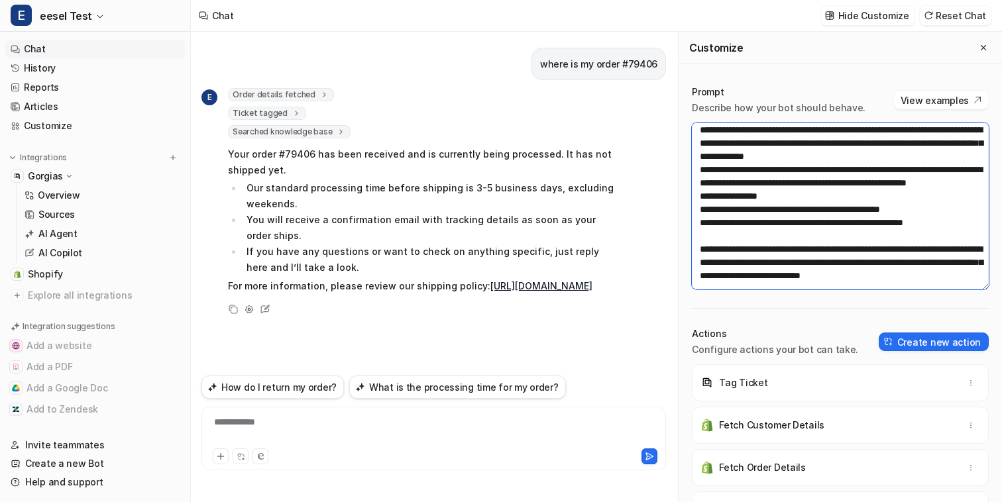
scroll to position [760, 0]
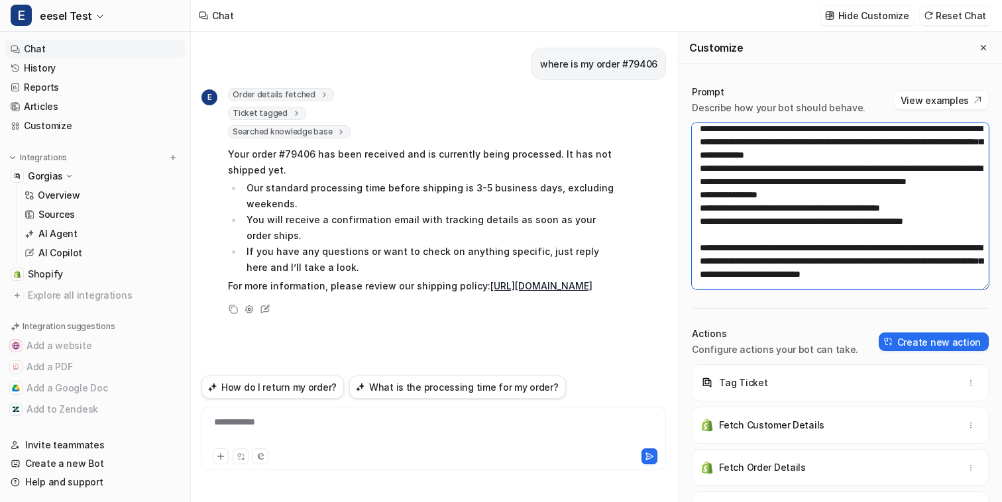
drag, startPoint x: 745, startPoint y: 238, endPoint x: 927, endPoint y: 262, distance: 183.0
click at [927, 262] on textarea at bounding box center [840, 206] width 297 height 167
drag, startPoint x: 936, startPoint y: 262, endPoint x: 695, endPoint y: 234, distance: 242.7
click at [695, 234] on textarea at bounding box center [840, 206] width 297 height 167
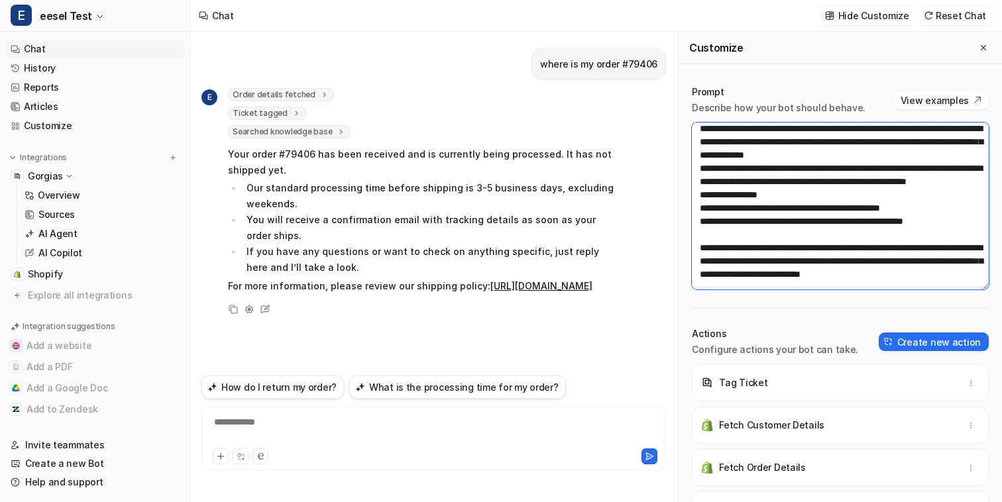
click at [704, 239] on textarea at bounding box center [840, 206] width 297 height 167
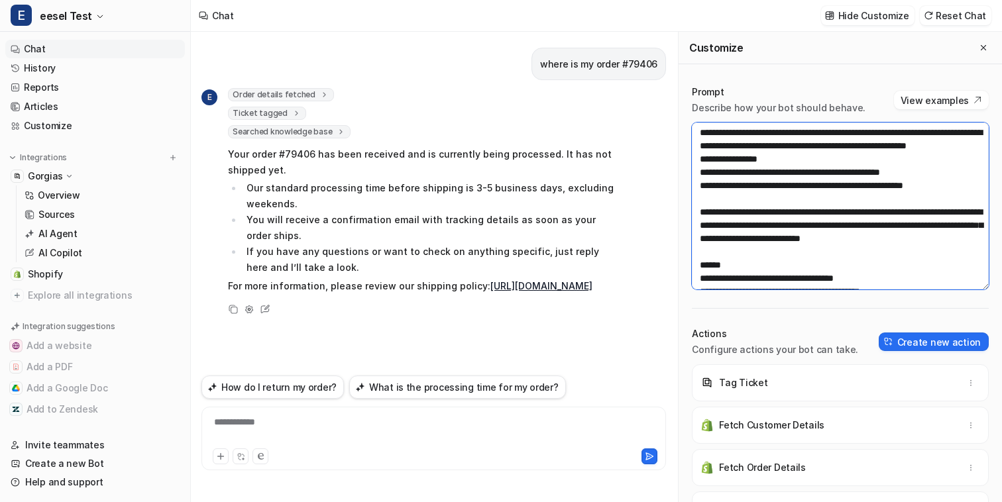
scroll to position [800, 0]
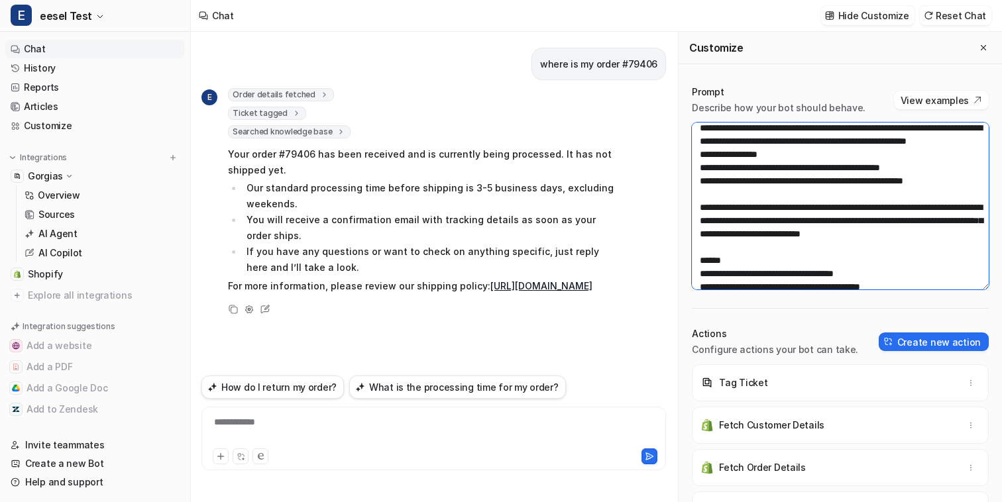
click at [939, 219] on textarea at bounding box center [840, 206] width 297 height 167
drag, startPoint x: 944, startPoint y: 222, endPoint x: 684, endPoint y: 199, distance: 260.6
click at [684, 199] on div "Prompt Describe how your bot should behave. View examples Actions Configure act…" at bounding box center [839, 293] width 323 height 443
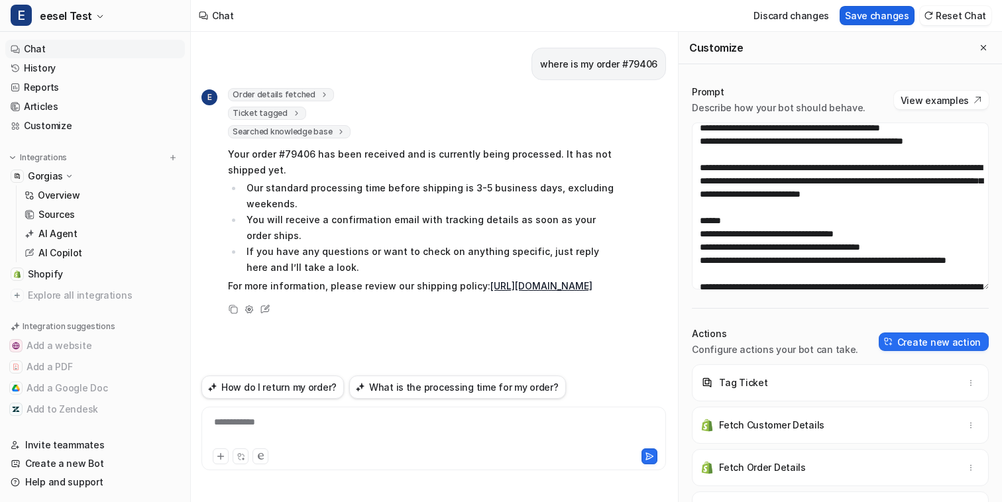
click at [878, 16] on button "Save changes" at bounding box center [876, 15] width 75 height 19
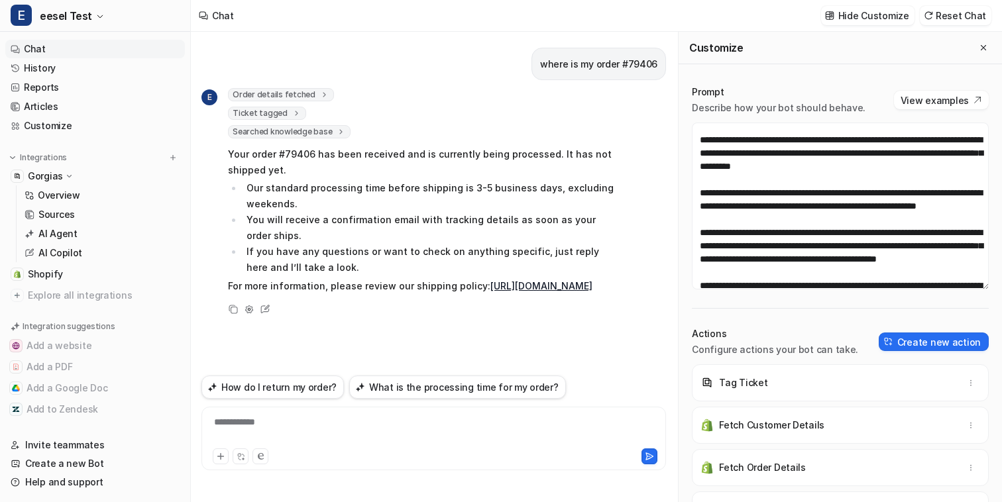
scroll to position [0, 0]
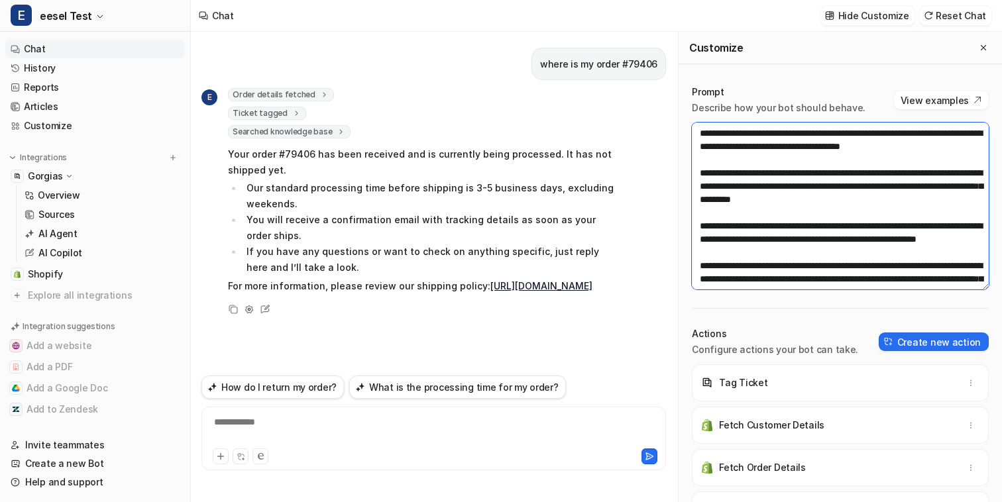
click at [880, 208] on textarea at bounding box center [840, 206] width 297 height 167
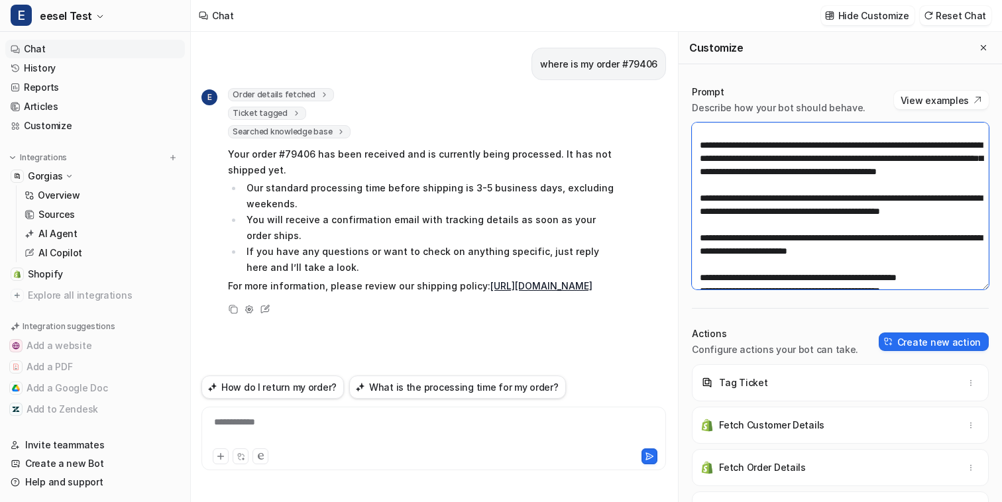
scroll to position [123, 0]
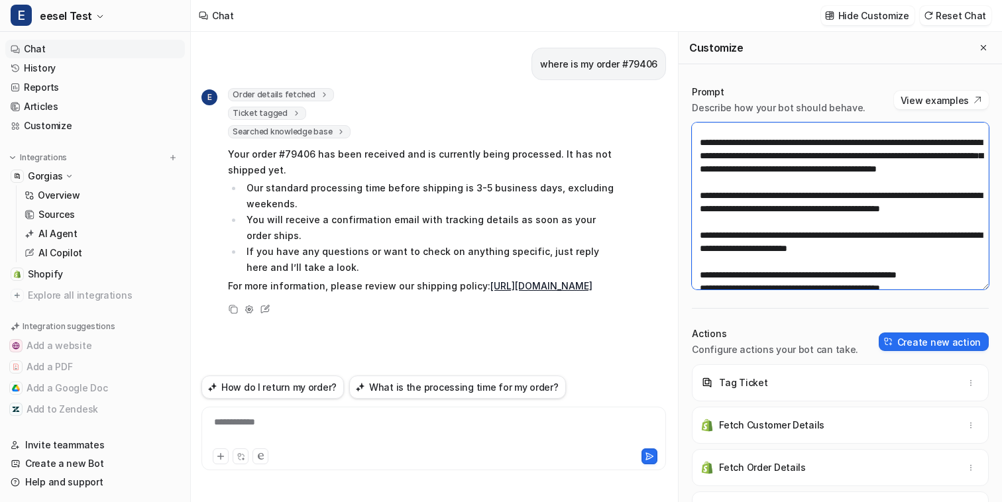
click at [911, 195] on textarea at bounding box center [840, 206] width 297 height 167
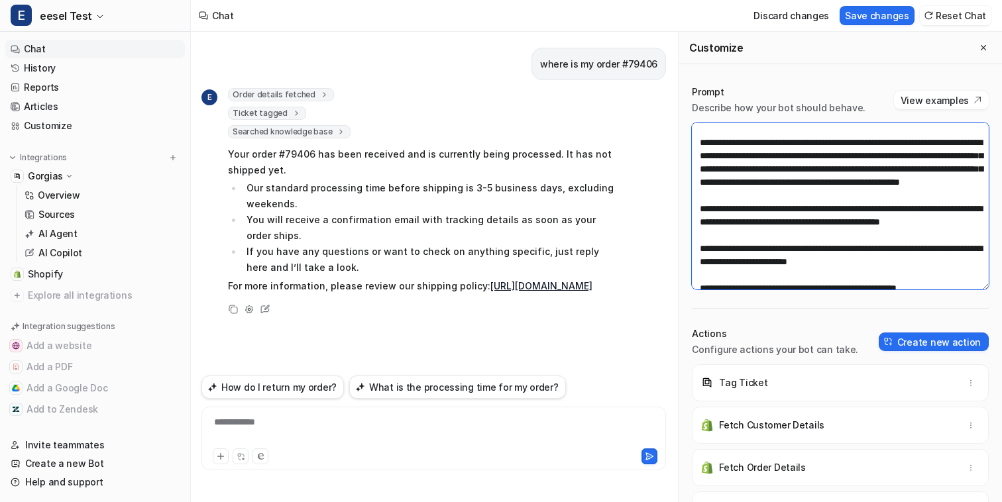
type textarea "**********"
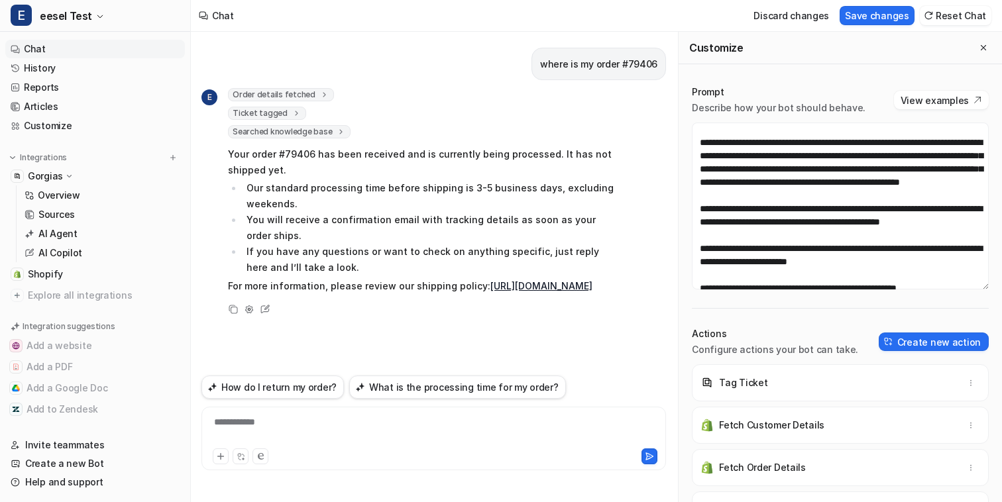
click at [861, 4] on div "Discard changes Save changes Reset Chat" at bounding box center [870, 16] width 254 height 30
click at [868, 13] on button "Save changes" at bounding box center [876, 15] width 75 height 19
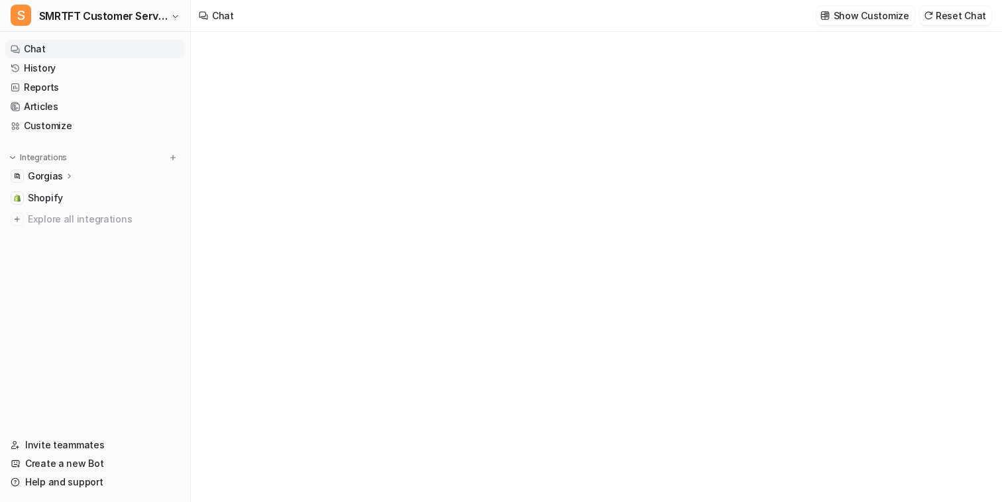
type textarea "**********"
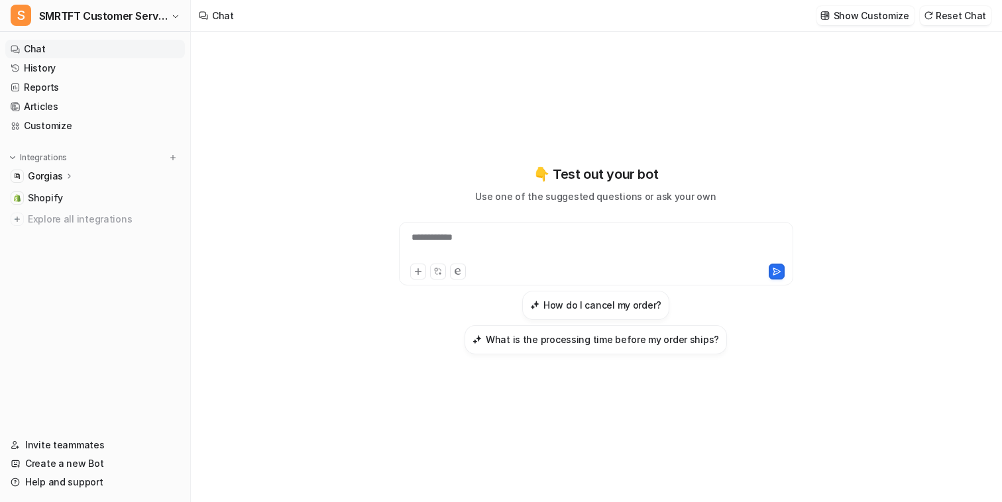
click at [286, 59] on div "**********" at bounding box center [595, 267] width 809 height 470
click at [105, 176] on div "Gorgias" at bounding box center [95, 176] width 180 height 19
click at [864, 21] on p "Show Customize" at bounding box center [871, 16] width 76 height 14
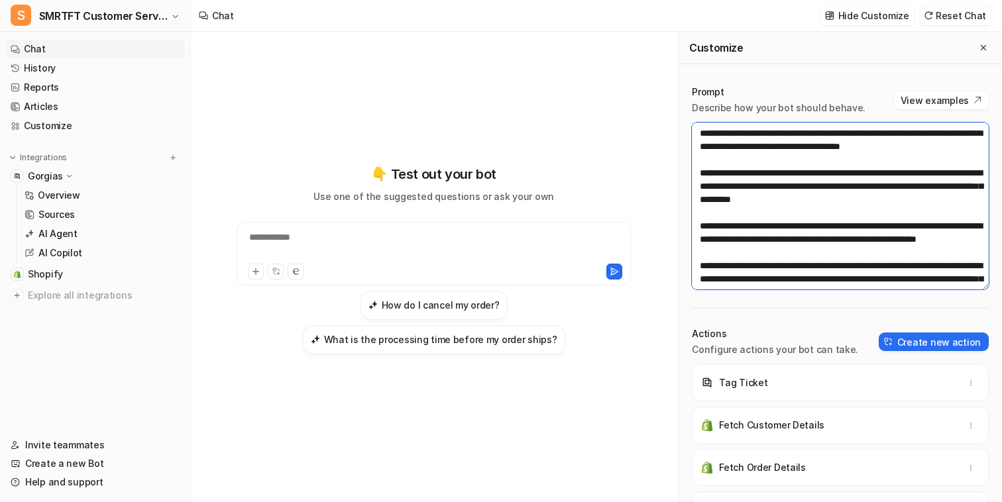
click at [811, 249] on textarea at bounding box center [840, 206] width 297 height 167
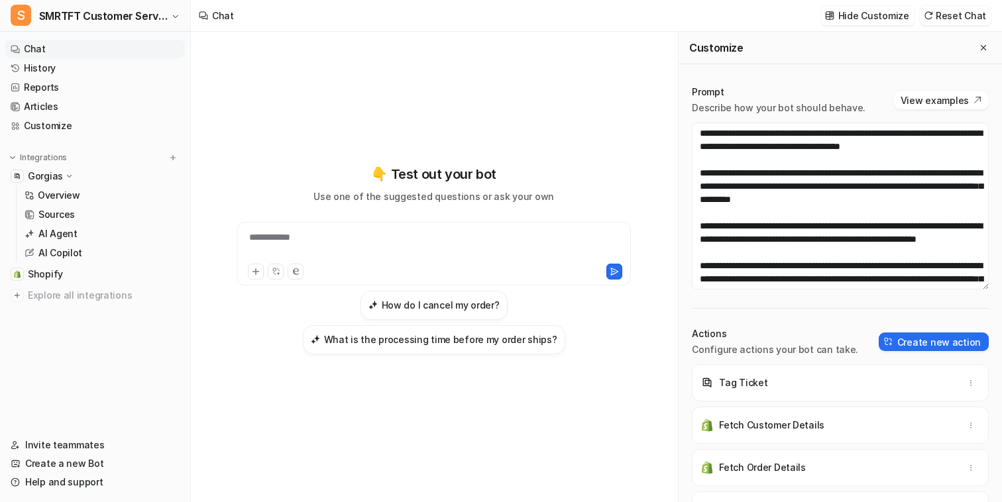
click at [396, 134] on div "**********" at bounding box center [433, 259] width 464 height 352
click at [168, 26] on button "S SMRTFT Customer Service" at bounding box center [95, 16] width 190 height 32
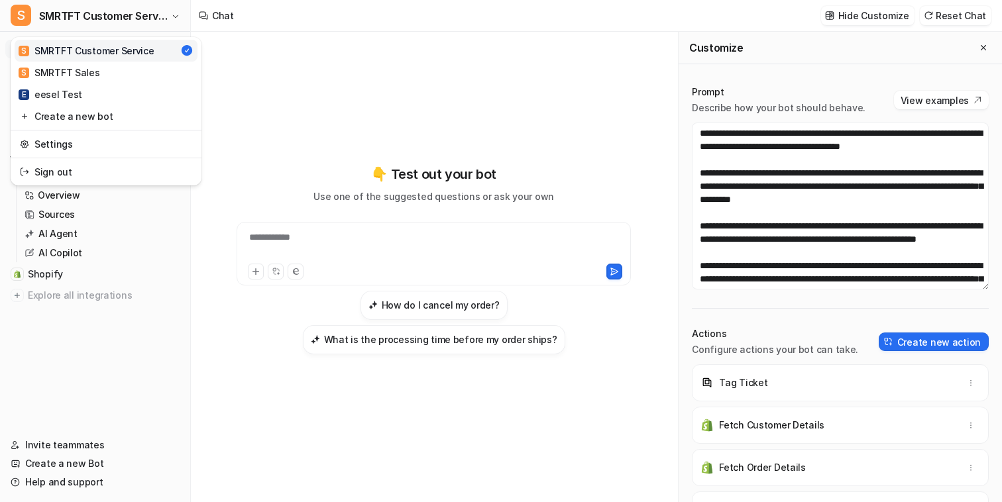
click at [865, 293] on div "**********" at bounding box center [501, 251] width 1002 height 502
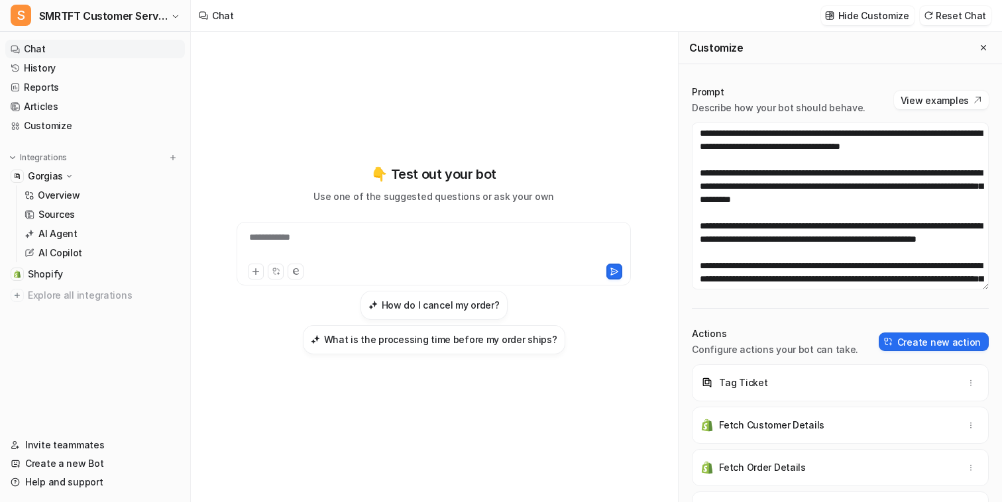
click at [852, 366] on div "Tag Ticket" at bounding box center [839, 382] width 285 height 37
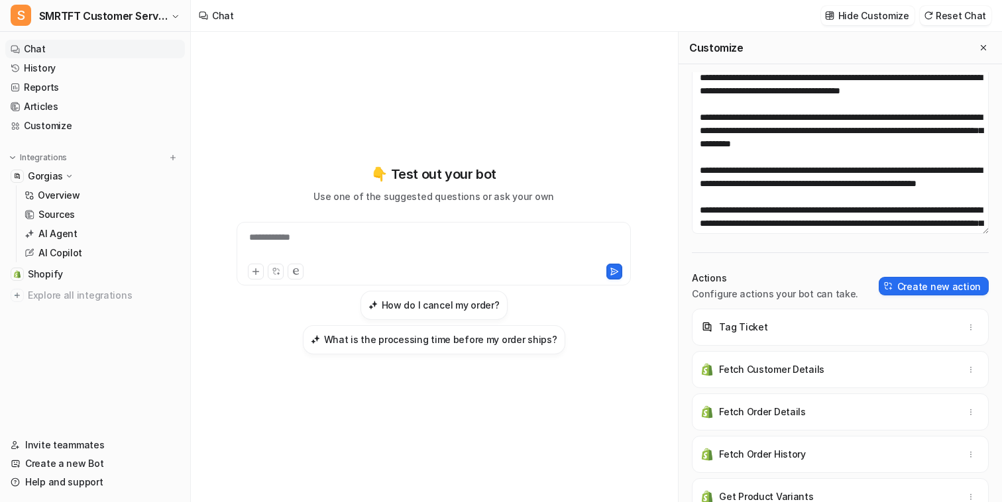
scroll to position [13, 0]
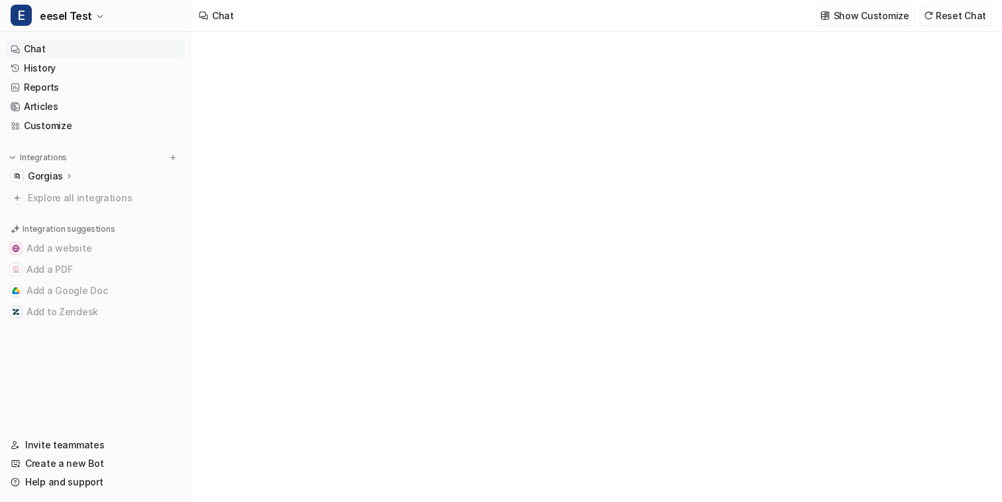
type textarea "**********"
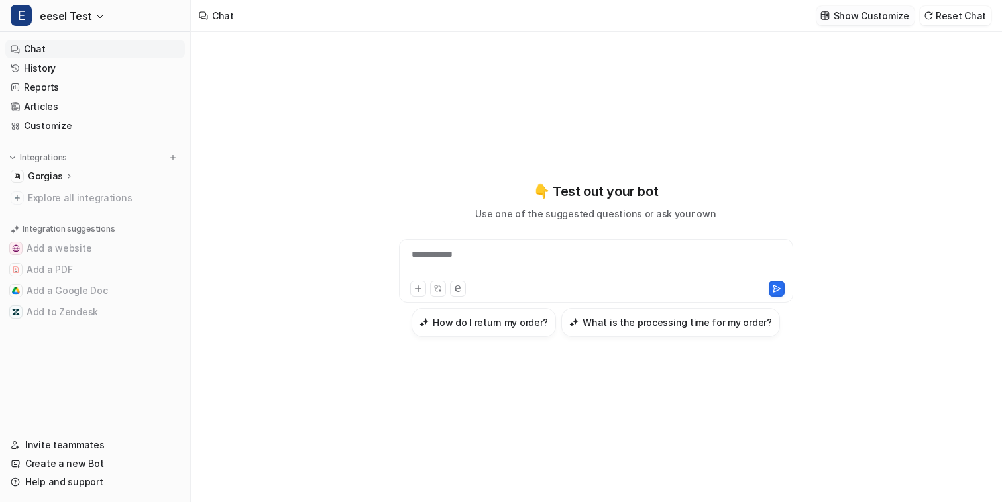
click at [848, 22] on p "Show Customize" at bounding box center [871, 16] width 76 height 14
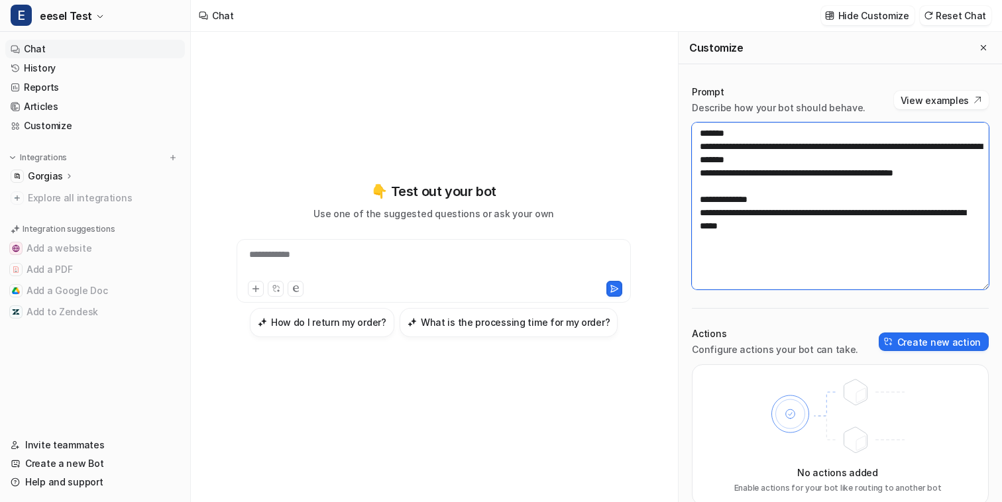
click at [854, 192] on textarea "**********" at bounding box center [840, 206] width 297 height 167
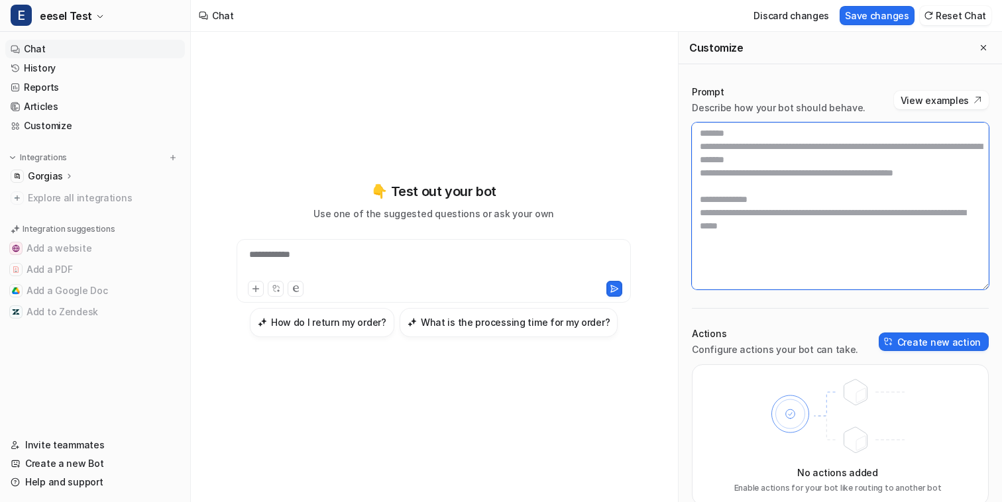
paste textarea "**********"
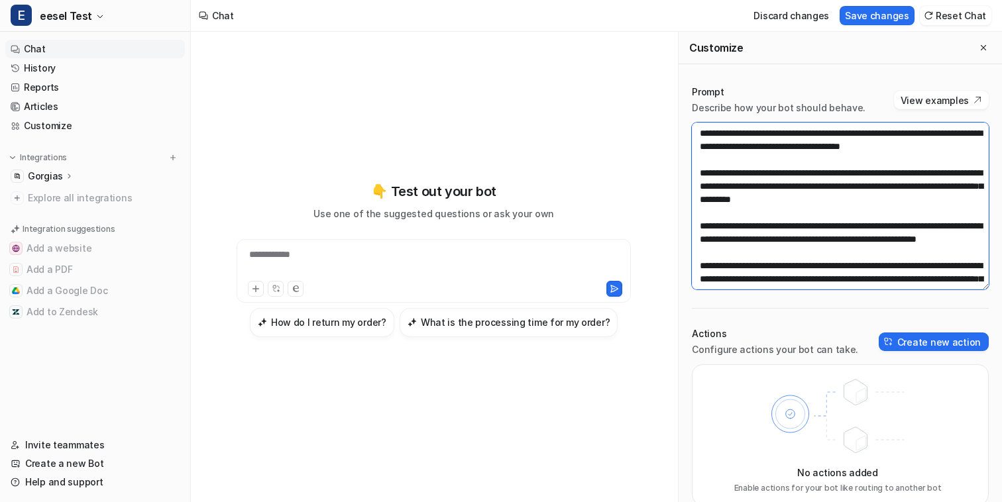
scroll to position [1015, 0]
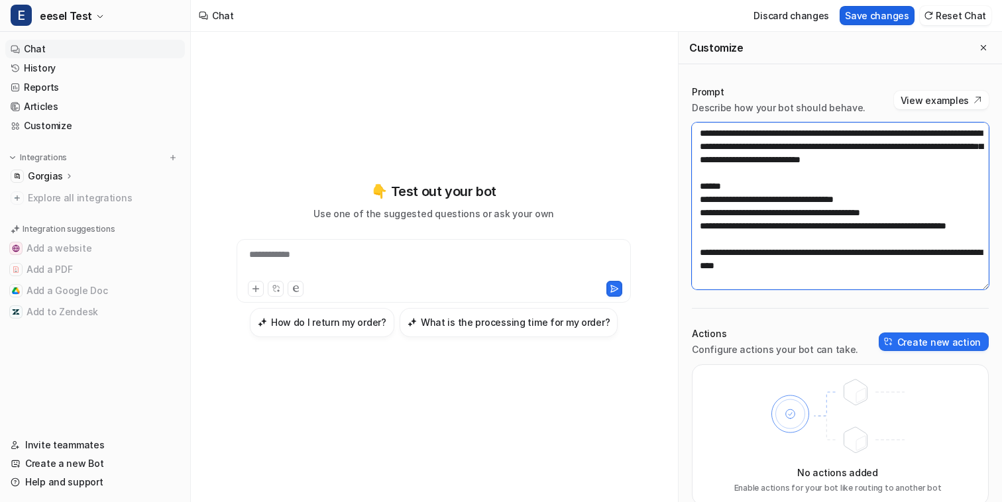
type textarea "**********"
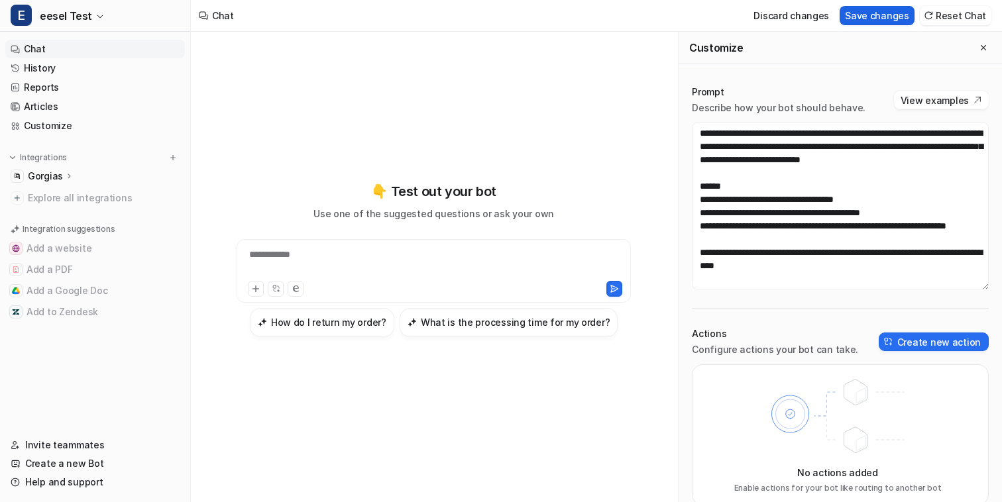
click at [879, 14] on button "Save changes" at bounding box center [876, 15] width 75 height 19
click at [938, 329] on div "Actions Configure actions your bot can take. Create new action" at bounding box center [840, 341] width 297 height 29
click at [938, 338] on button "Create new action" at bounding box center [933, 342] width 110 height 19
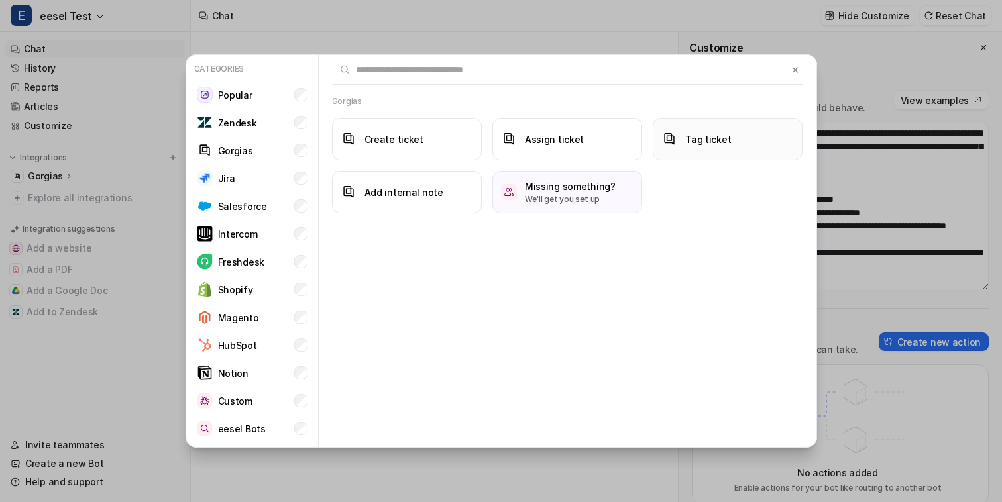
click at [678, 150] on button "Tag ticket" at bounding box center [727, 139] width 150 height 42
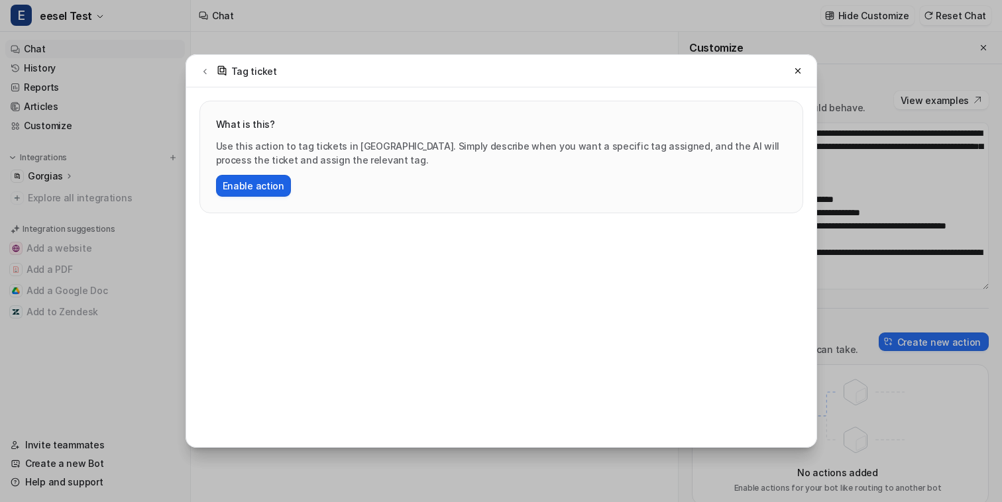
click at [266, 185] on button "Enable action" at bounding box center [253, 186] width 75 height 22
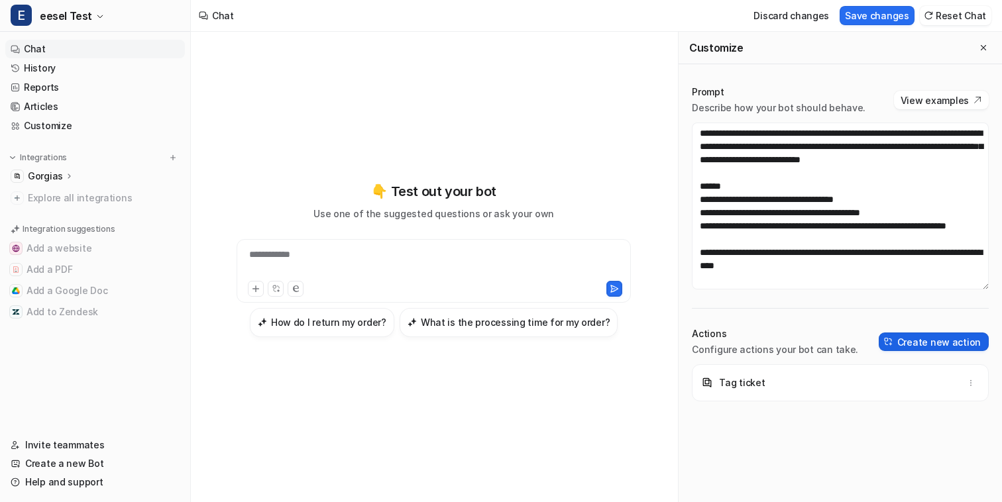
click at [921, 341] on button "Create new action" at bounding box center [933, 342] width 110 height 19
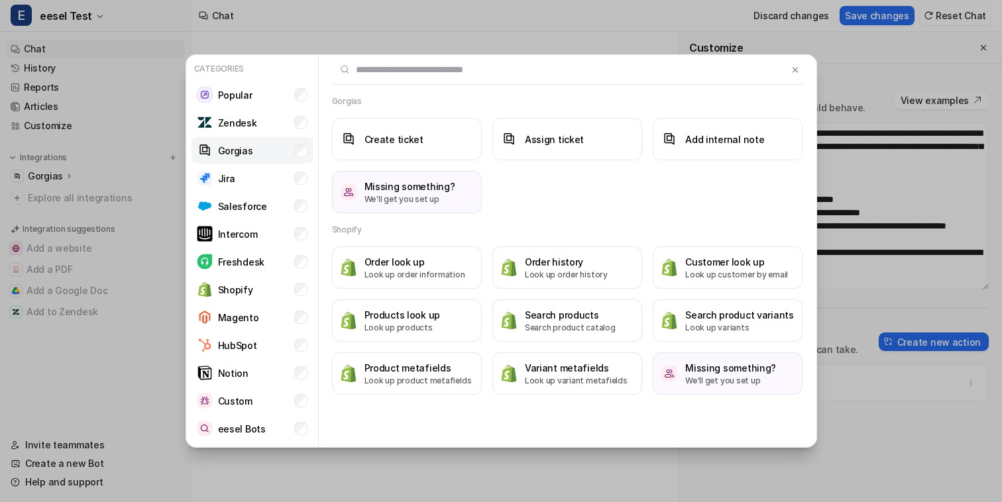
click at [295, 160] on li "Gorgias" at bounding box center [251, 150] width 121 height 26
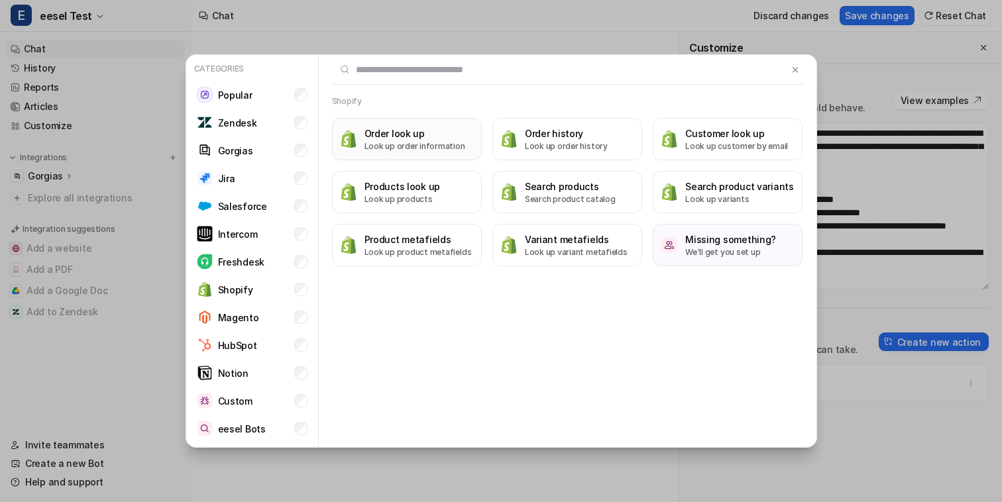
click at [445, 145] on p "Look up order information" at bounding box center [414, 146] width 101 height 12
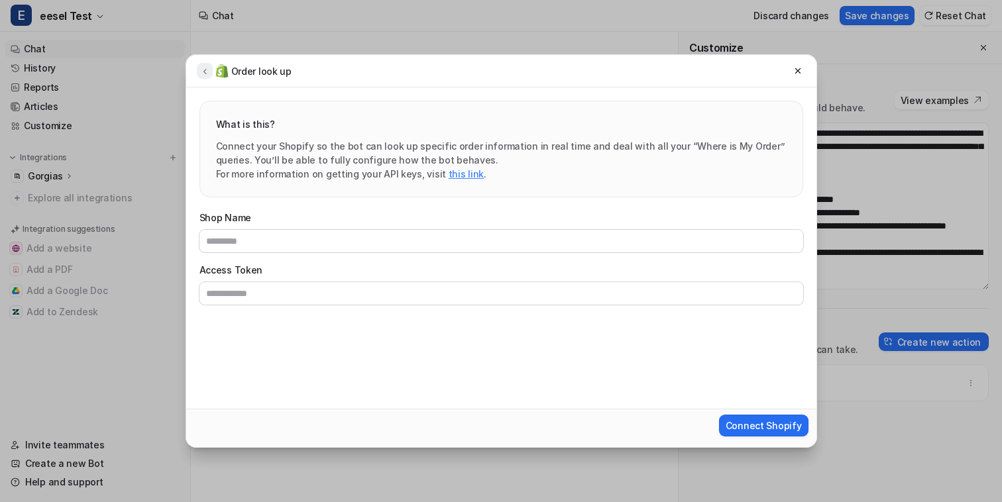
click at [203, 72] on icon at bounding box center [204, 71] width 9 height 10
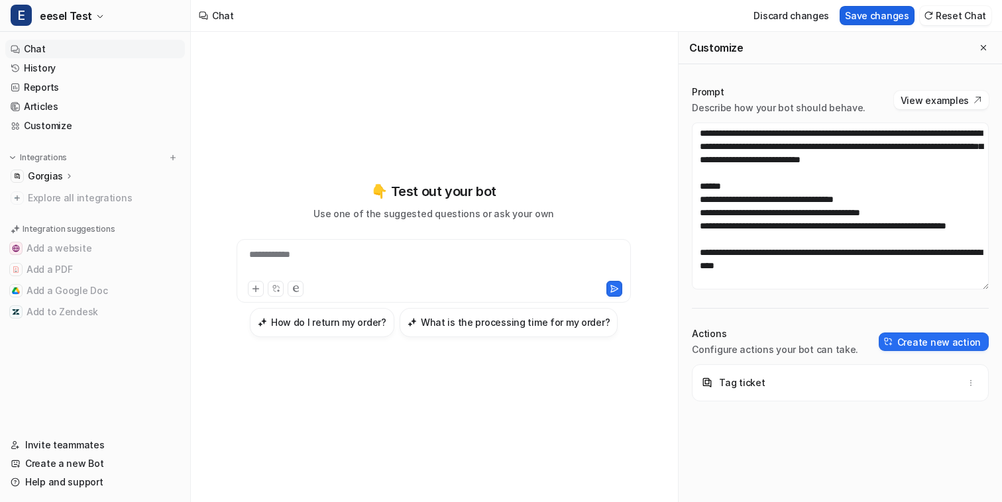
click at [861, 10] on button "Save changes" at bounding box center [876, 15] width 75 height 19
